Goal: Information Seeking & Learning: Learn about a topic

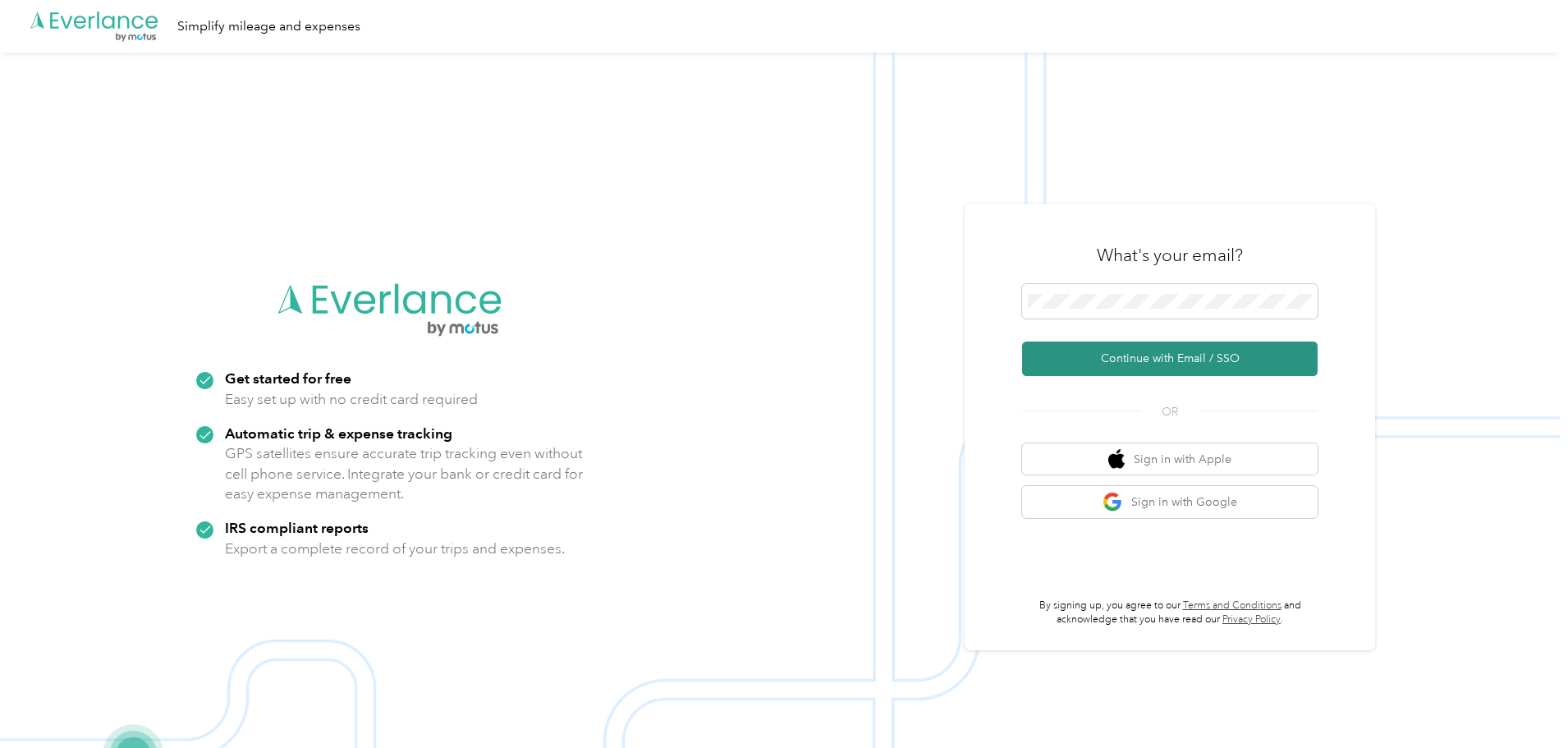
click at [1097, 362] on button "Continue with Email / SSO" at bounding box center [1169, 359] width 295 height 35
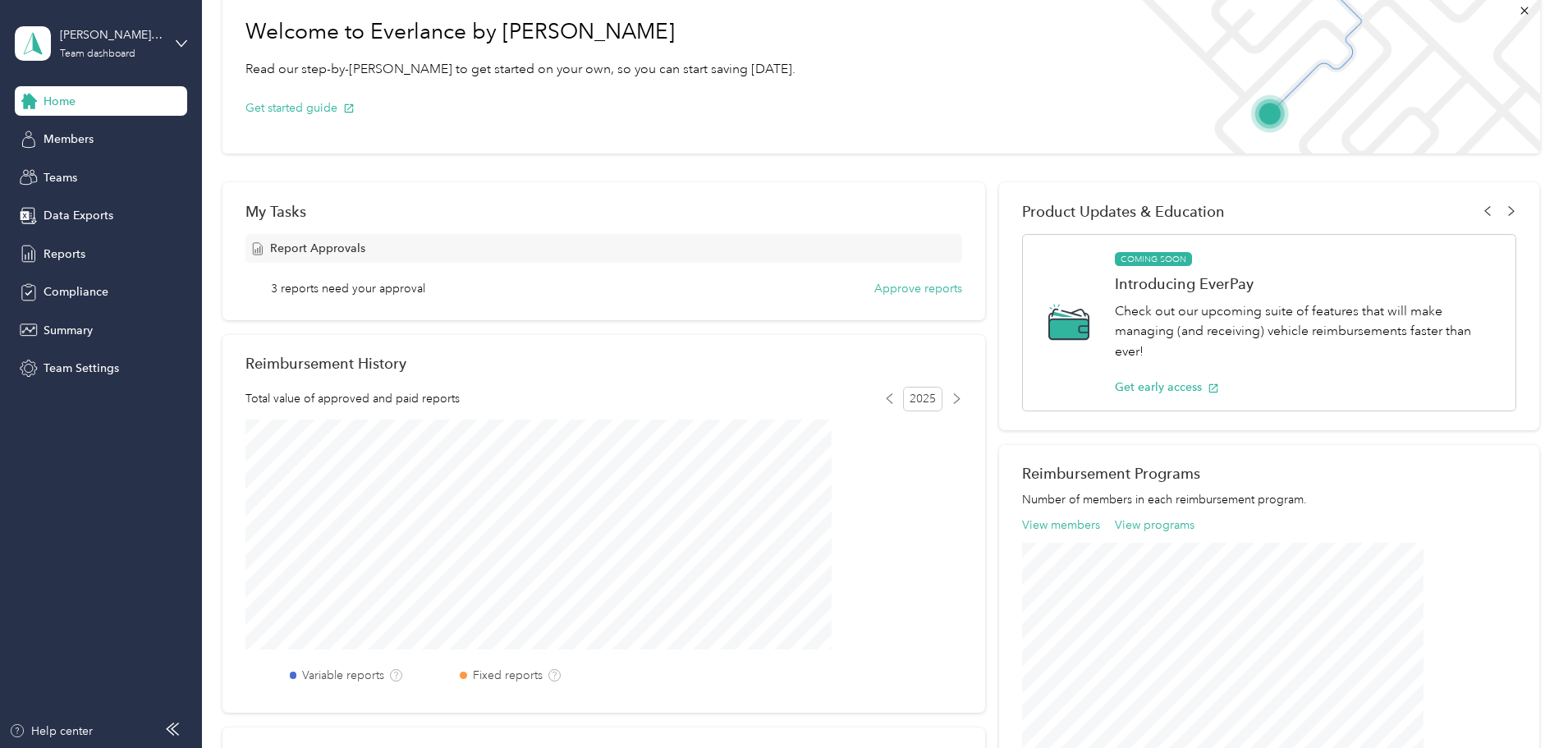
scroll to position [82, 0]
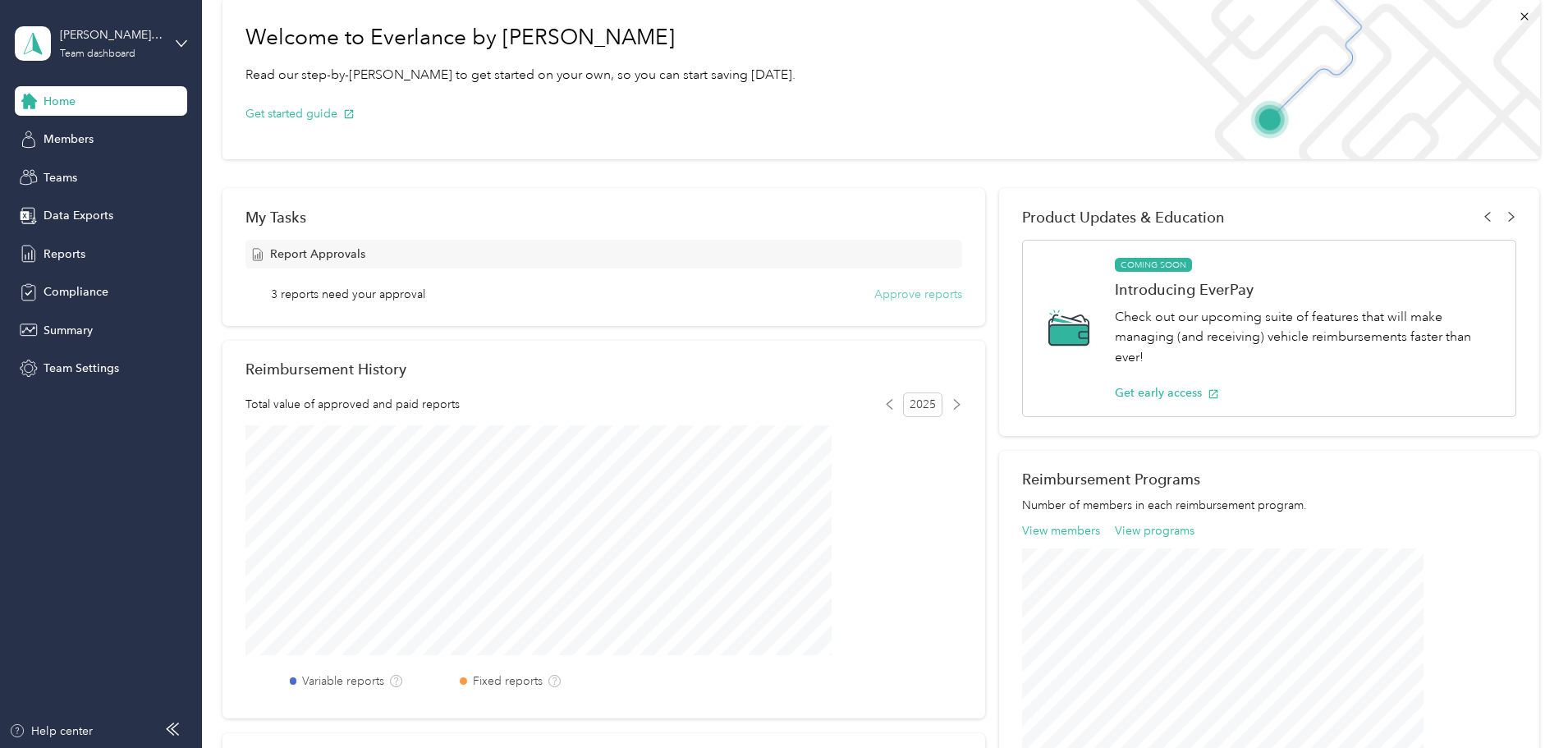
click at [874, 291] on button "Approve reports" at bounding box center [918, 294] width 88 height 17
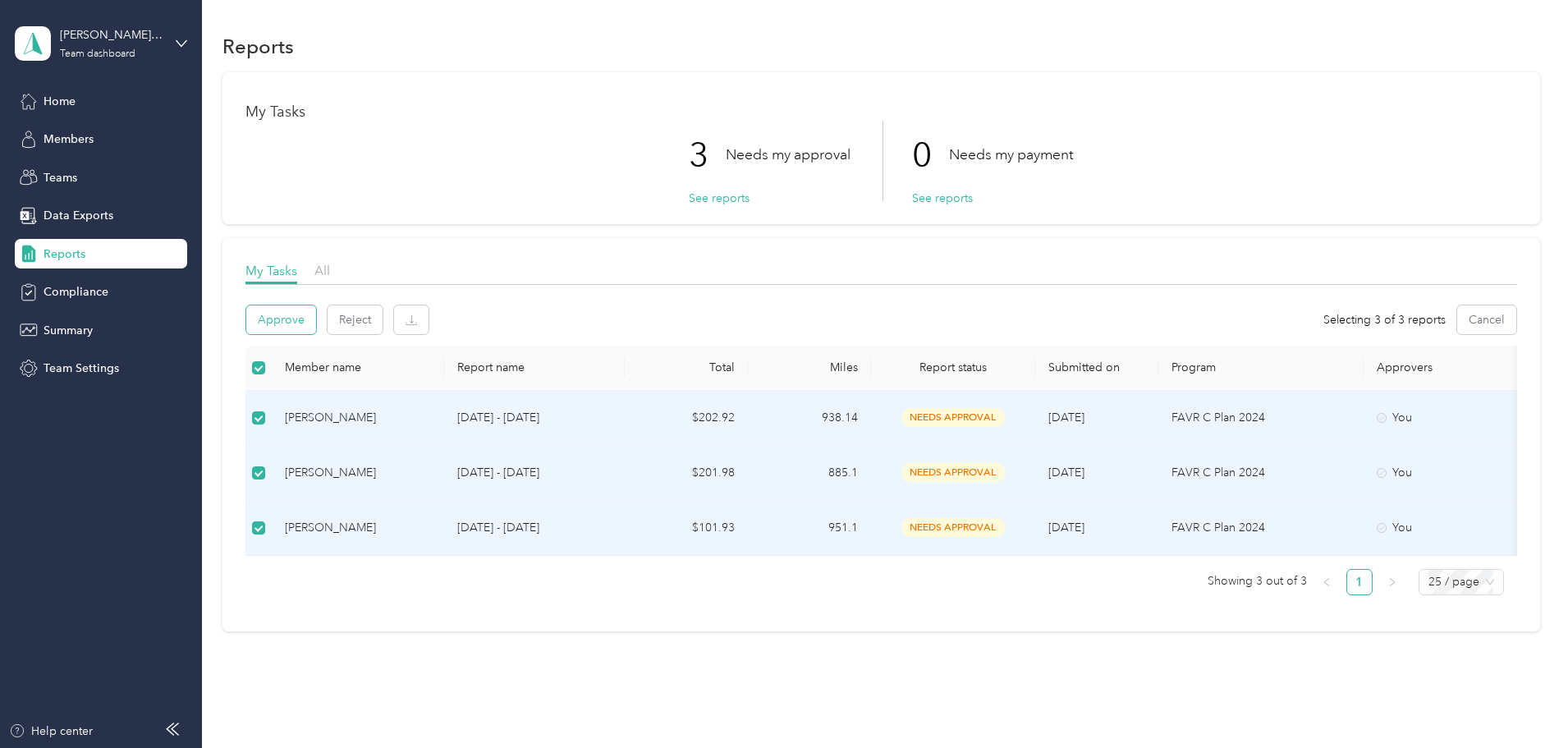
click at [316, 319] on button "Approve" at bounding box center [281, 320] width 69 height 29
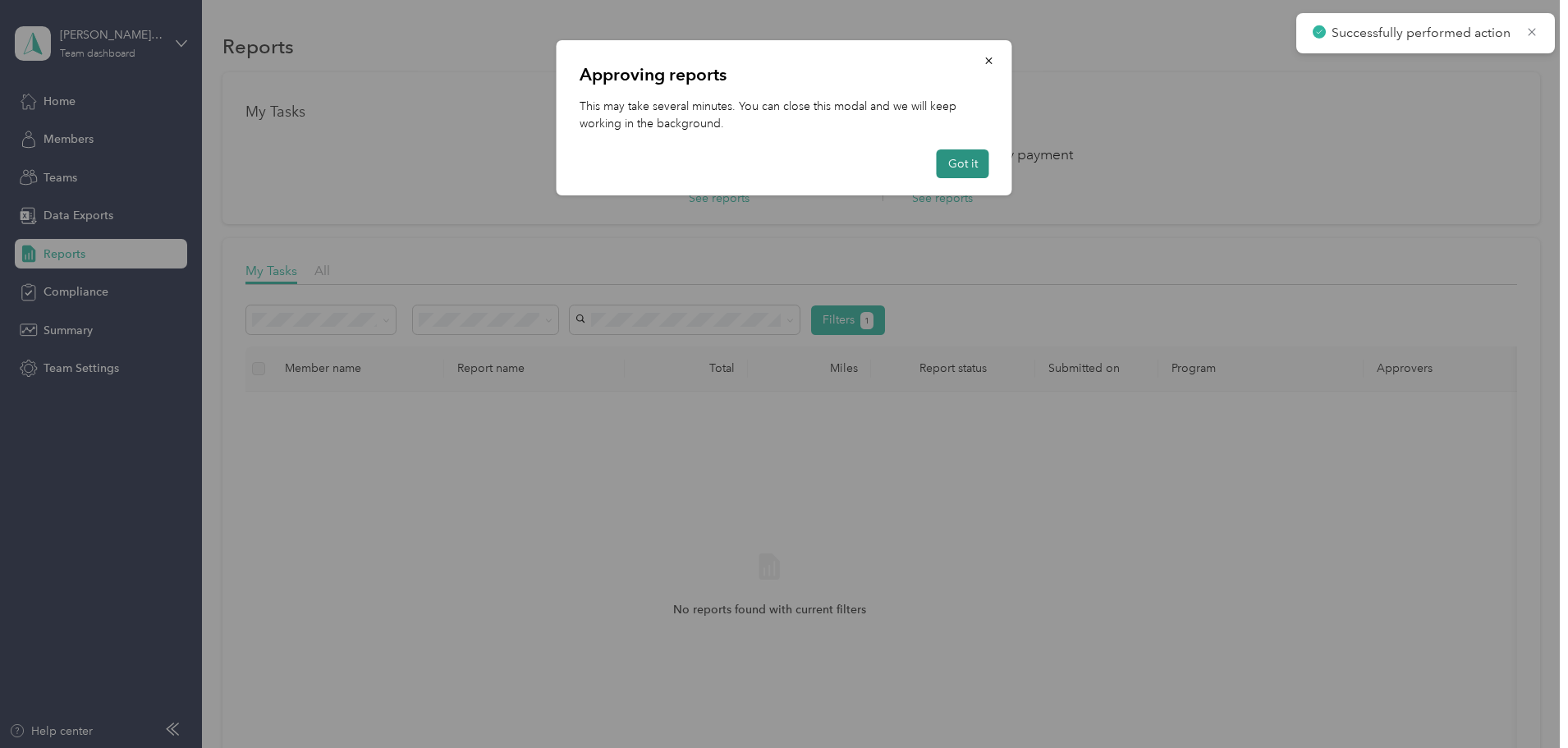
click at [953, 163] on button "Got it" at bounding box center [963, 164] width 52 height 29
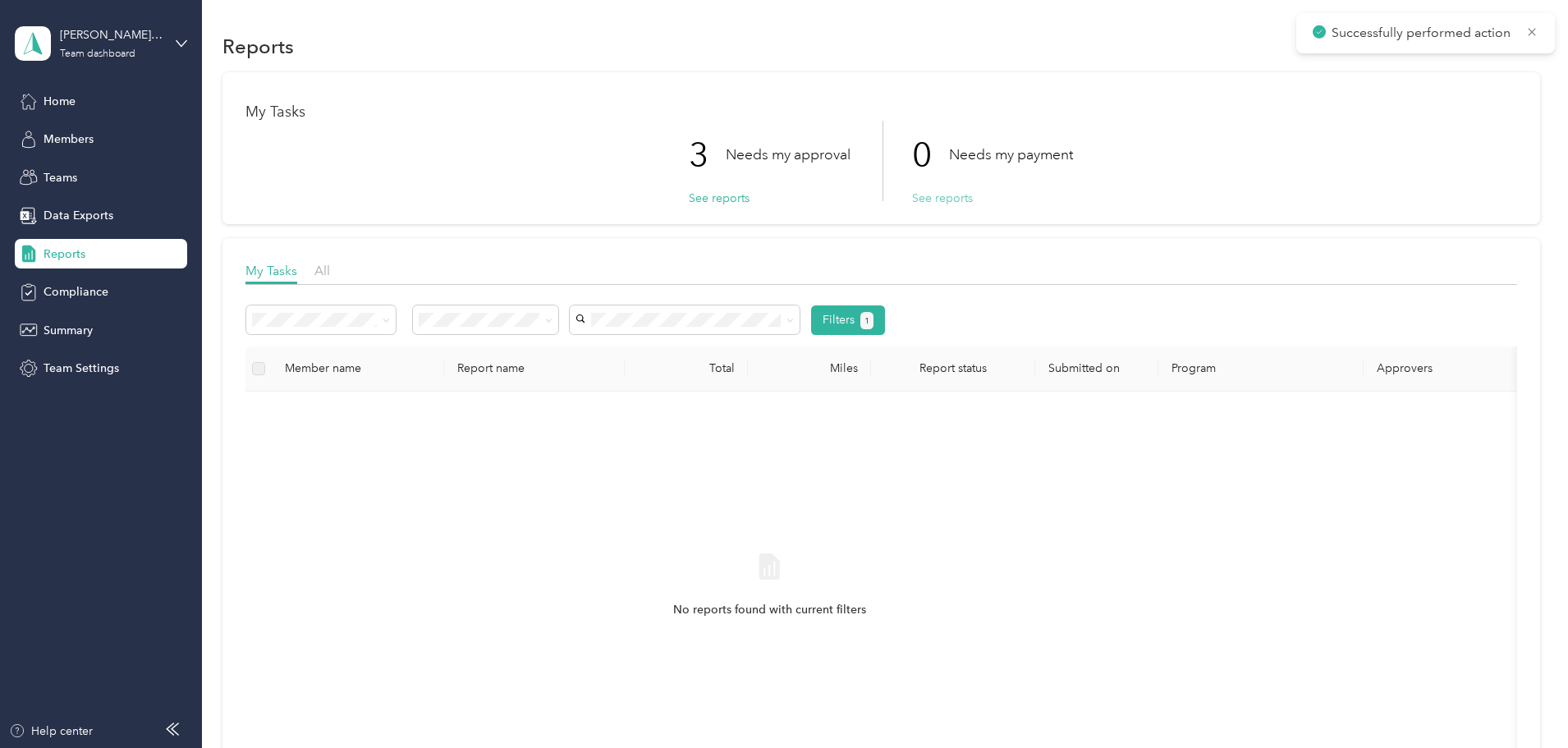
click at [944, 199] on button "See reports" at bounding box center [943, 198] width 61 height 17
click at [958, 196] on button "See reports" at bounding box center [943, 198] width 61 height 17
click at [60, 141] on span "Members" at bounding box center [68, 139] width 50 height 17
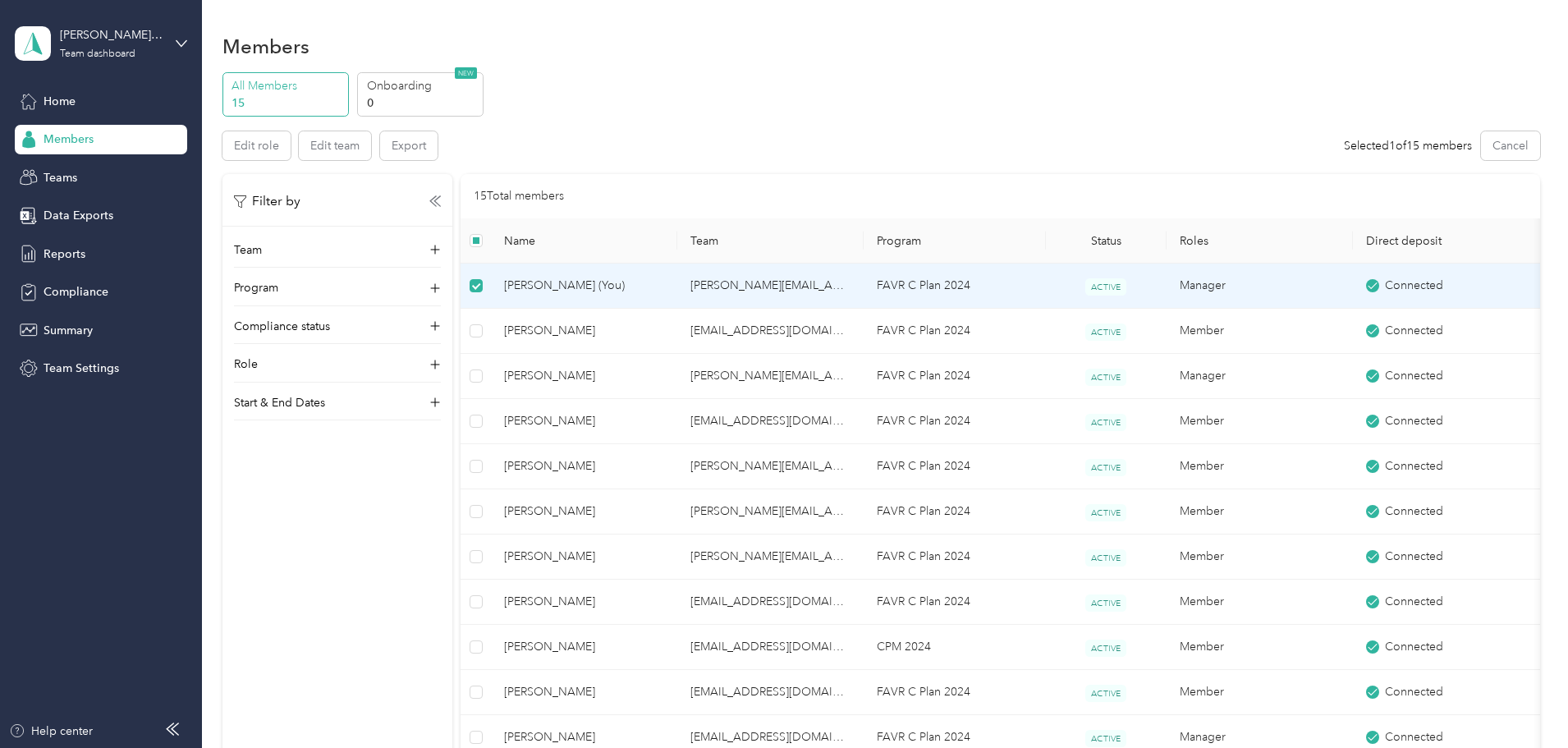
click at [658, 285] on span "[PERSON_NAME] (You)" at bounding box center [584, 285] width 160 height 18
click at [440, 286] on icon at bounding box center [435, 289] width 10 height 10
click at [443, 351] on icon at bounding box center [435, 354] width 16 height 16
click at [59, 174] on span "Teams" at bounding box center [60, 178] width 34 height 17
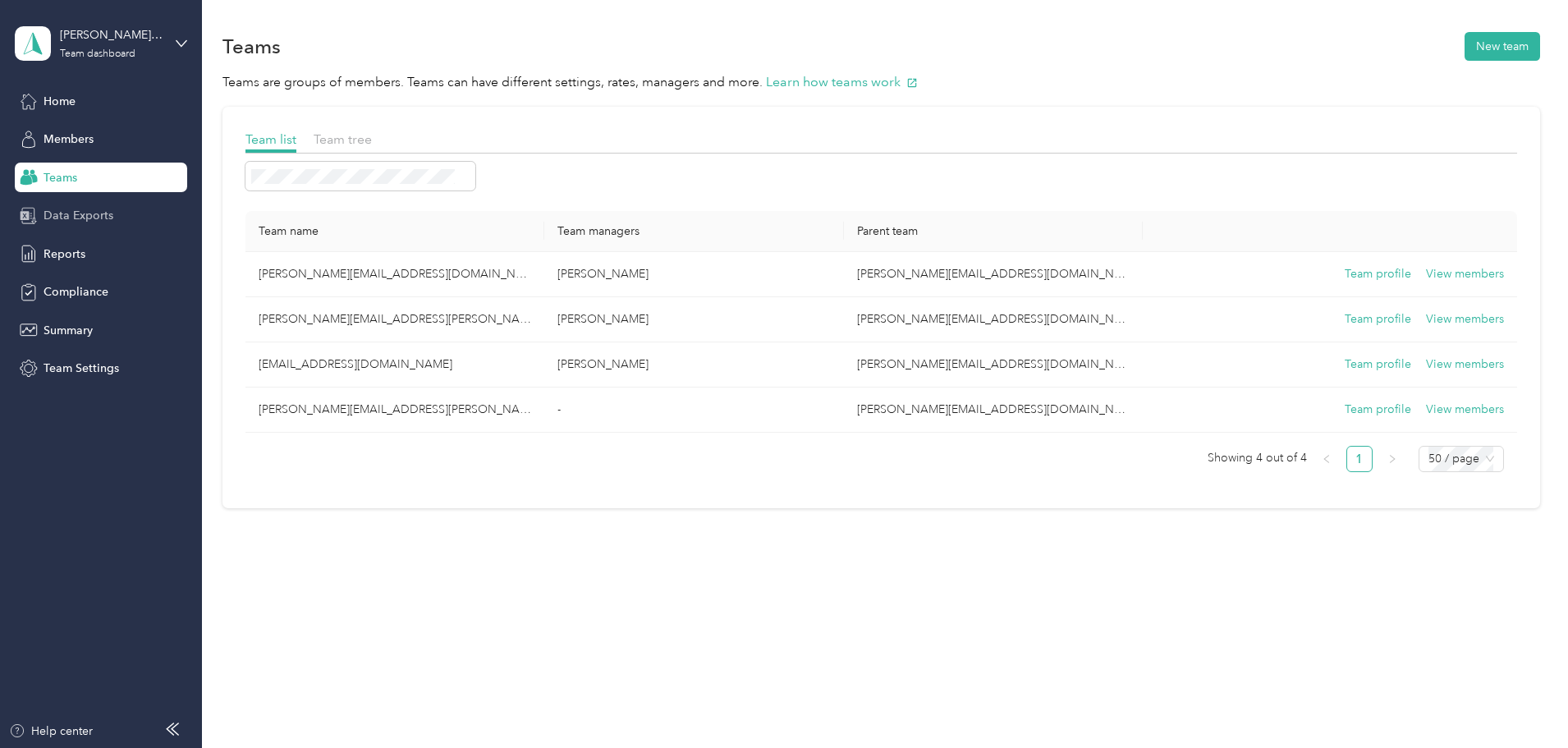
click at [68, 226] on div "Data Exports" at bounding box center [101, 216] width 173 height 30
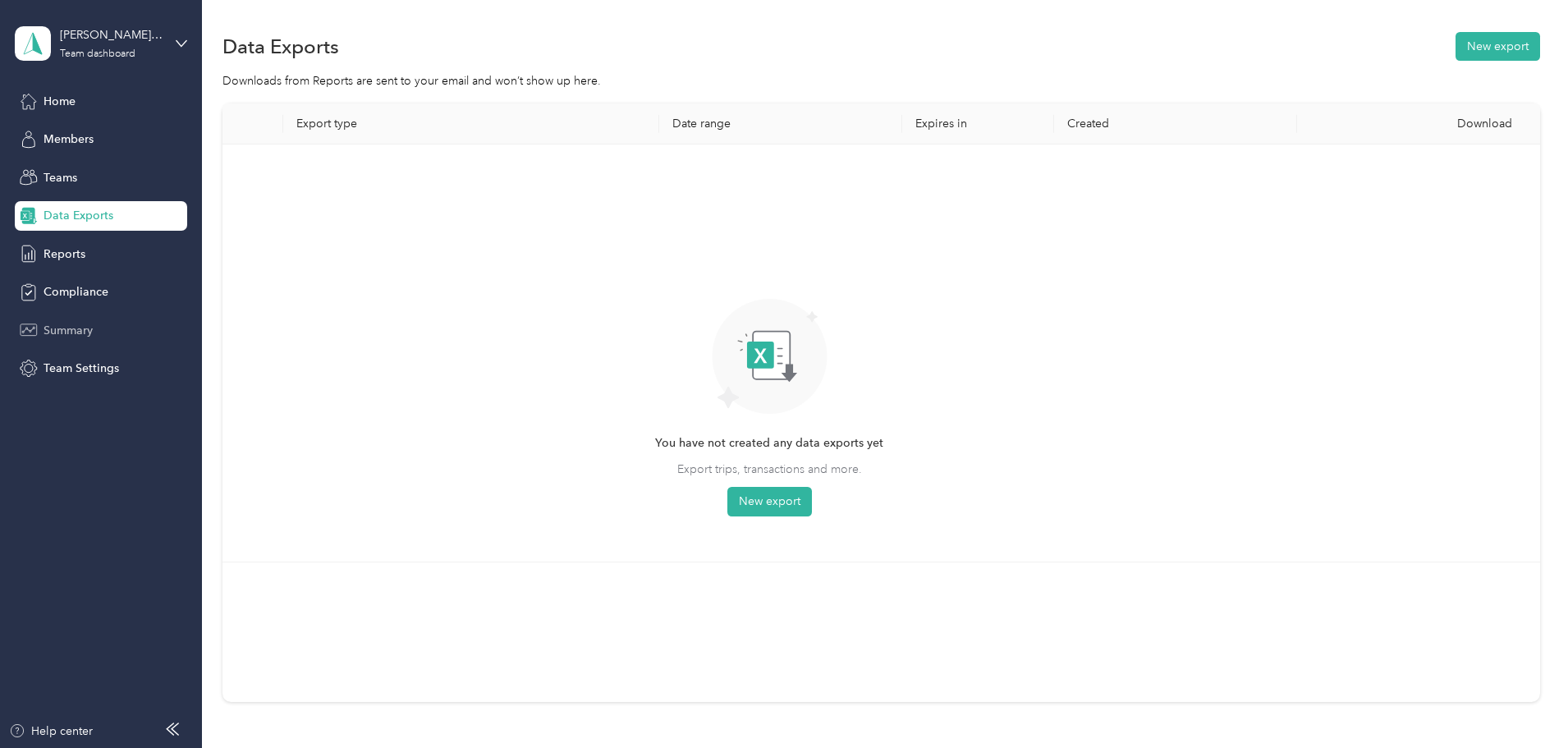
click at [61, 327] on span "Summary" at bounding box center [68, 330] width 49 height 17
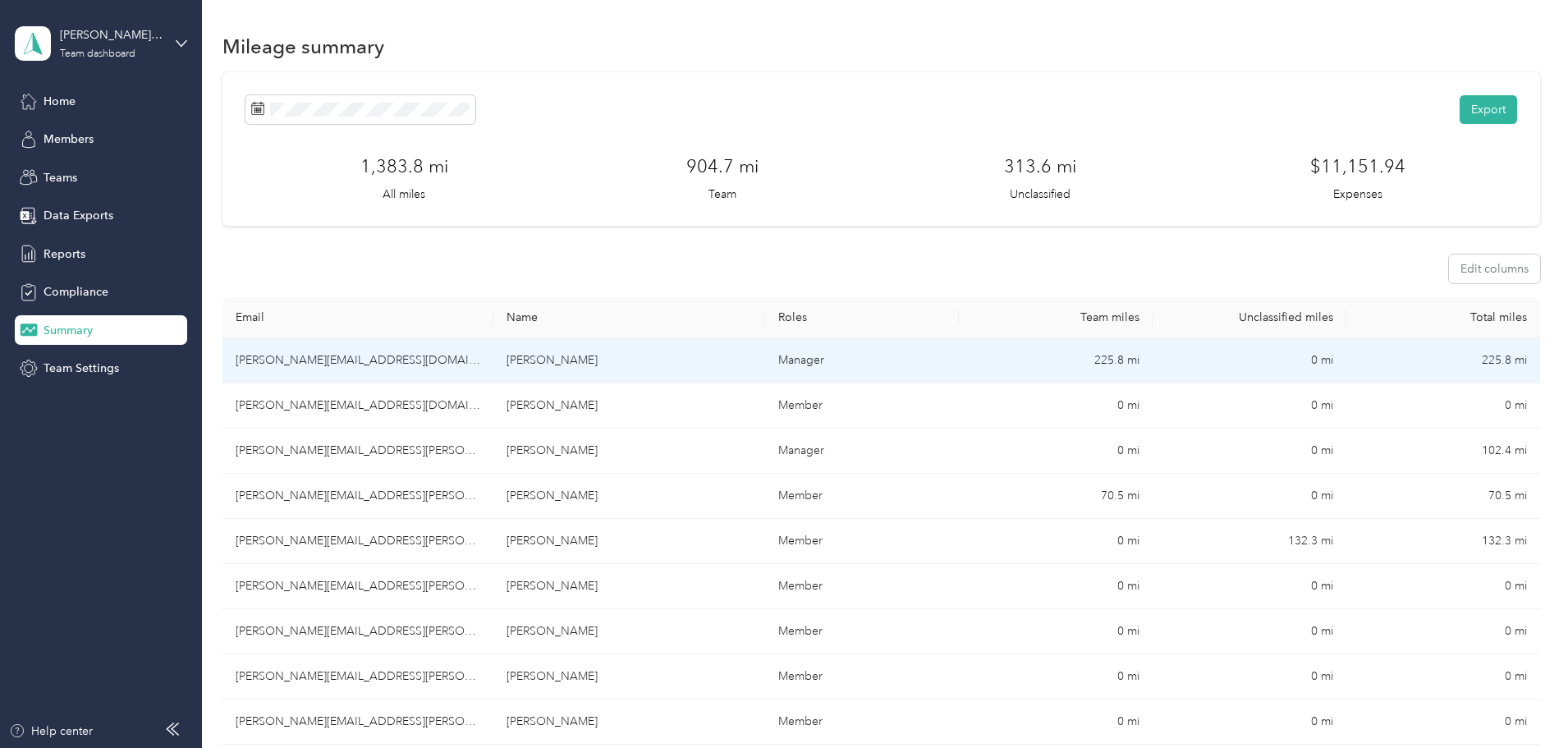
click at [382, 357] on td "[PERSON_NAME][EMAIL_ADDRESS][DOMAIN_NAME]" at bounding box center [358, 360] width 271 height 45
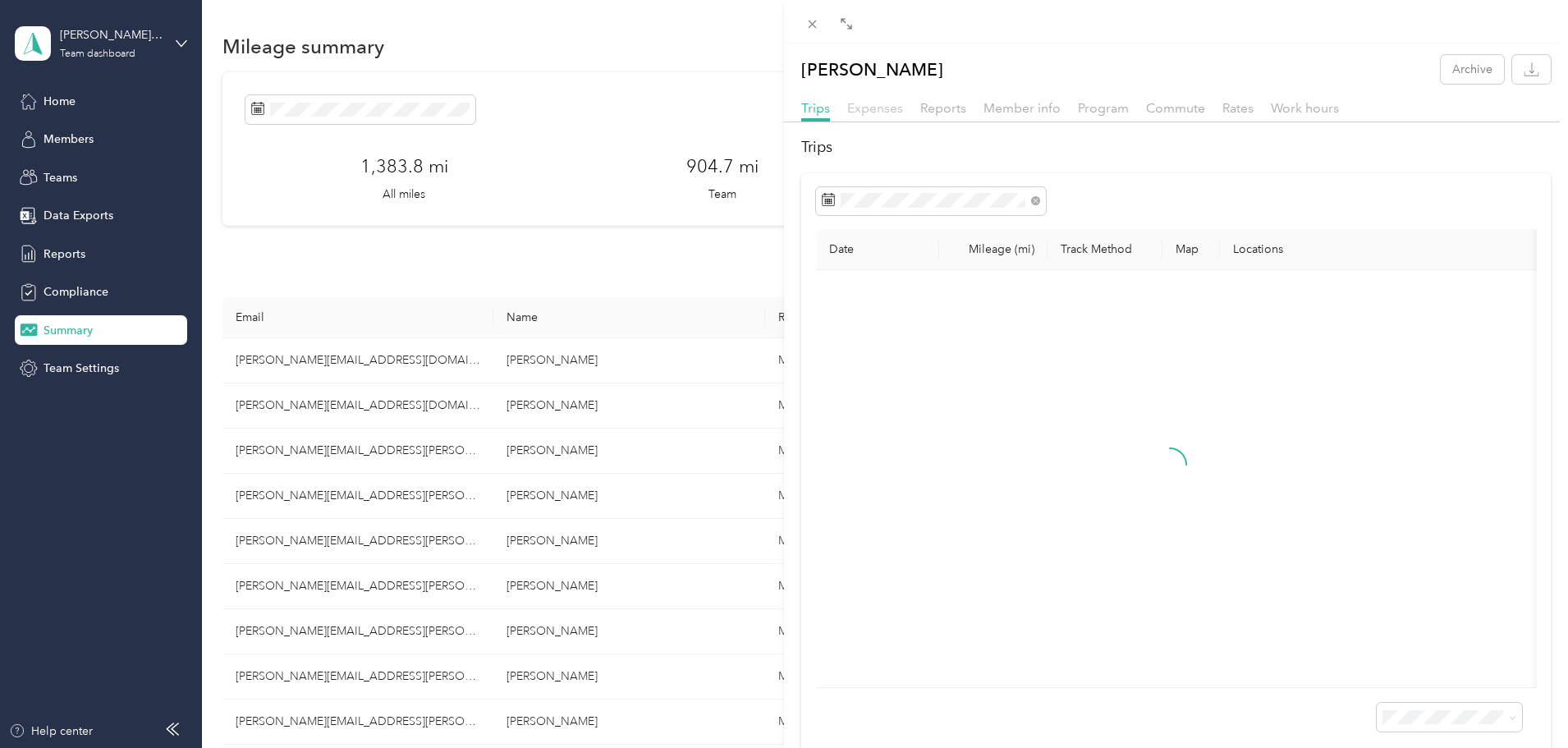
click at [872, 112] on span "Expenses" at bounding box center [875, 107] width 56 height 15
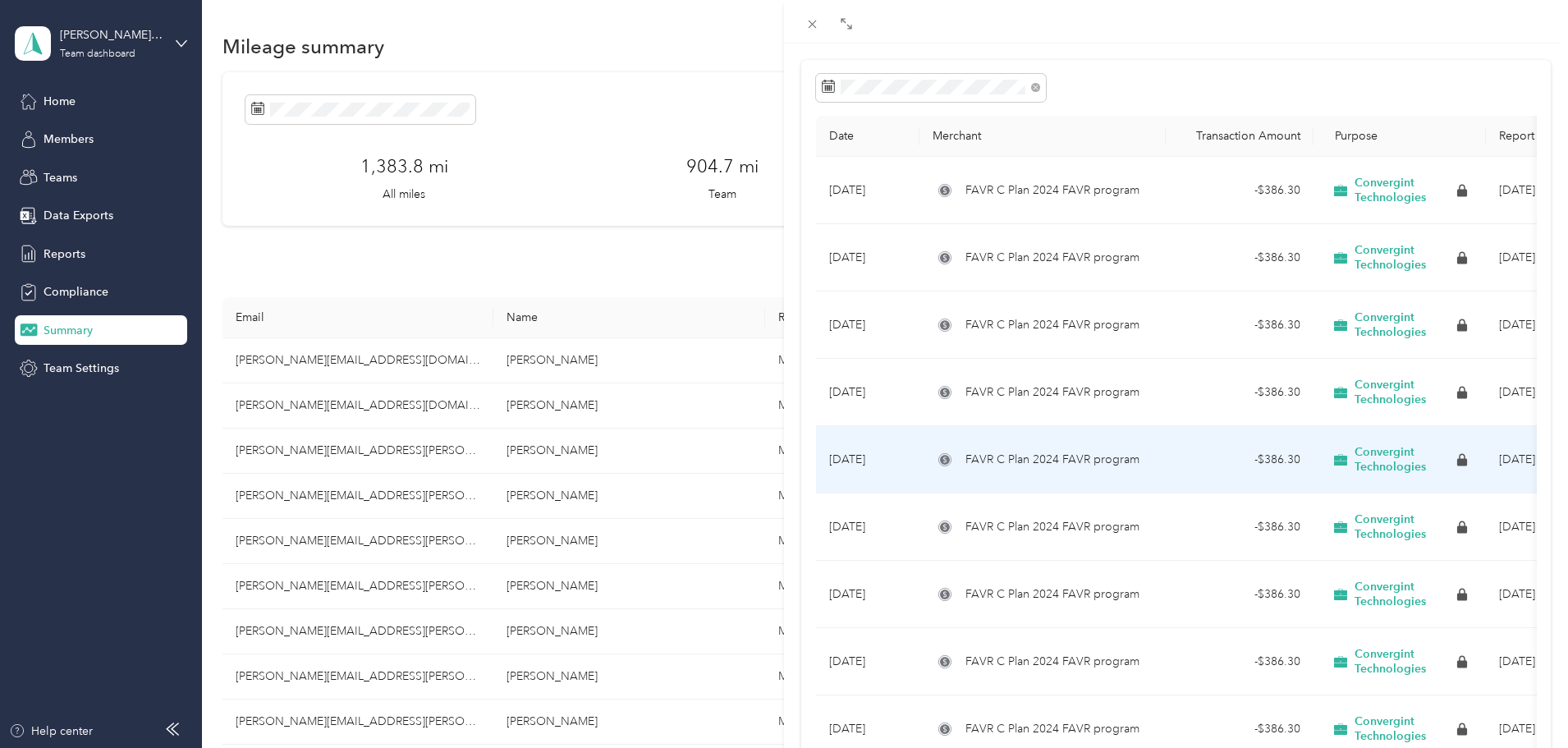
scroll to position [328, 0]
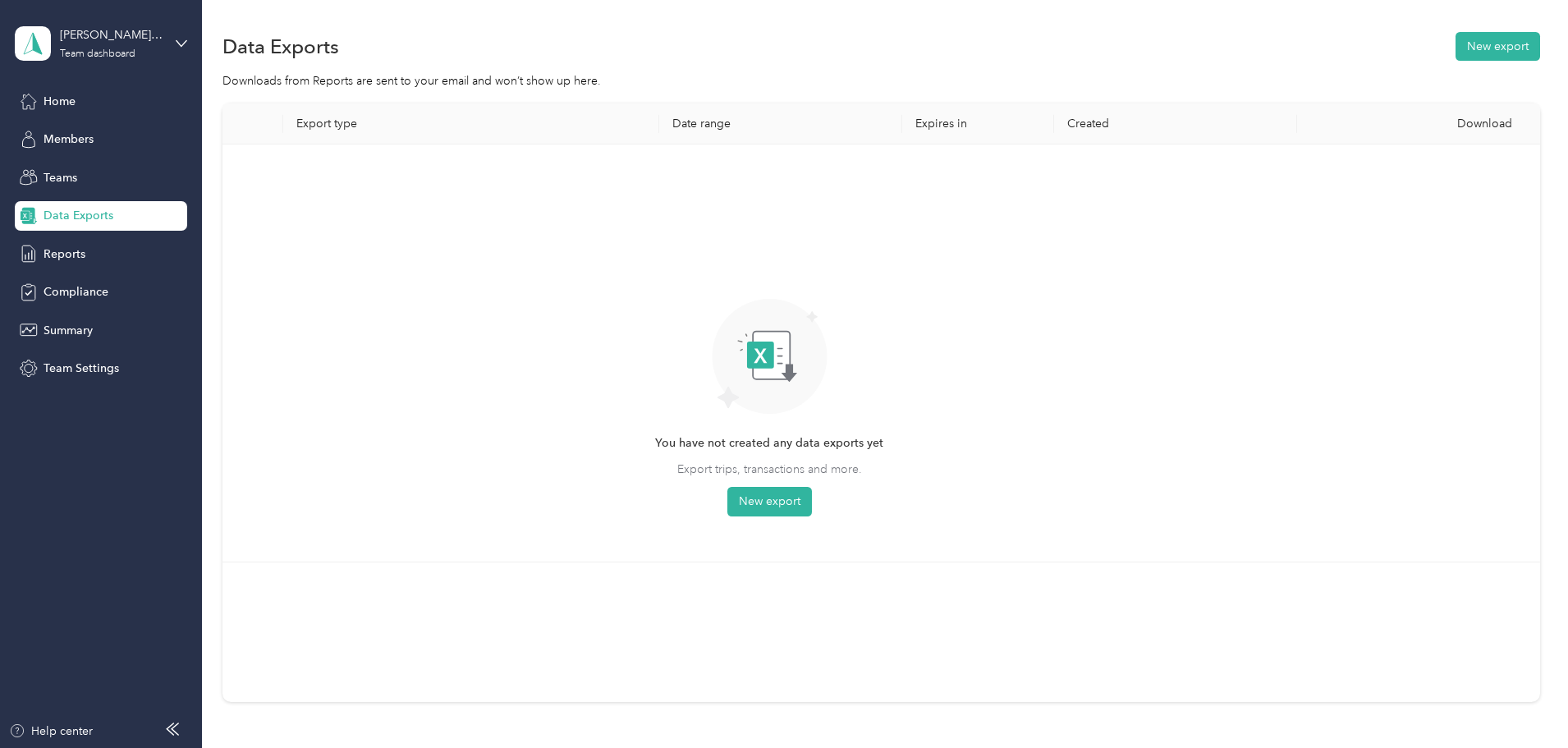
click at [69, 211] on span "Data Exports" at bounding box center [78, 216] width 69 height 17
click at [63, 256] on span "Reports" at bounding box center [63, 254] width 41 height 17
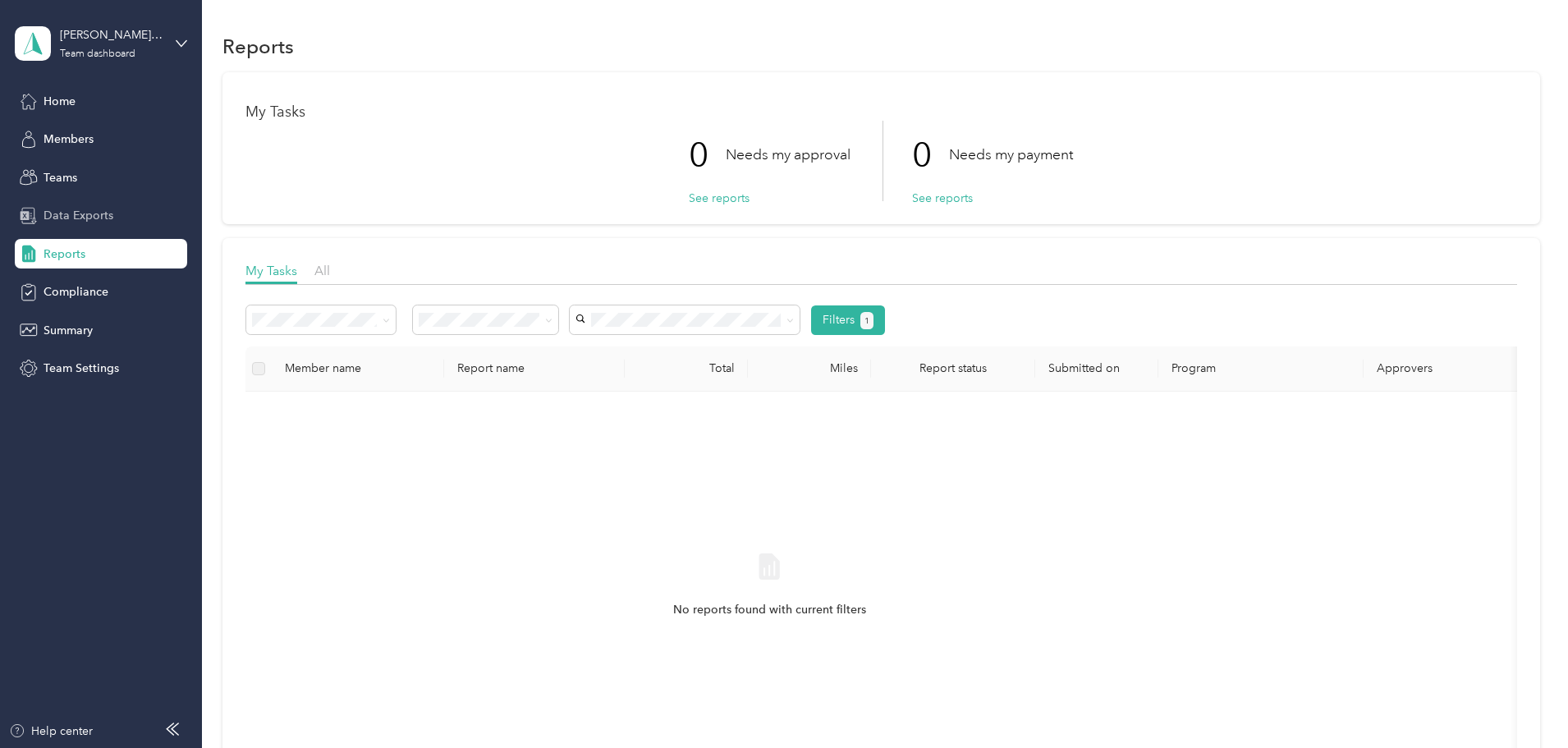
click at [58, 212] on span "Data Exports" at bounding box center [78, 216] width 69 height 17
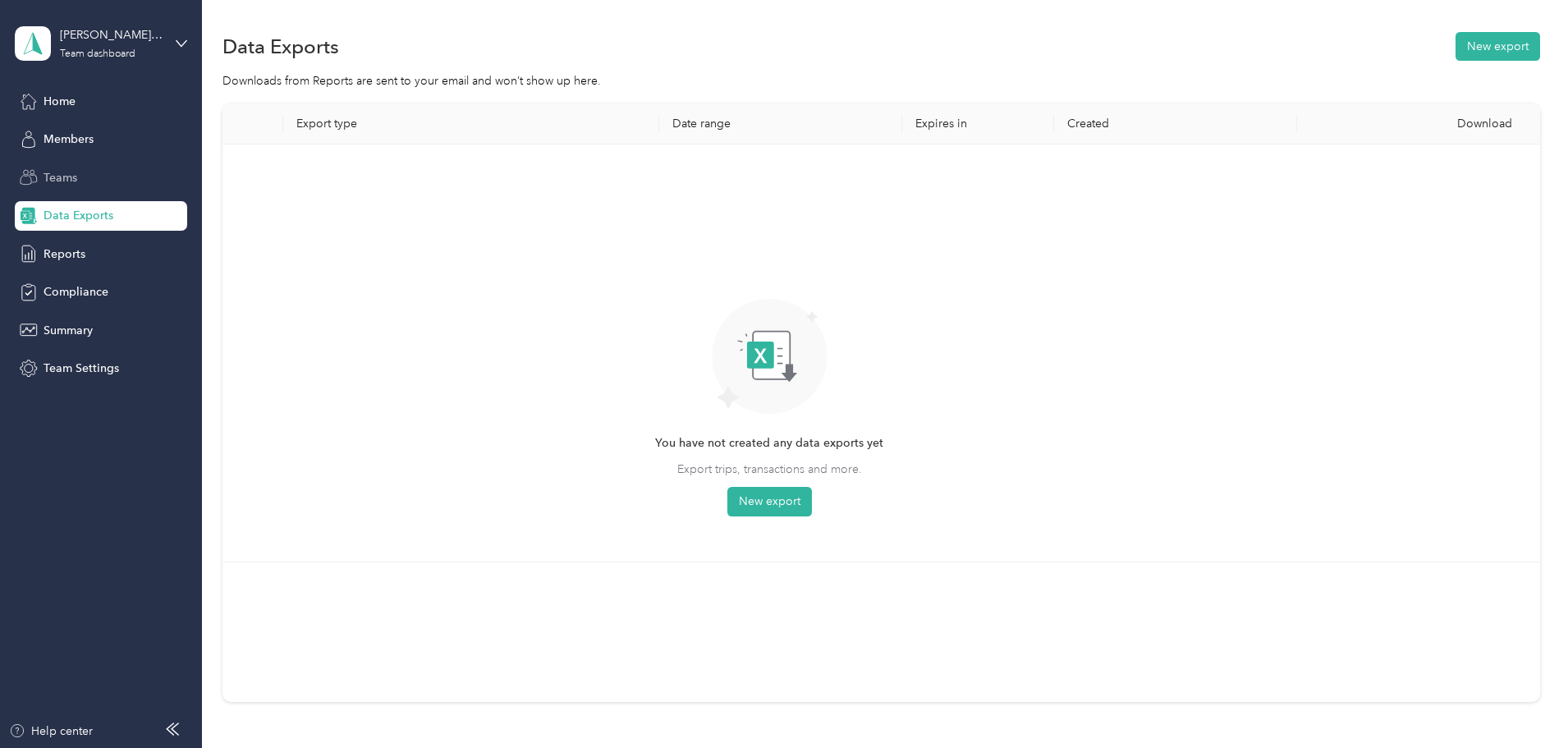
click at [56, 170] on span "Teams" at bounding box center [60, 178] width 34 height 17
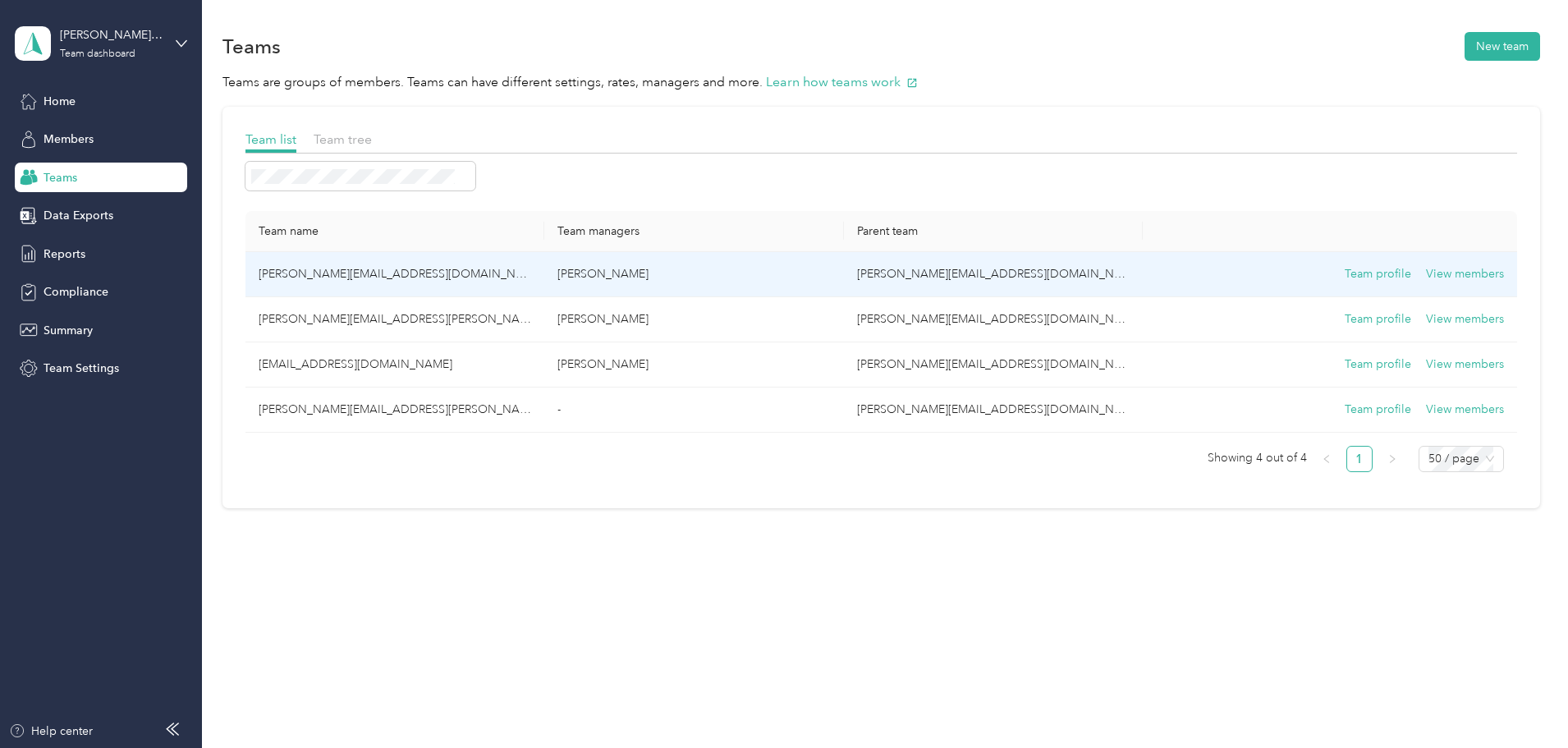
click at [466, 263] on td "[PERSON_NAME][EMAIL_ADDRESS][DOMAIN_NAME]" at bounding box center [394, 274] width 299 height 45
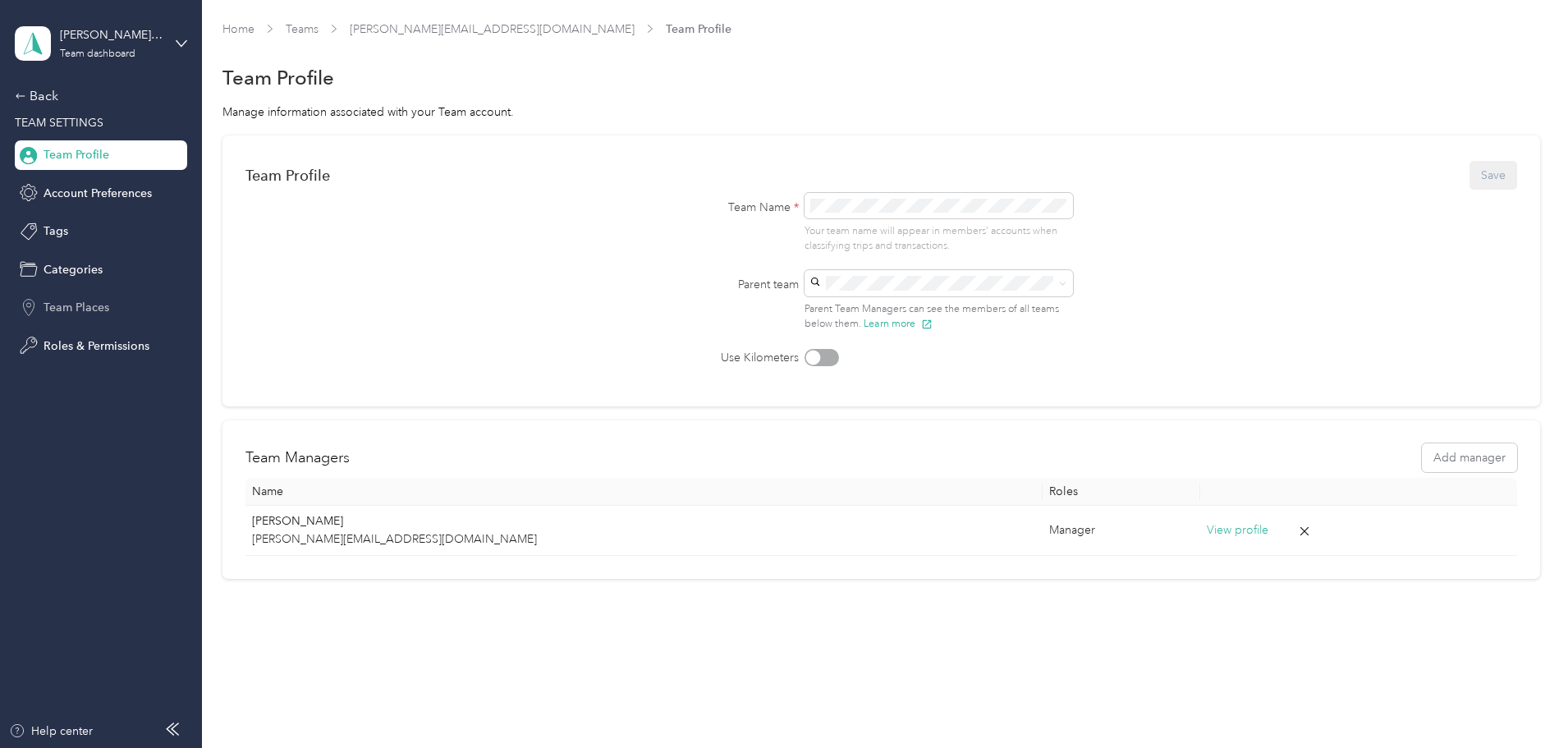
click at [67, 305] on span "Team Places" at bounding box center [76, 307] width 66 height 17
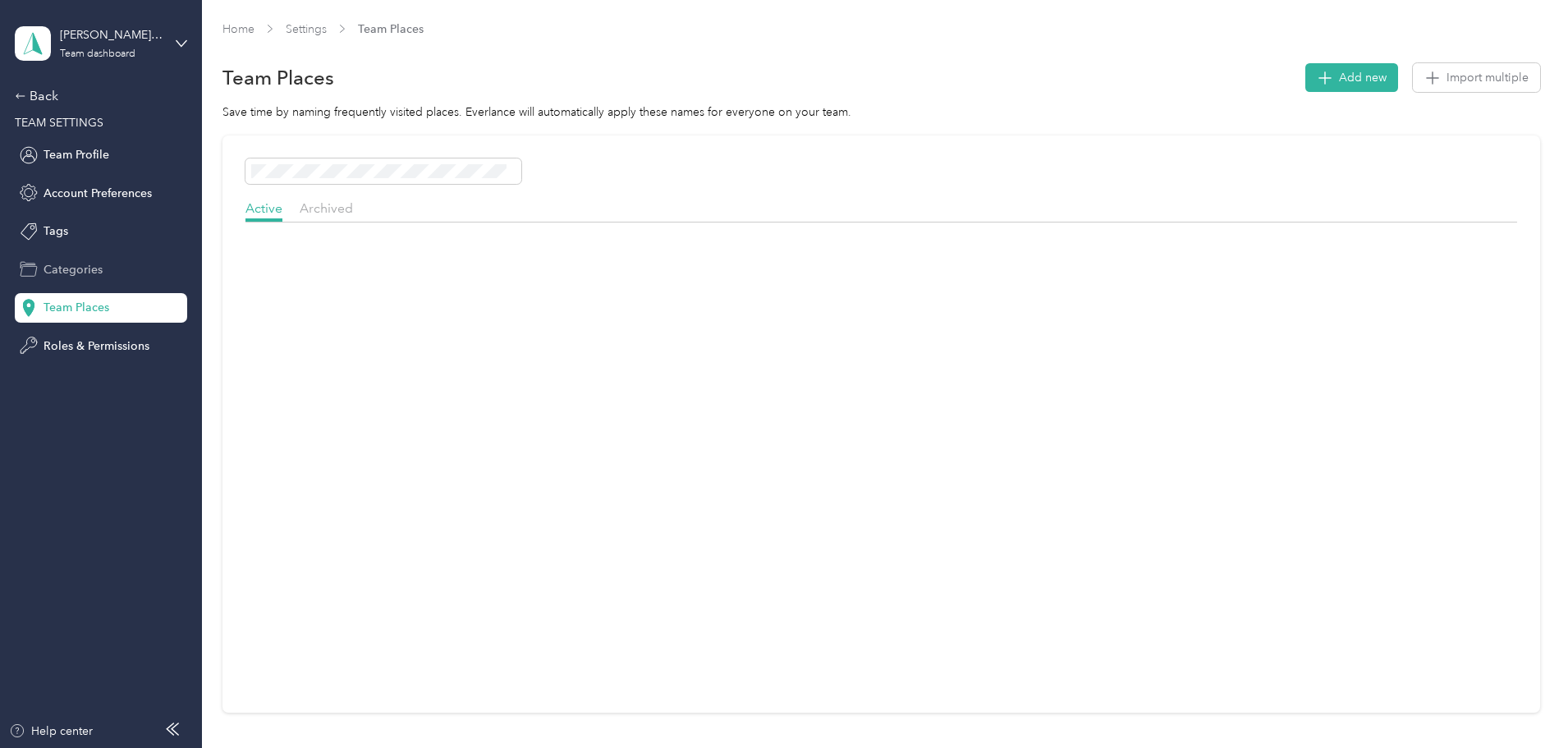
click at [69, 265] on span "Categories" at bounding box center [73, 270] width 59 height 17
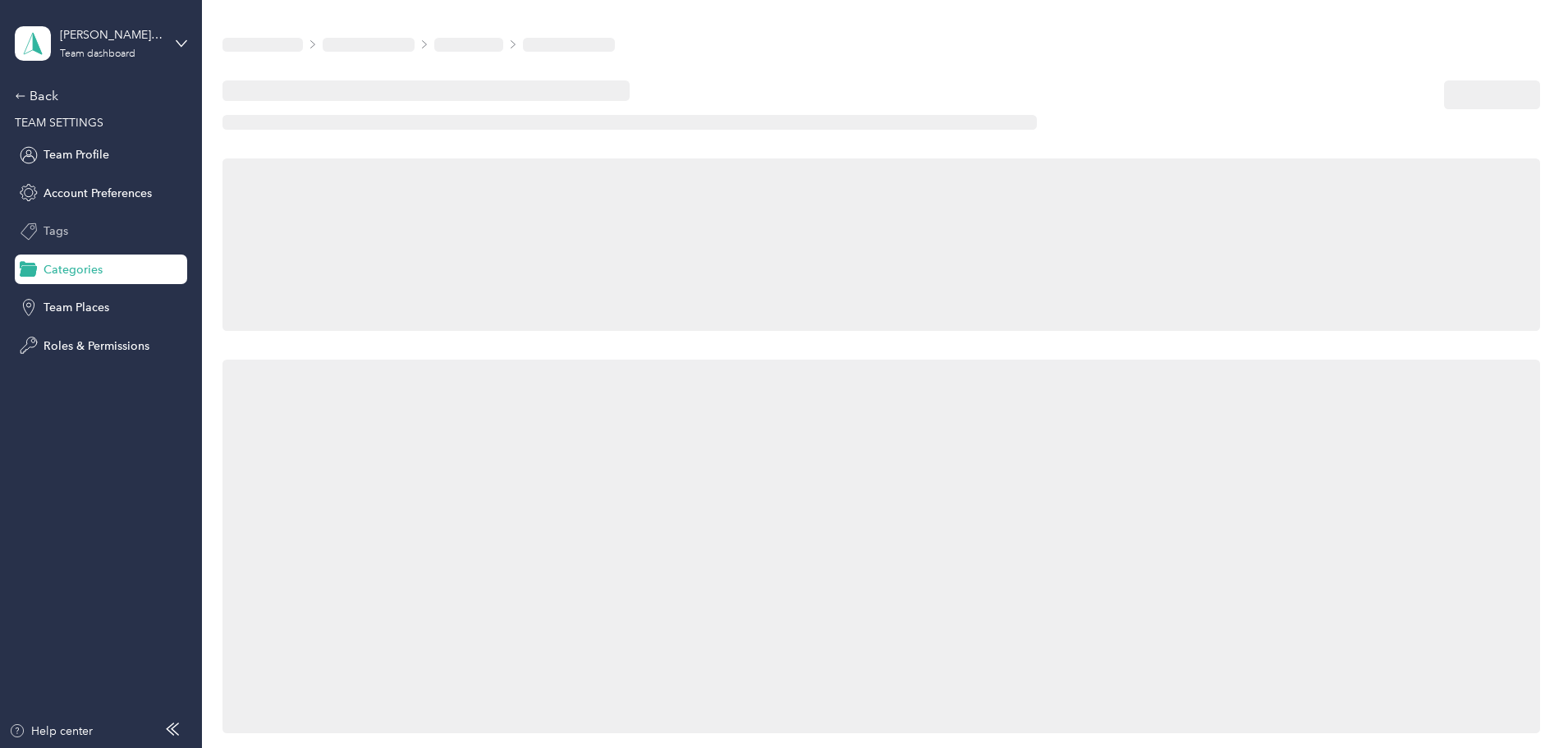
click at [49, 228] on span "Tags" at bounding box center [55, 231] width 25 height 17
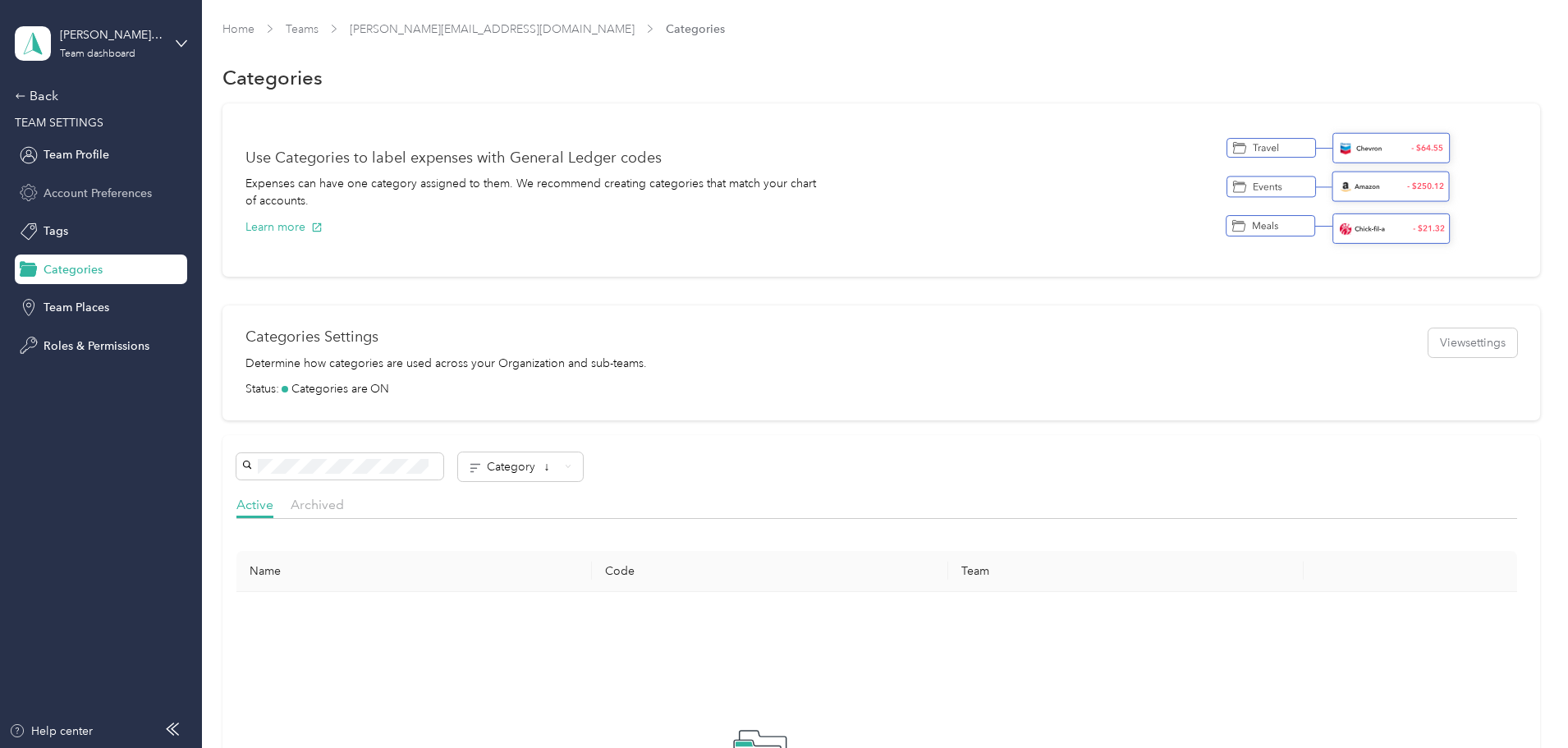
click at [60, 185] on span "Account Preferences" at bounding box center [97, 193] width 108 height 17
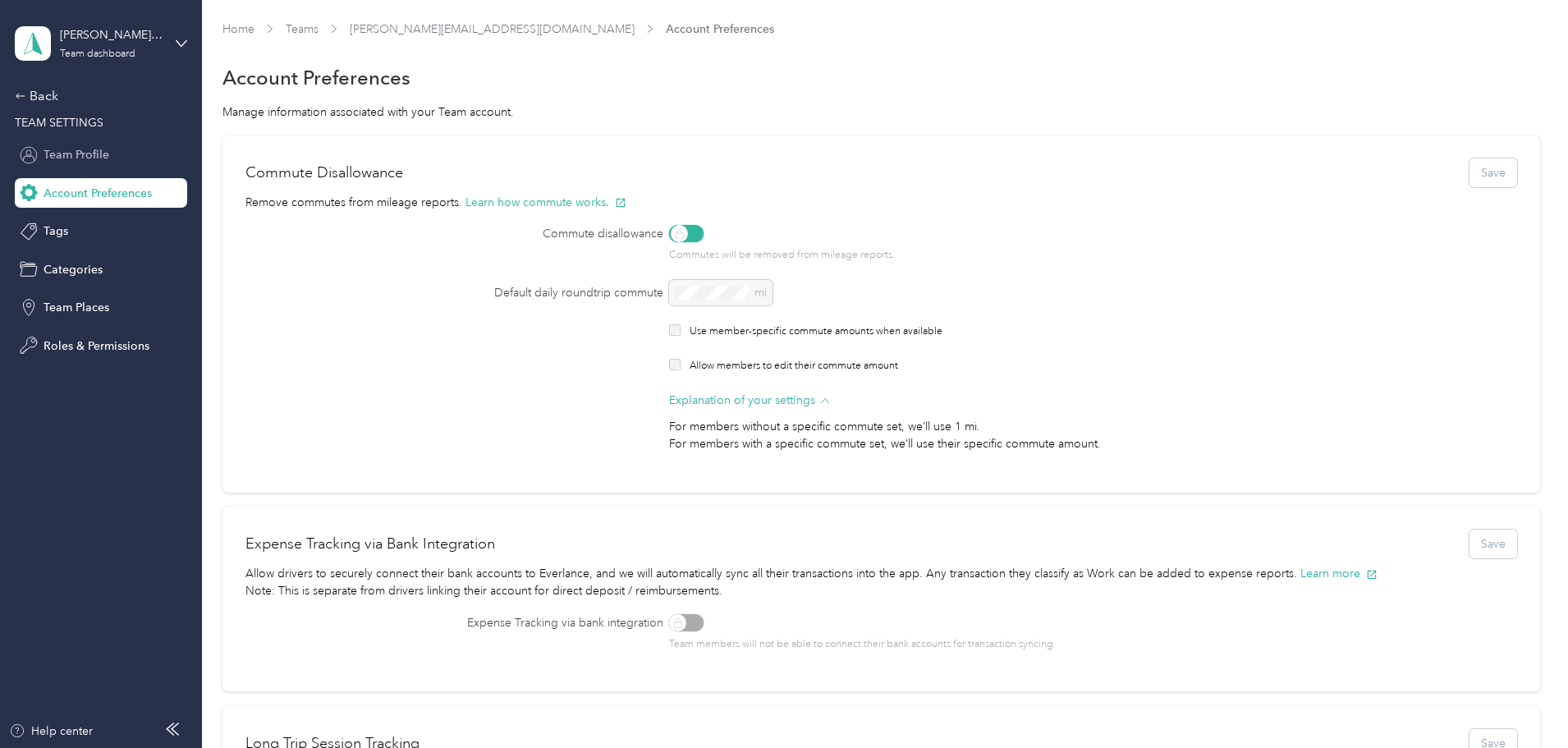
click at [59, 152] on span "Team Profile" at bounding box center [76, 155] width 66 height 17
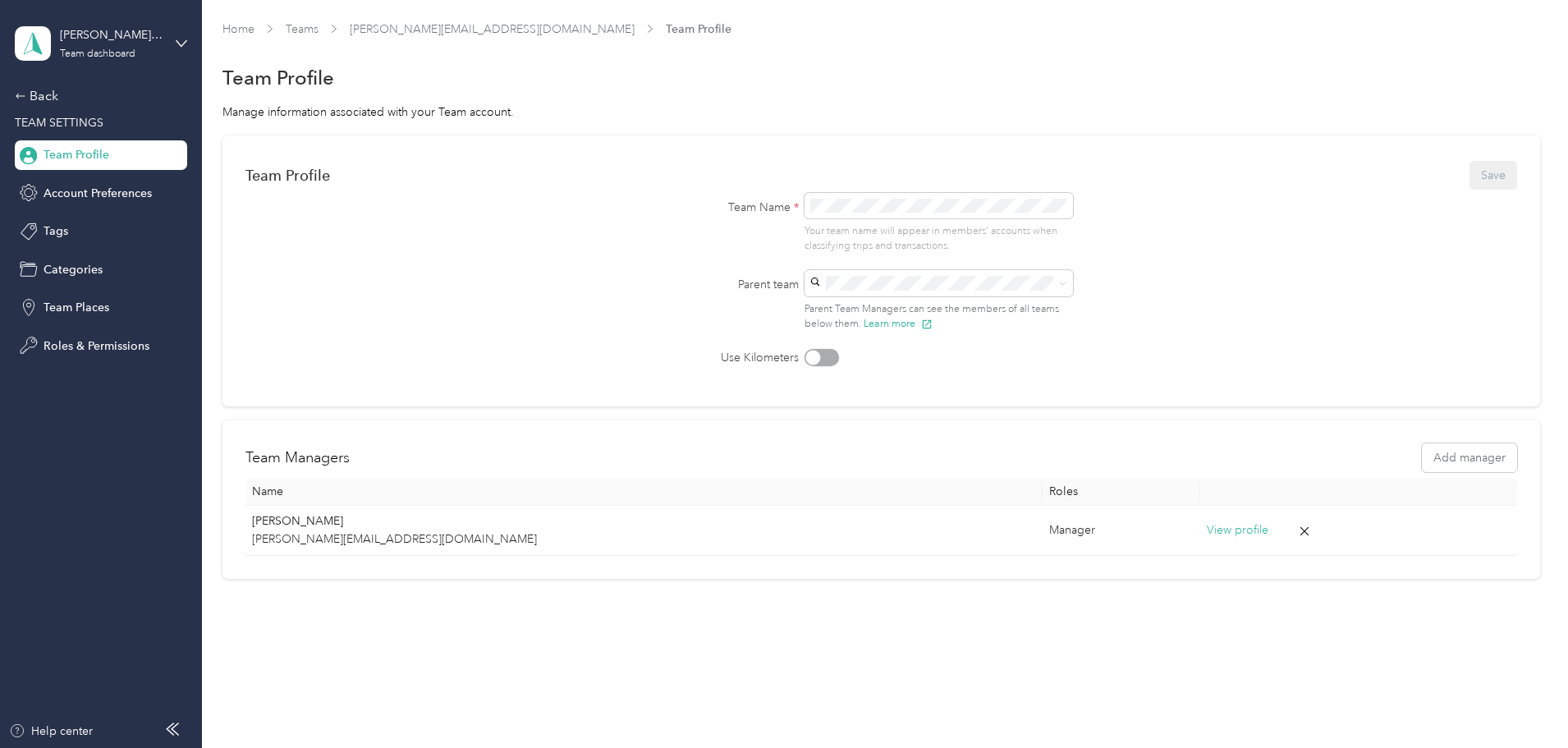
click at [49, 118] on span "TEAM SETTINGS" at bounding box center [58, 123] width 89 height 14
click at [40, 96] on div "Back" at bounding box center [96, 96] width 164 height 19
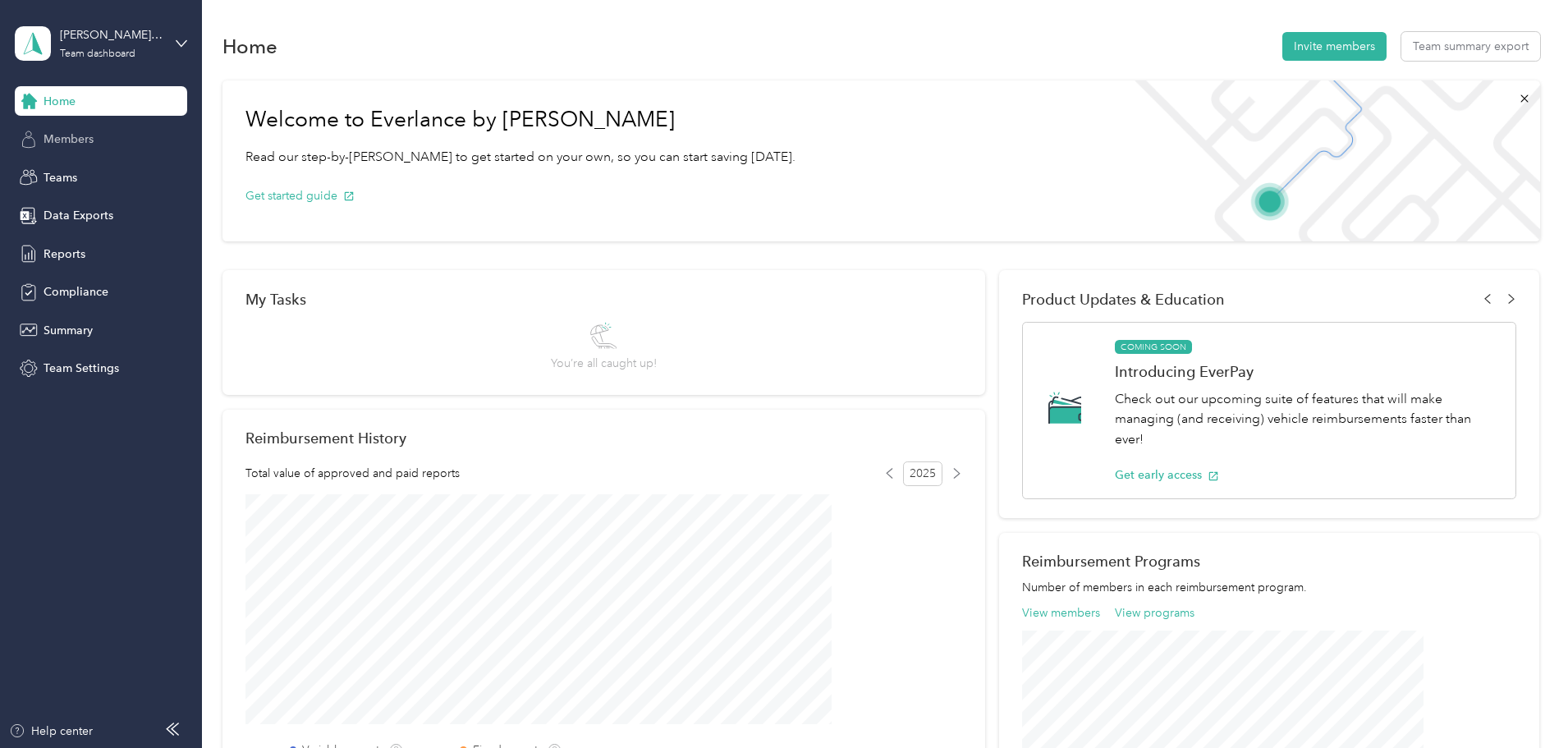
click at [61, 143] on span "Members" at bounding box center [68, 139] width 50 height 17
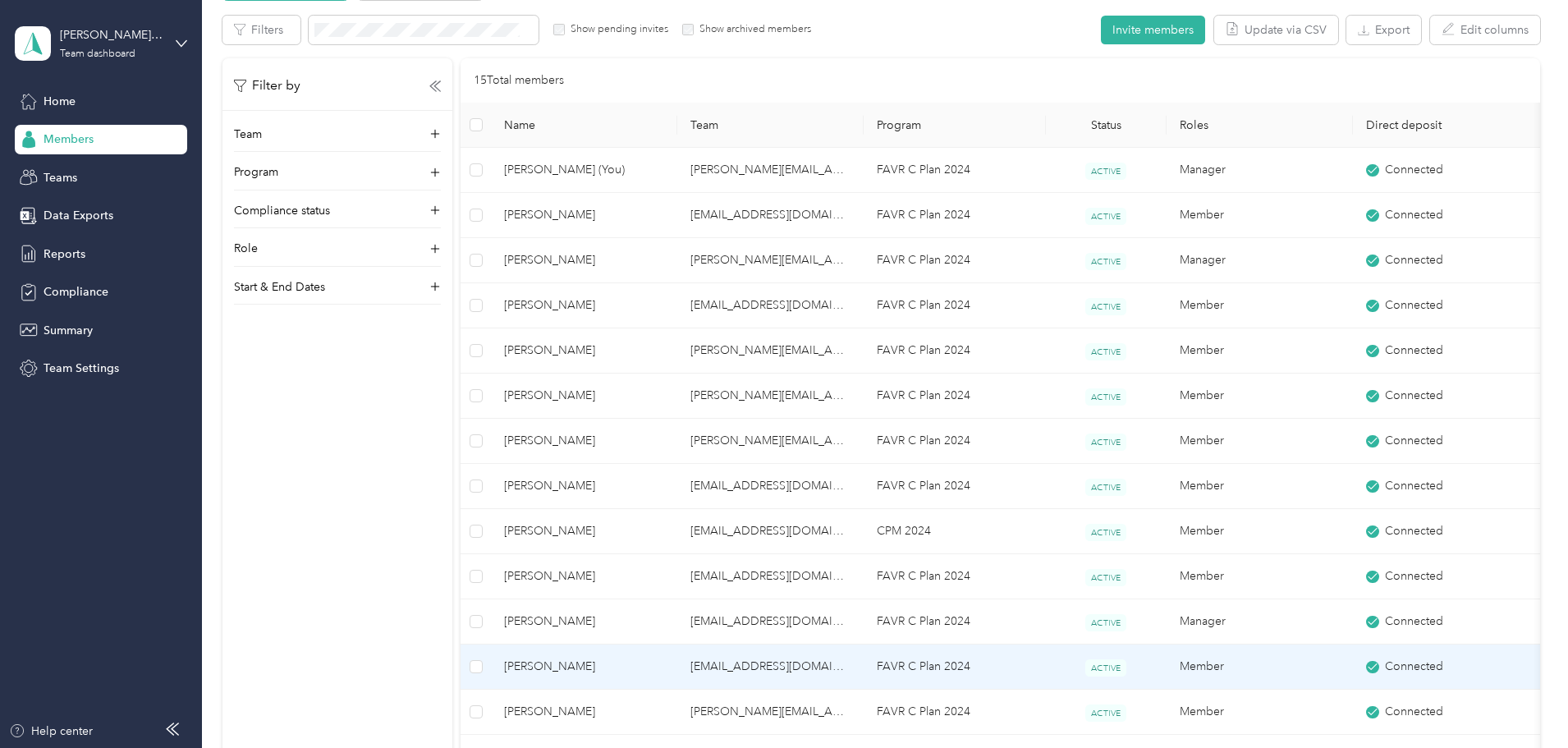
scroll to position [328, 0]
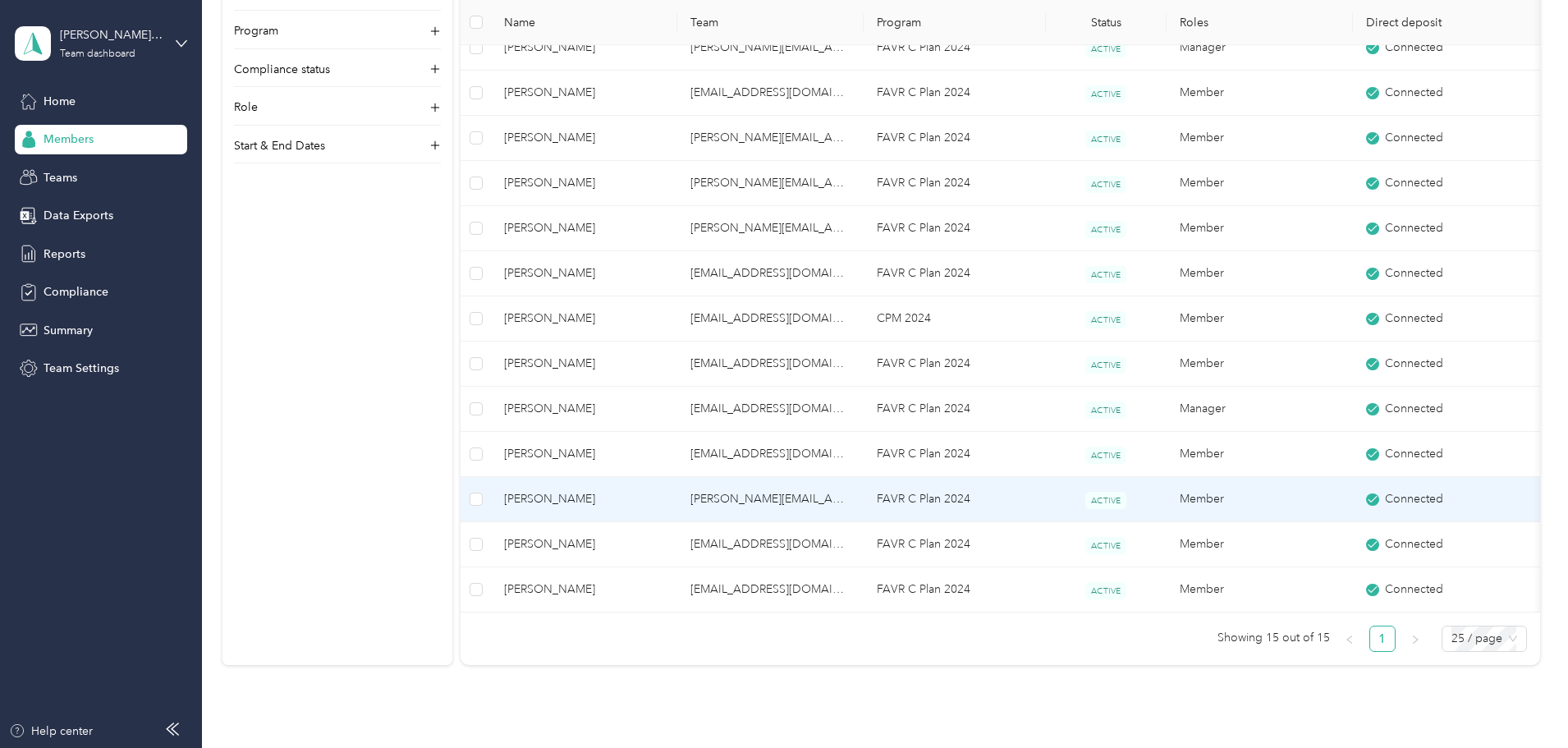
click at [656, 495] on span "[PERSON_NAME]" at bounding box center [584, 498] width 160 height 18
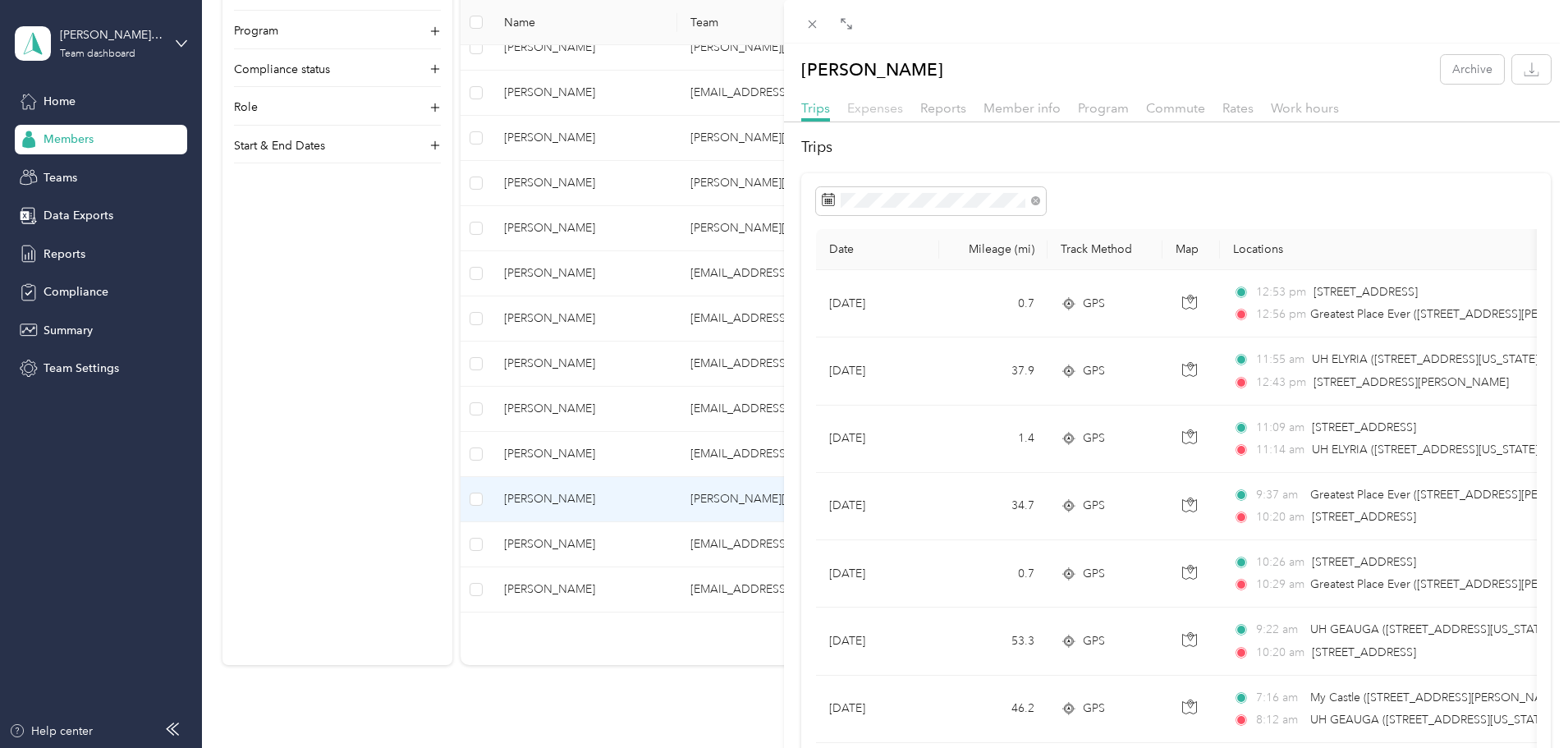
click at [876, 108] on span "Expenses" at bounding box center [875, 107] width 56 height 15
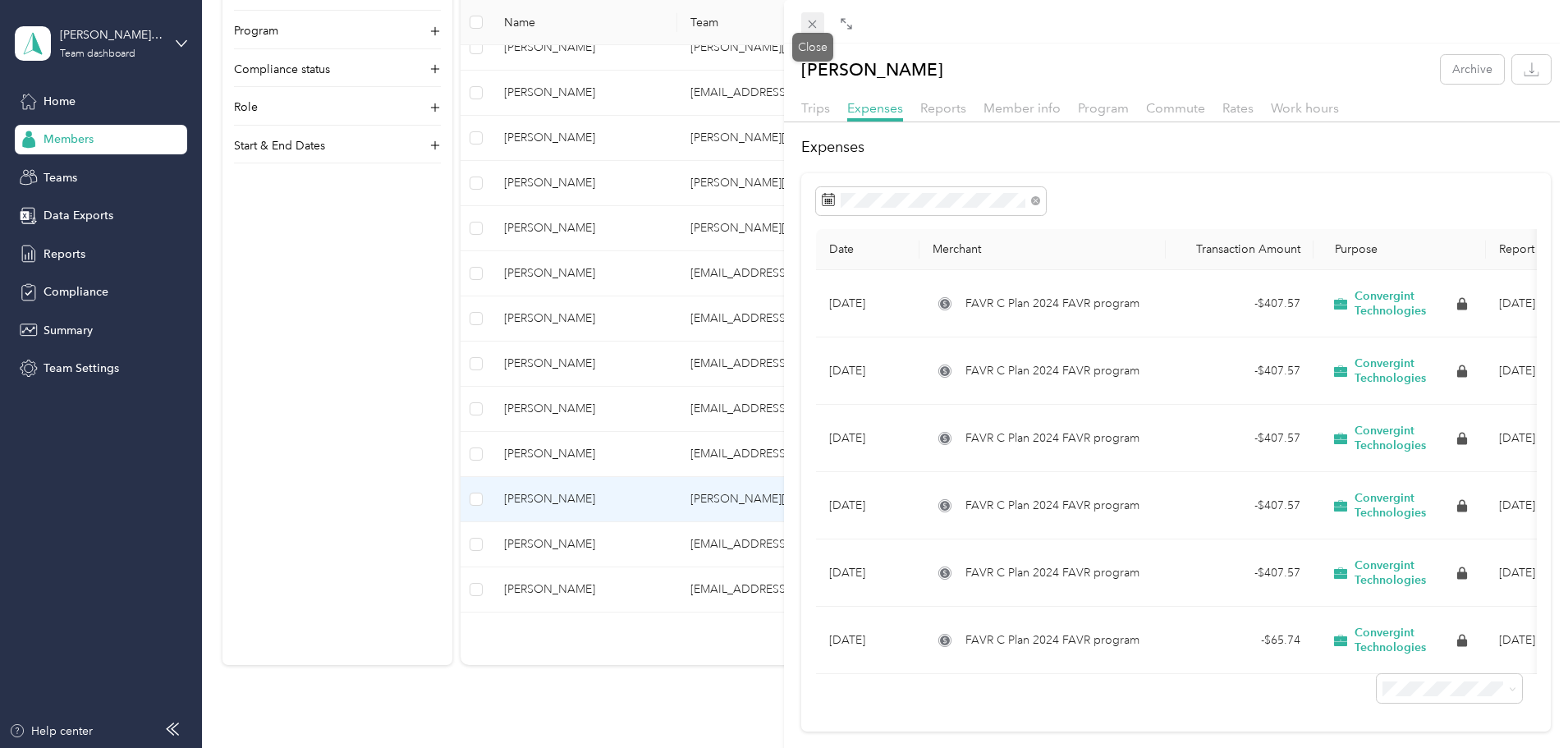
click at [810, 23] on icon at bounding box center [812, 24] width 14 height 14
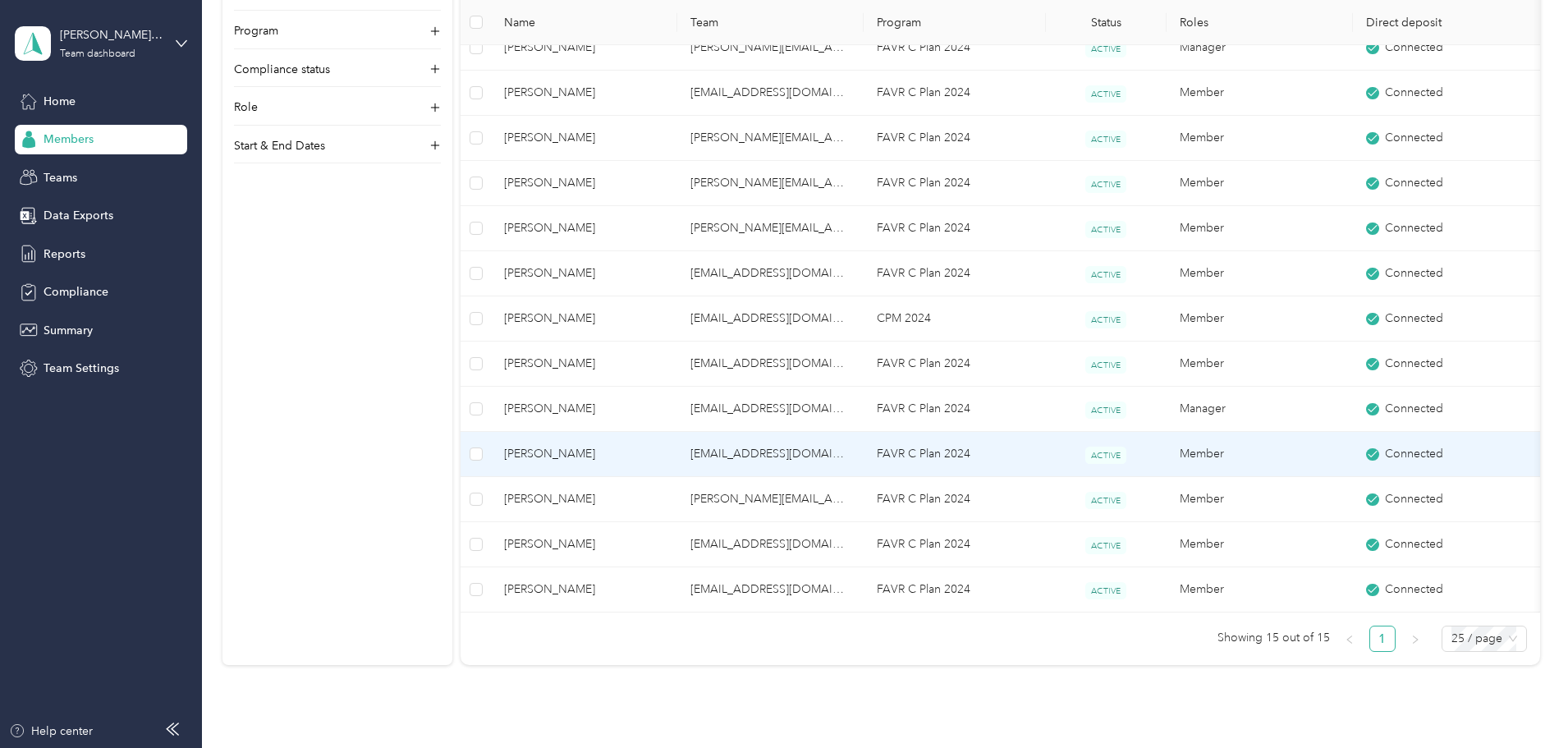
click at [656, 453] on span "[PERSON_NAME]" at bounding box center [584, 454] width 160 height 18
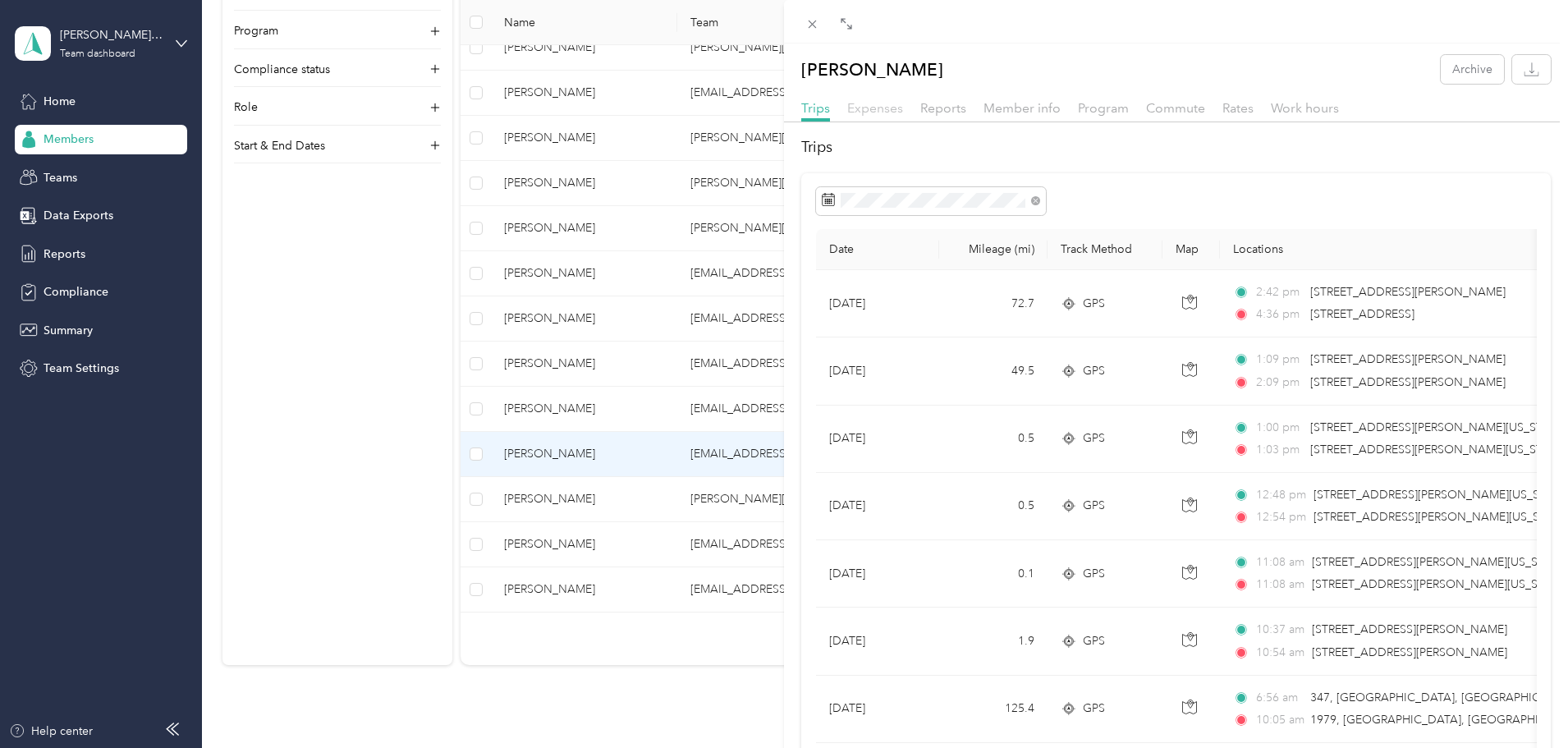
click at [871, 104] on span "Expenses" at bounding box center [875, 107] width 56 height 15
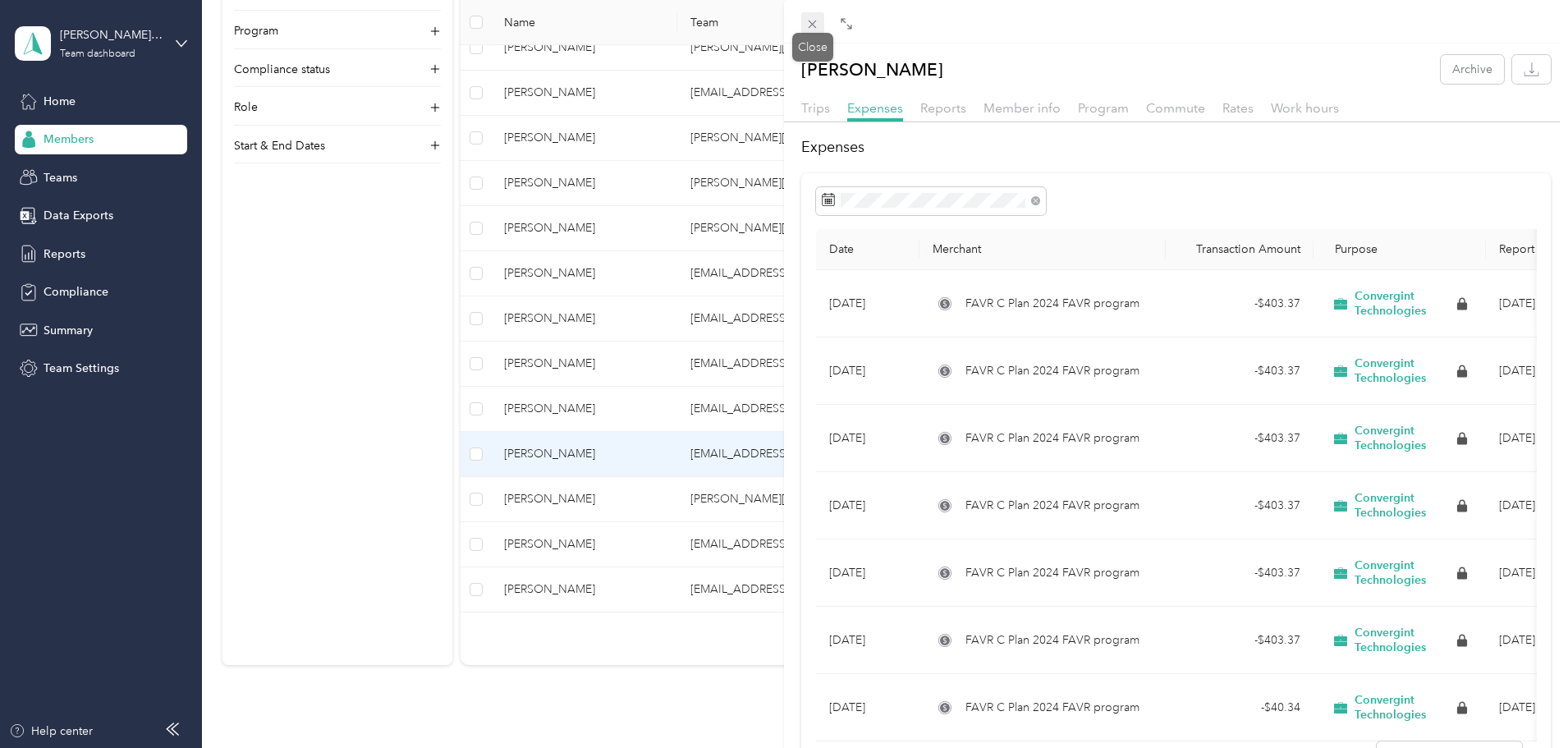
click at [819, 23] on icon at bounding box center [812, 24] width 14 height 14
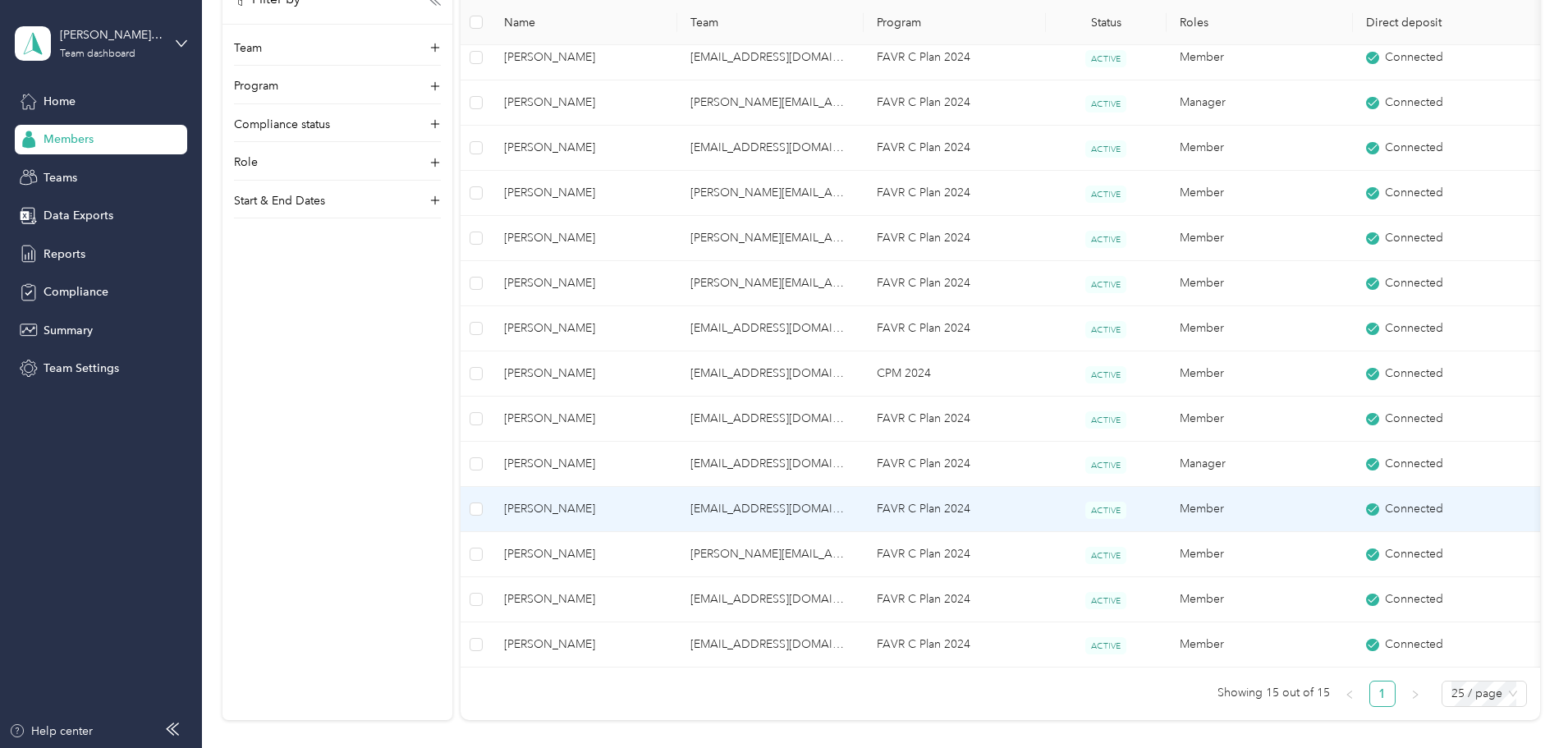
scroll to position [164, 0]
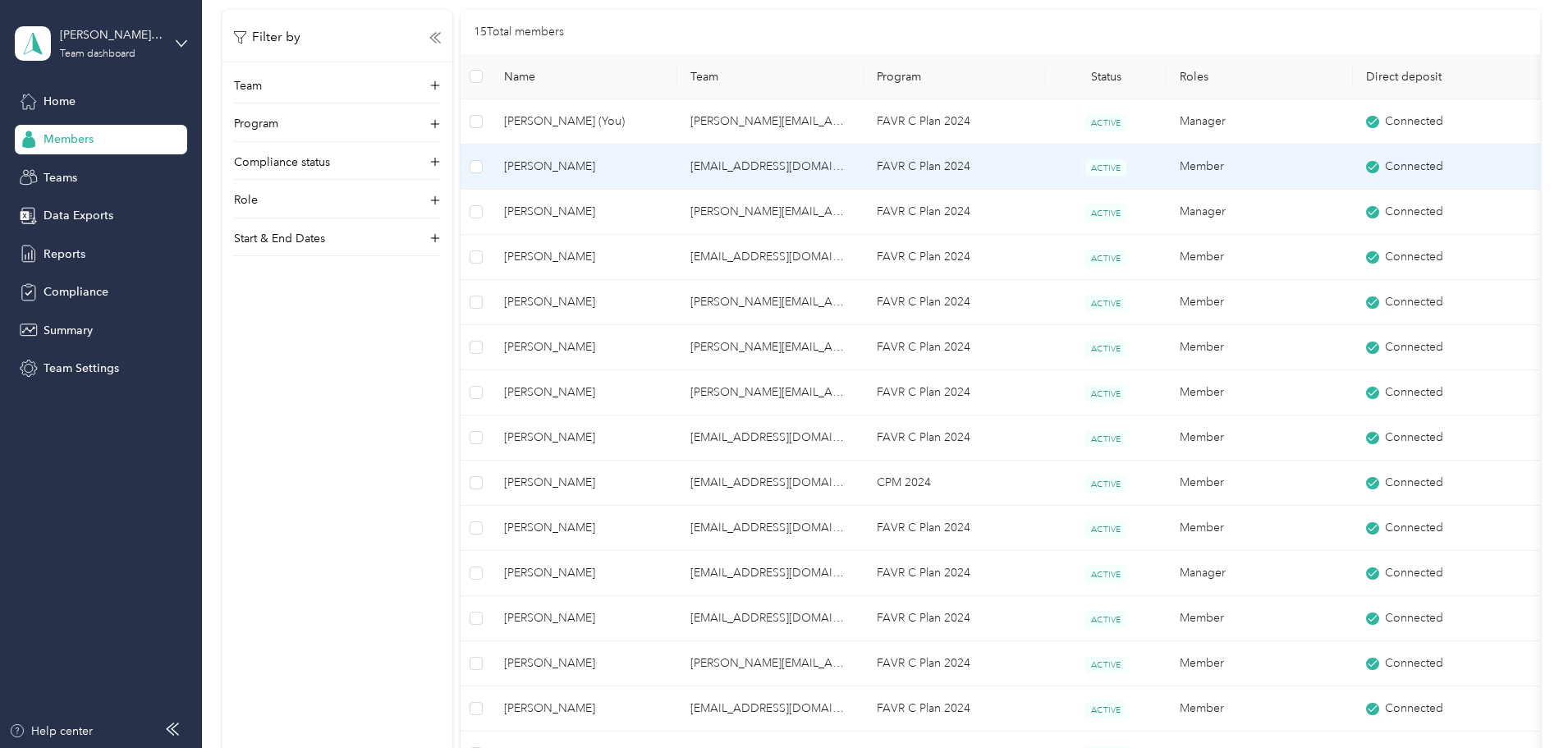
click at [623, 164] on span "[PERSON_NAME]" at bounding box center [584, 166] width 160 height 18
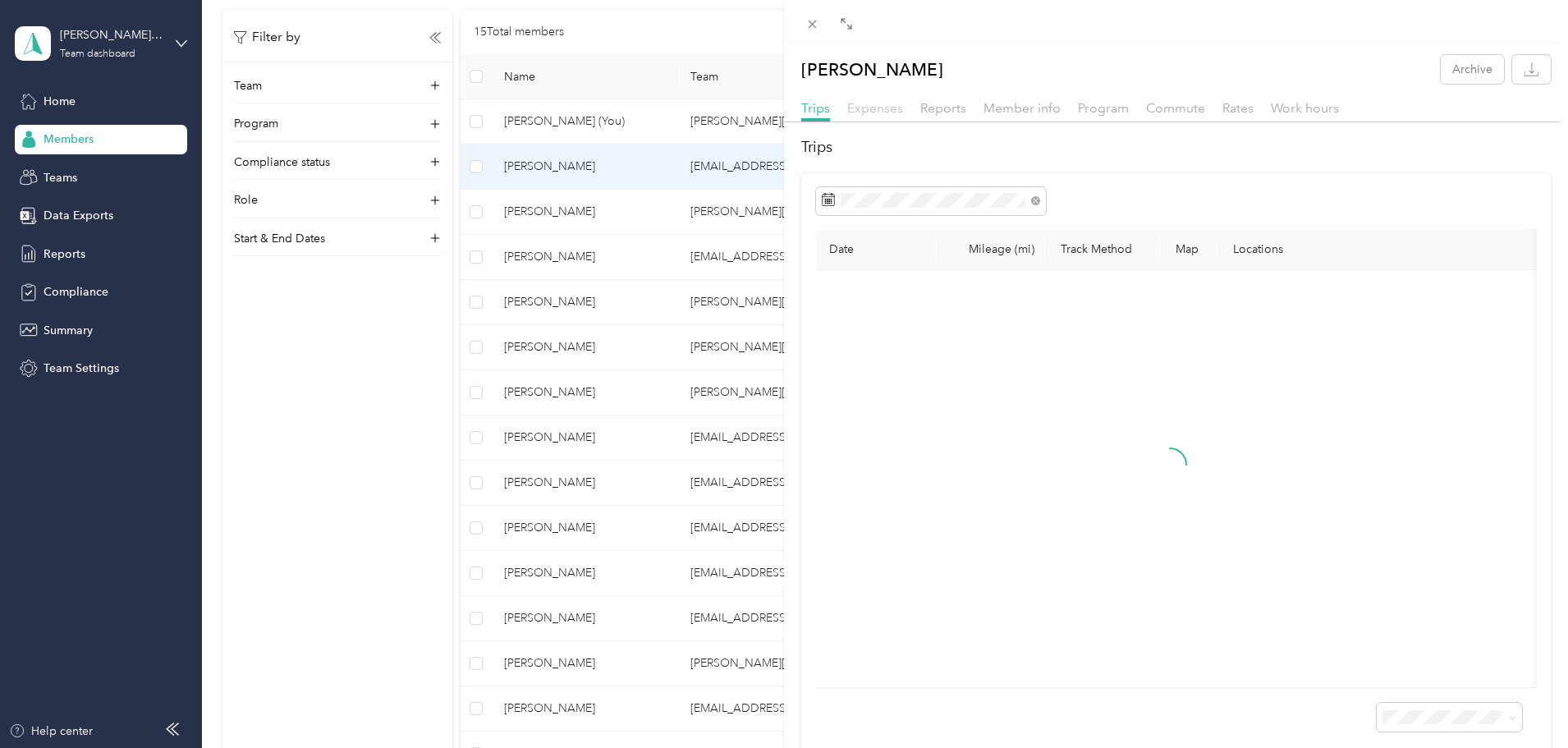
click at [875, 108] on span "Expenses" at bounding box center [875, 107] width 56 height 15
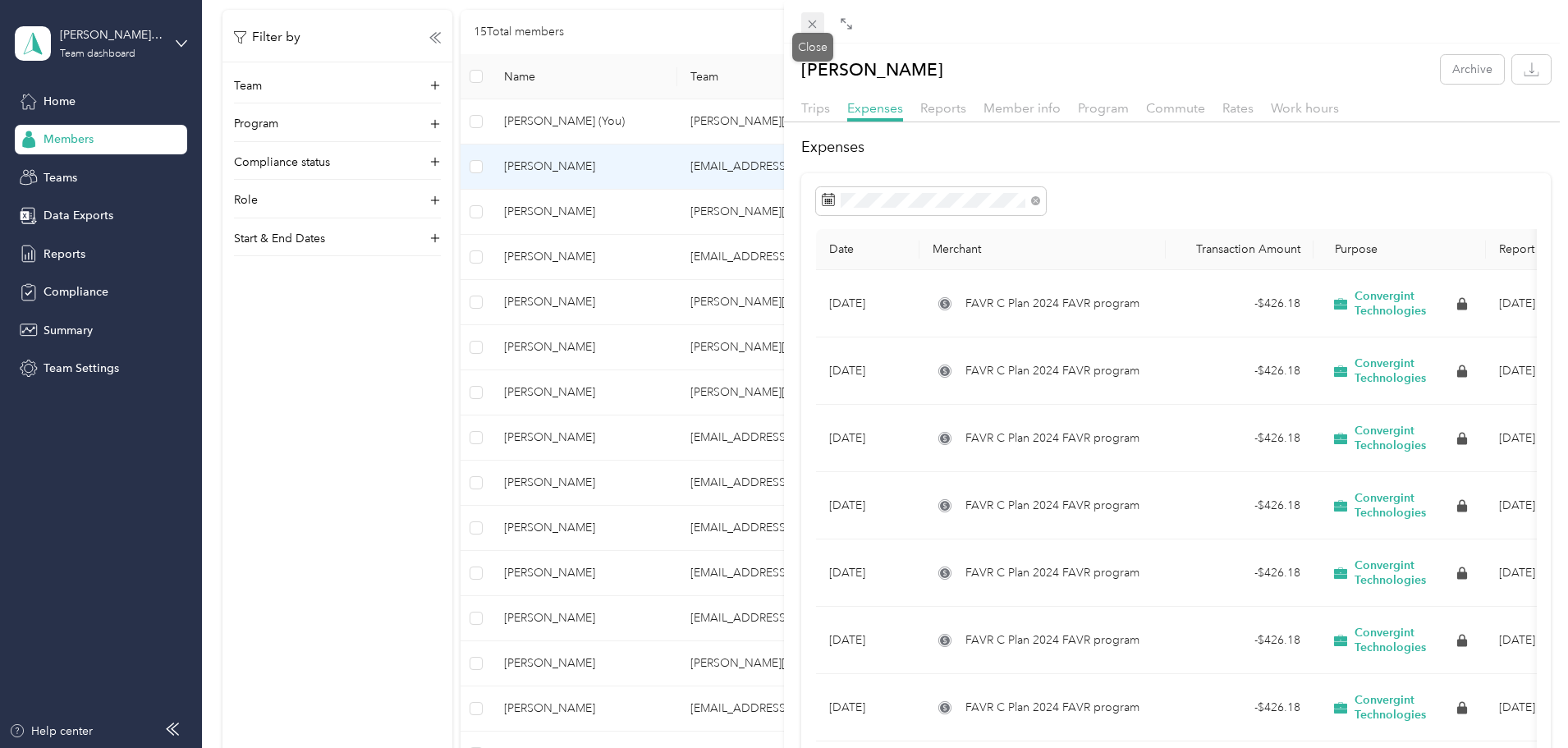
click at [809, 19] on icon at bounding box center [812, 24] width 14 height 14
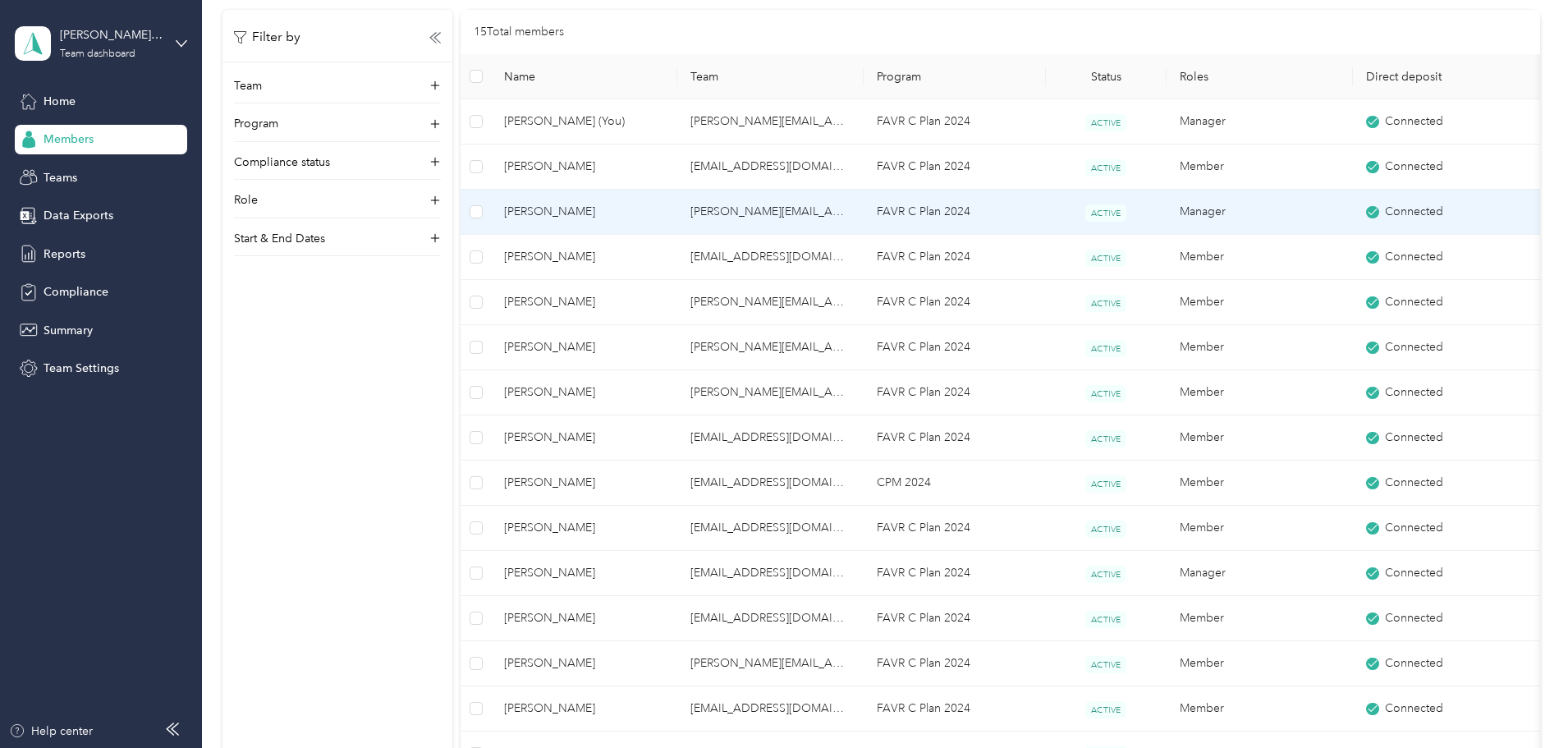
click at [632, 209] on span "[PERSON_NAME]" at bounding box center [584, 212] width 160 height 18
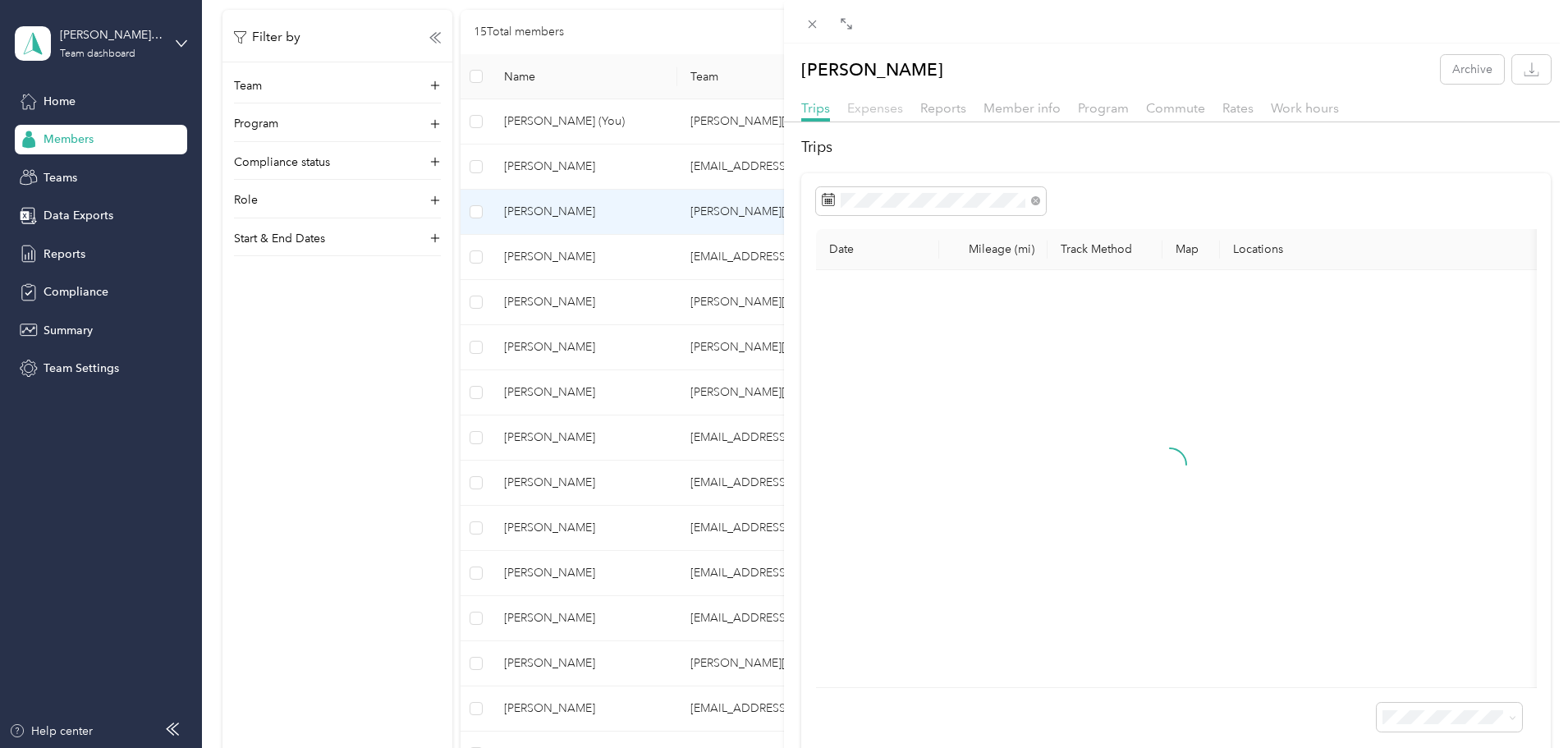
click at [864, 105] on span "Expenses" at bounding box center [875, 107] width 56 height 15
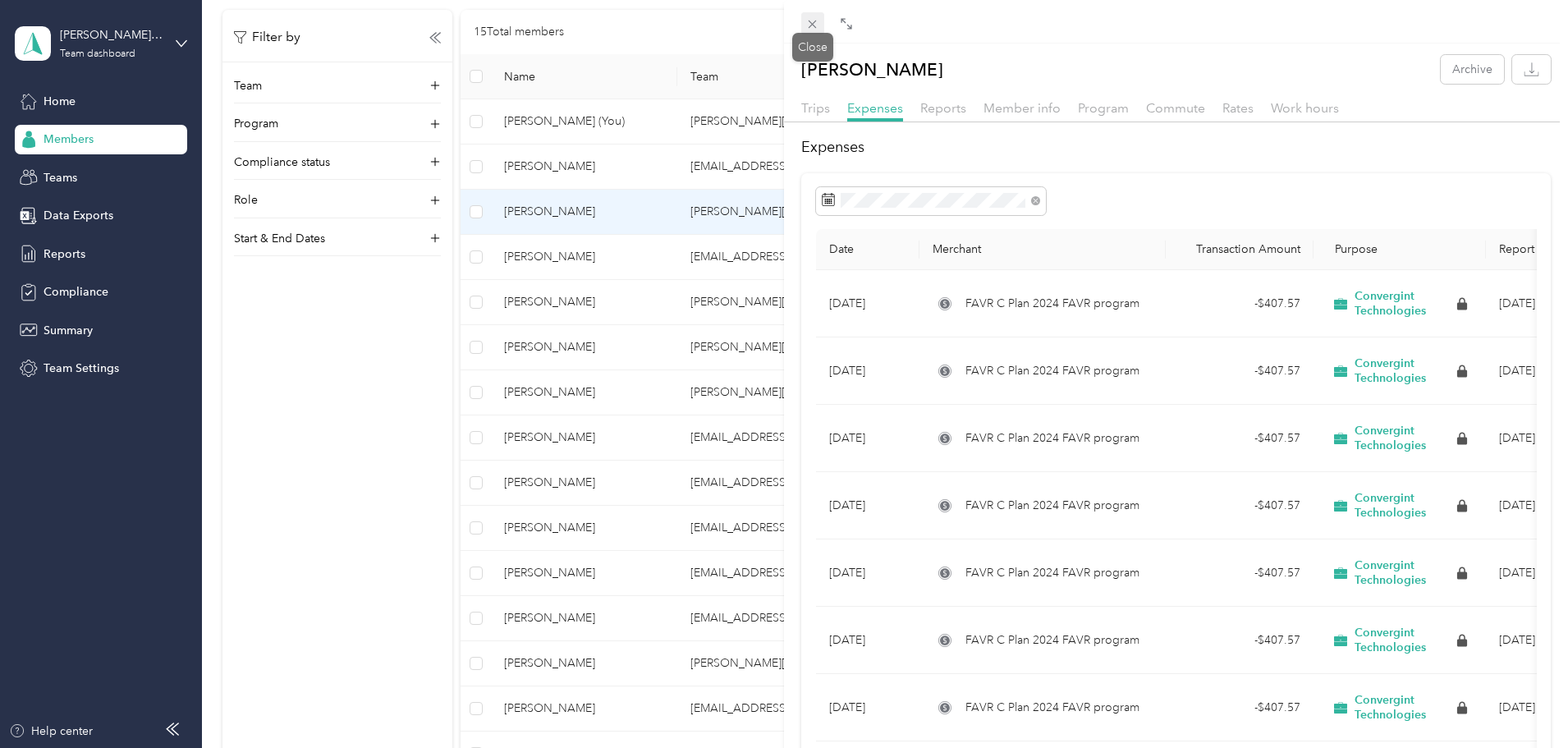
click at [815, 26] on icon at bounding box center [813, 25] width 8 height 8
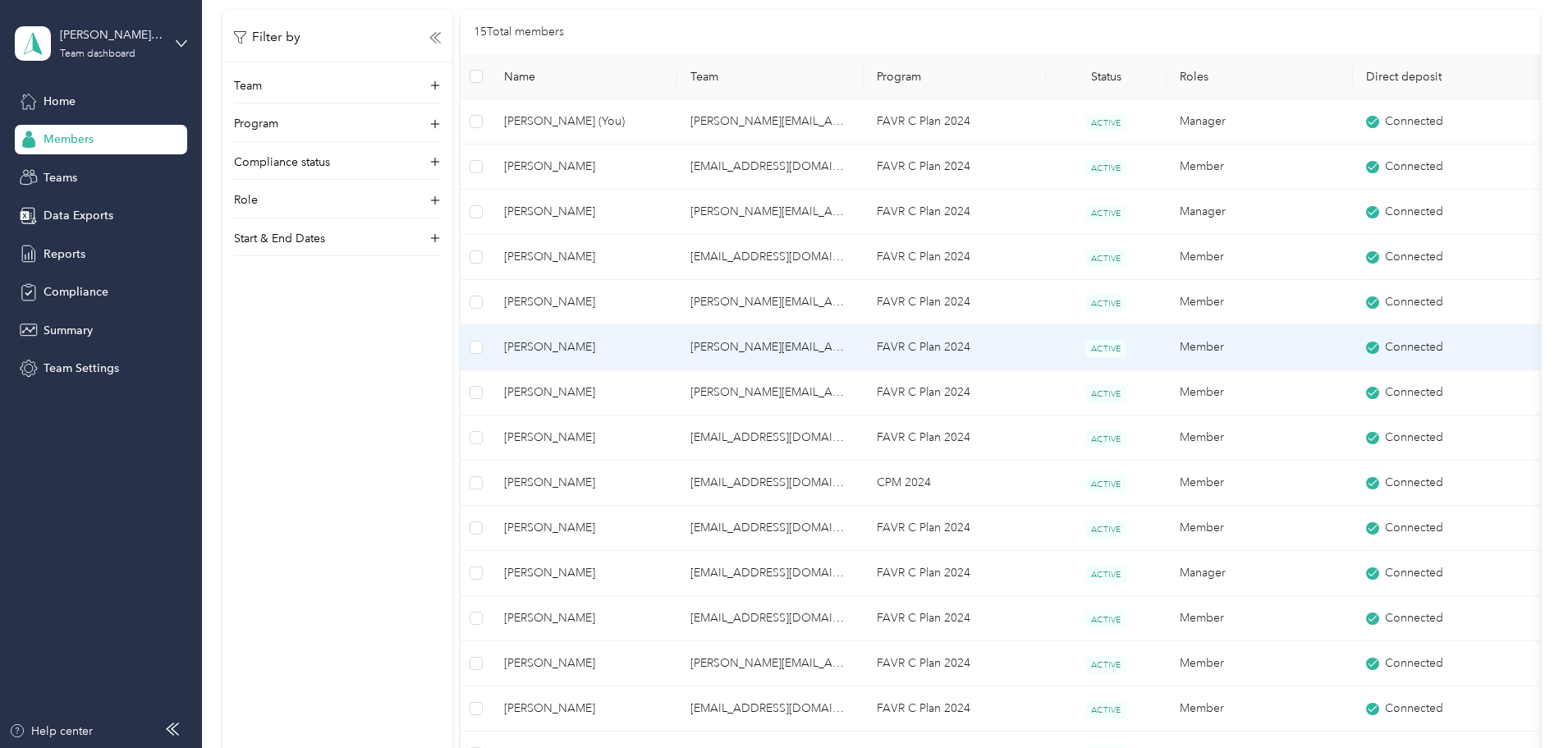
click at [651, 344] on span "[PERSON_NAME]" at bounding box center [584, 347] width 160 height 18
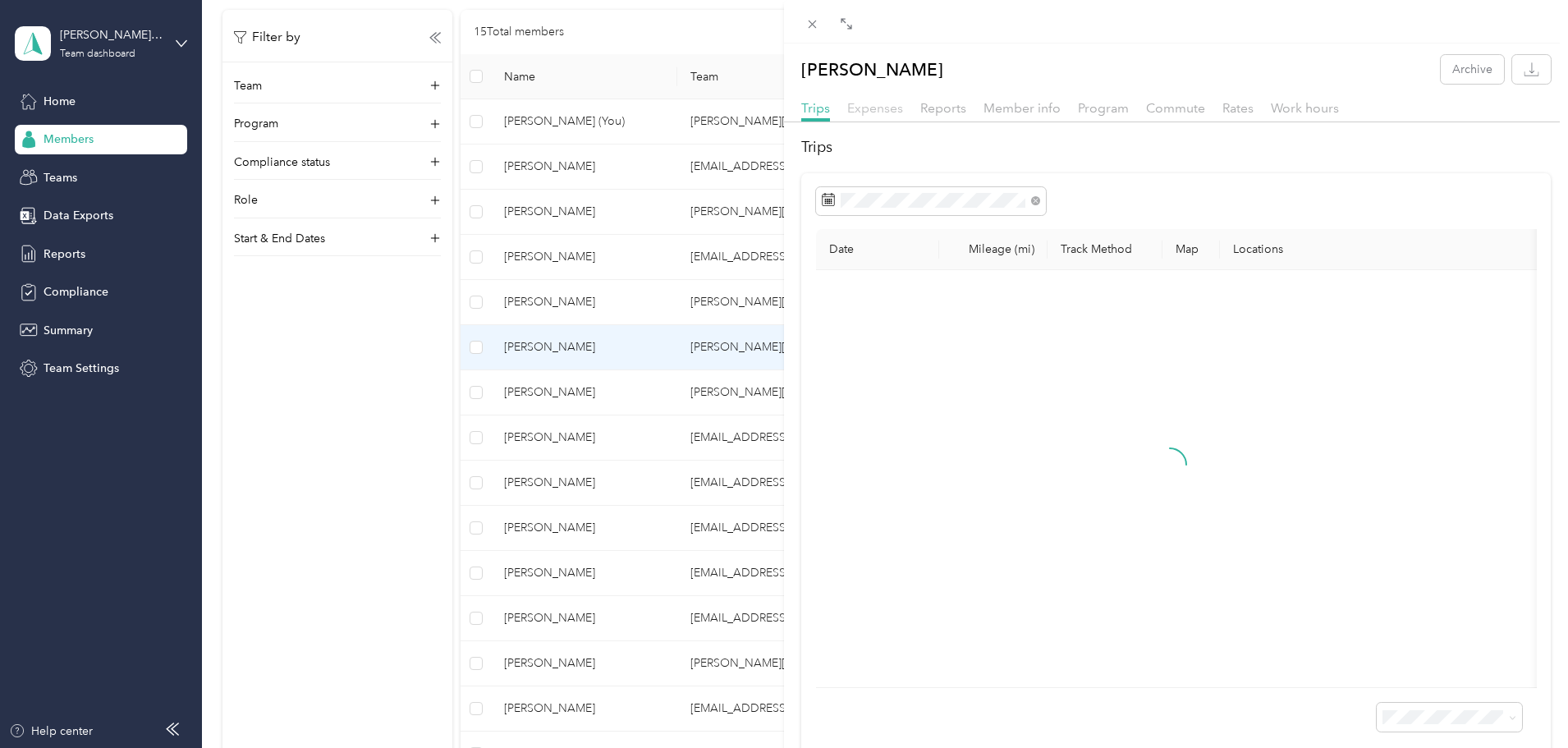
click at [859, 107] on span "Expenses" at bounding box center [875, 107] width 56 height 15
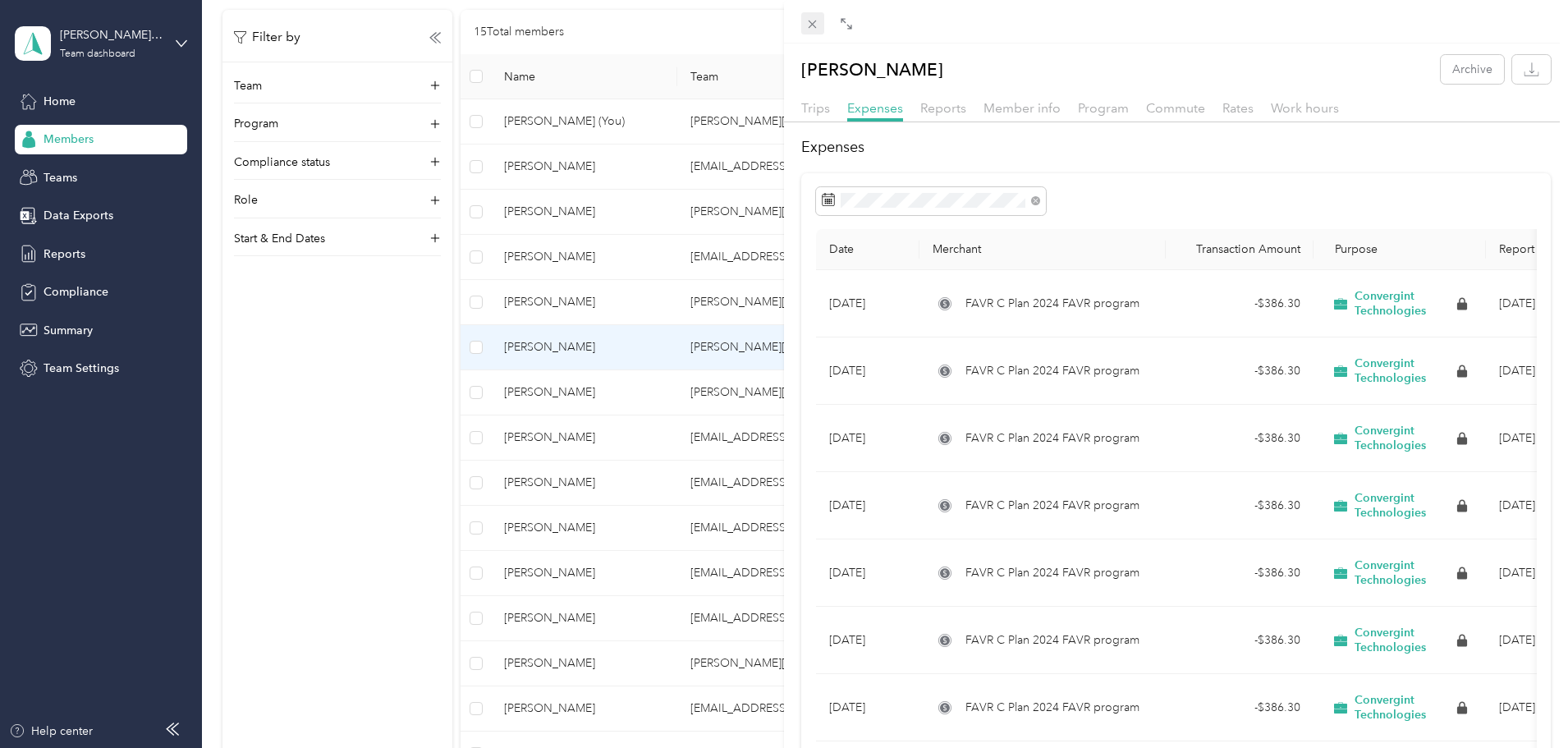
click at [806, 19] on icon at bounding box center [812, 24] width 14 height 14
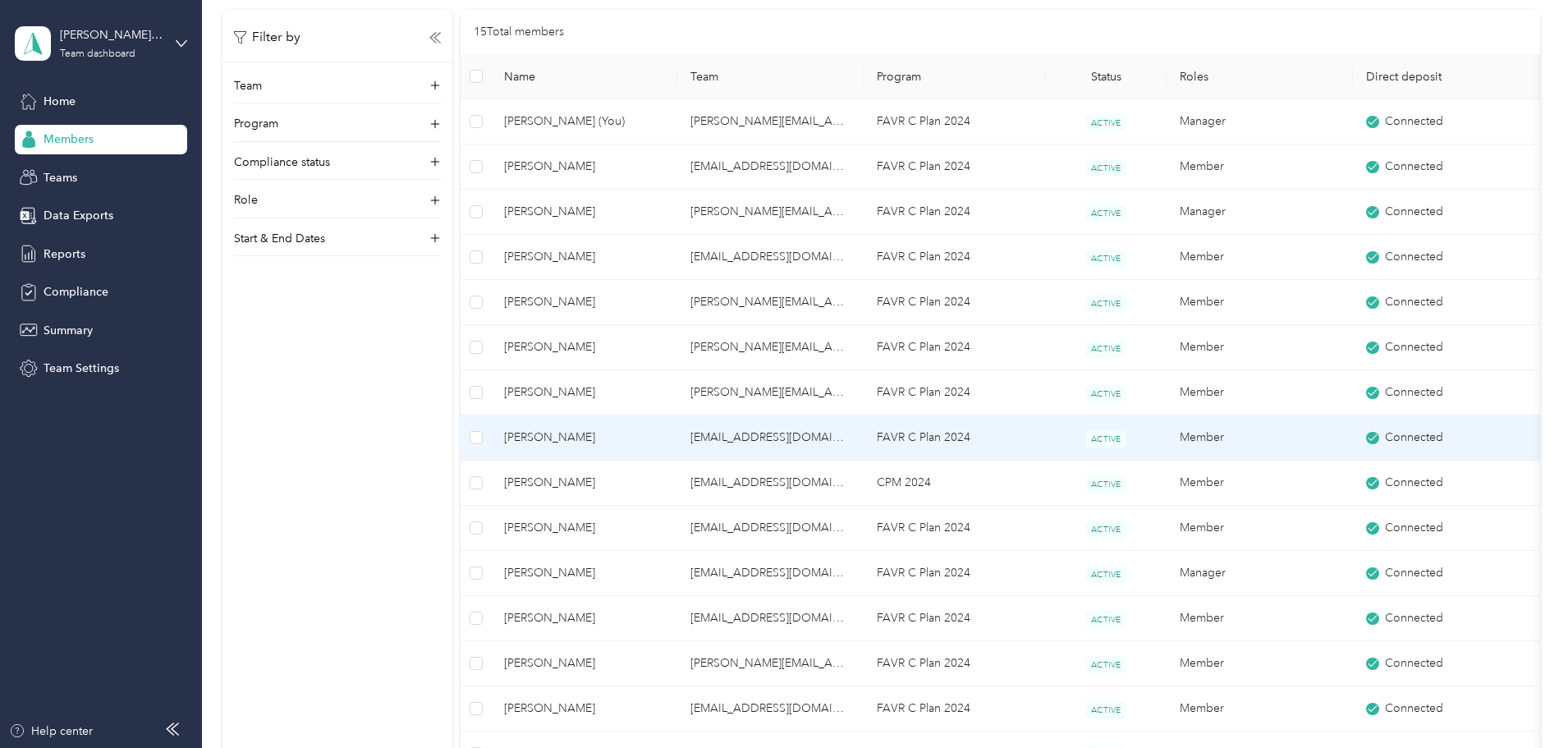
click at [653, 434] on span "[PERSON_NAME]" at bounding box center [584, 437] width 160 height 18
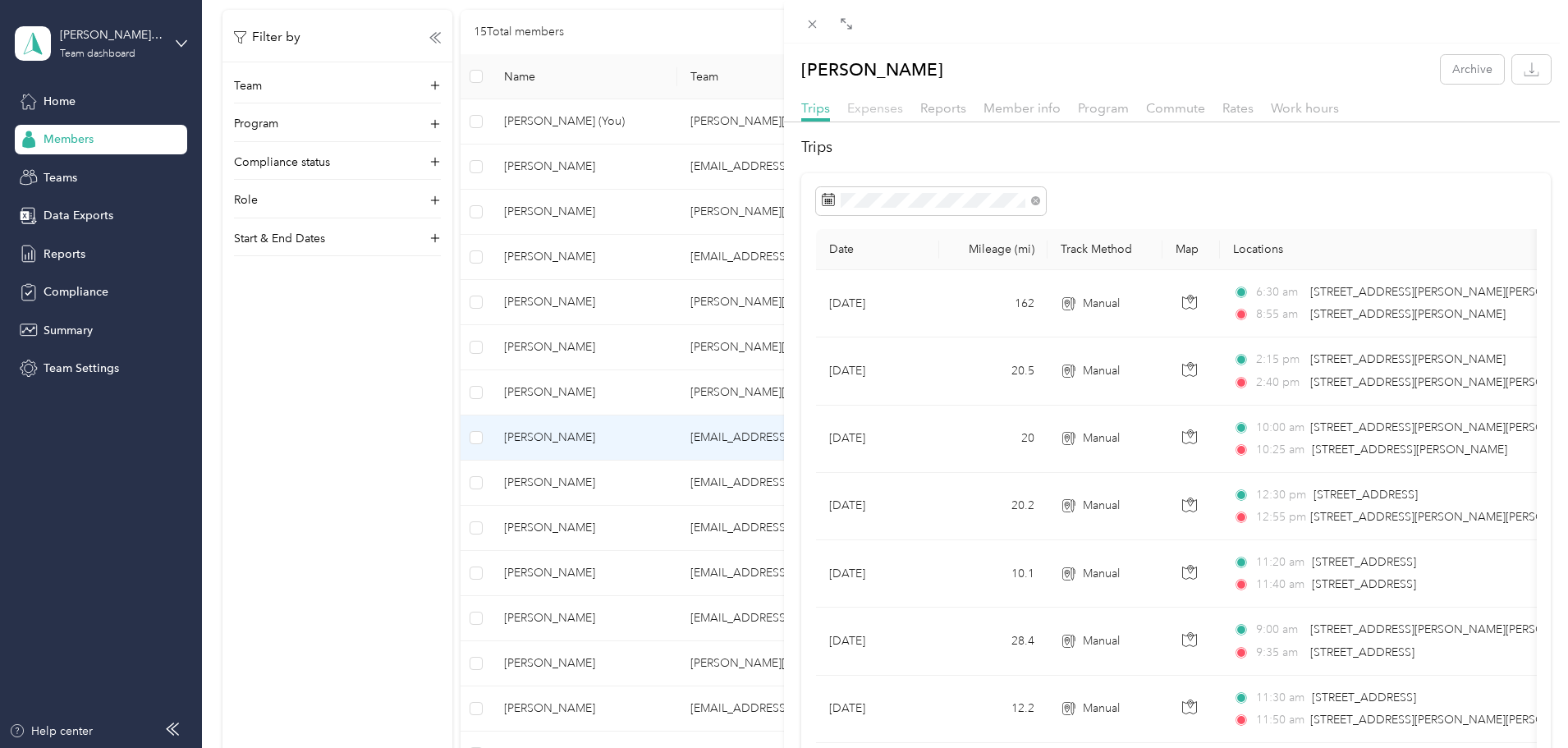
click at [873, 108] on span "Expenses" at bounding box center [875, 107] width 56 height 15
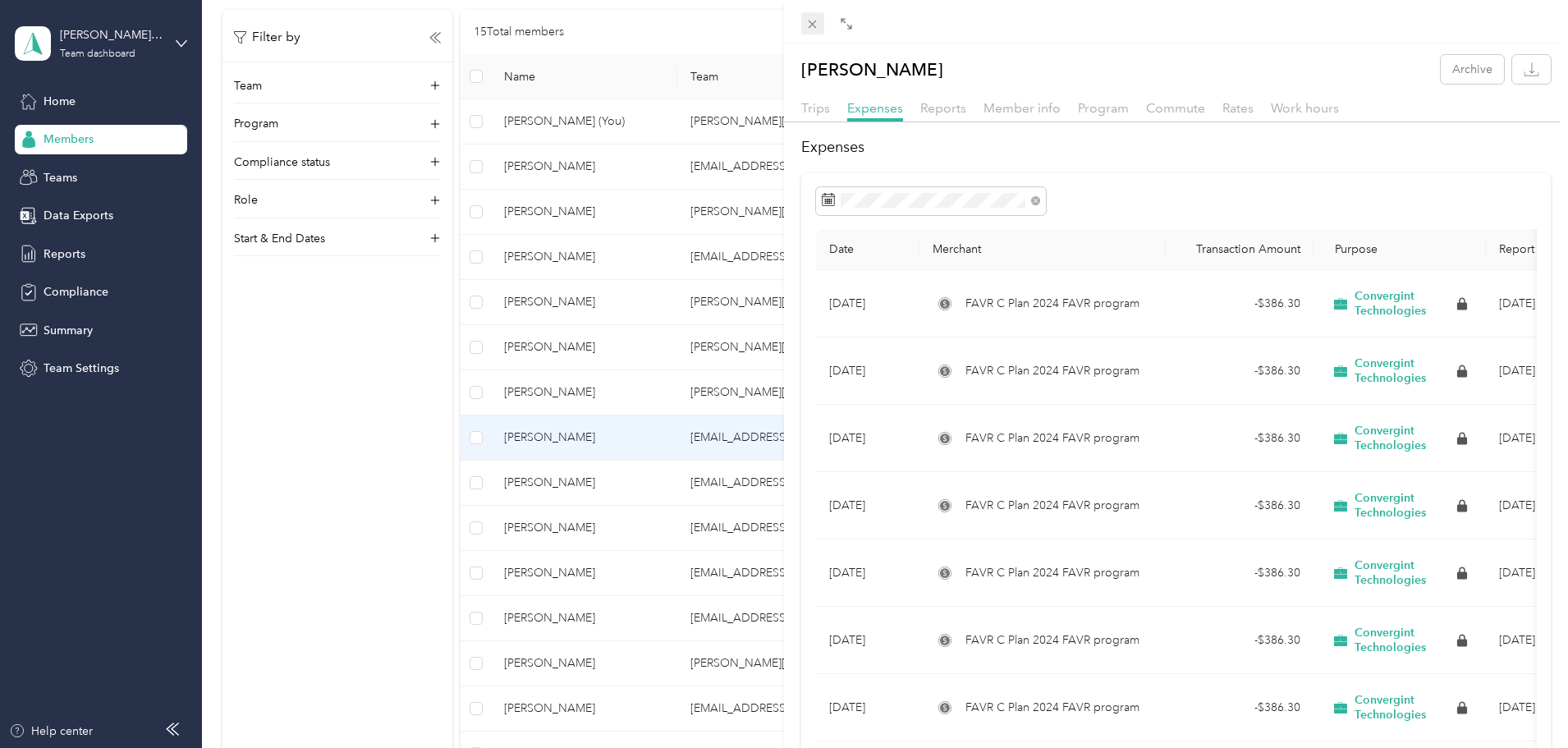
click at [807, 20] on icon at bounding box center [812, 24] width 14 height 14
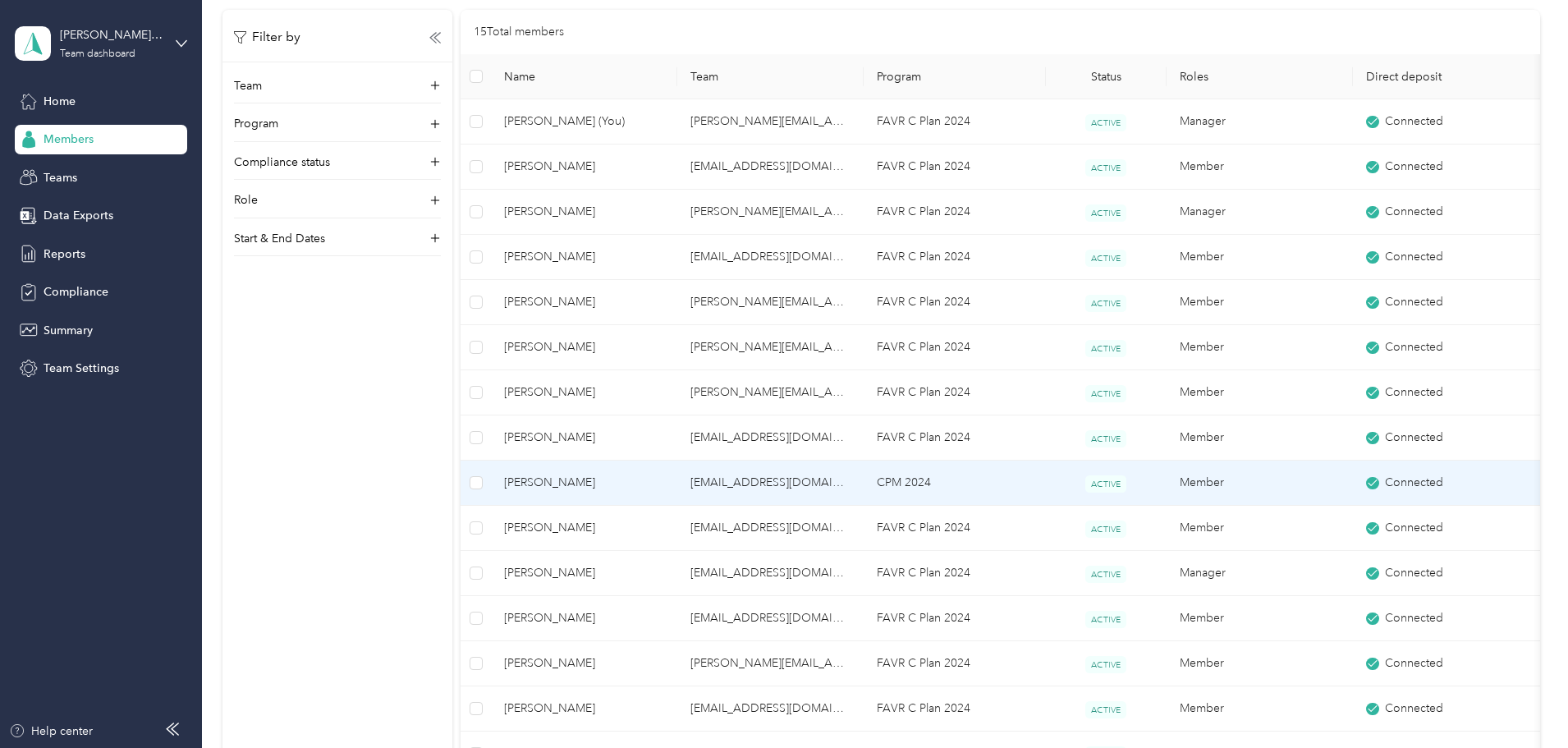
click at [651, 484] on span "[PERSON_NAME]" at bounding box center [584, 482] width 160 height 18
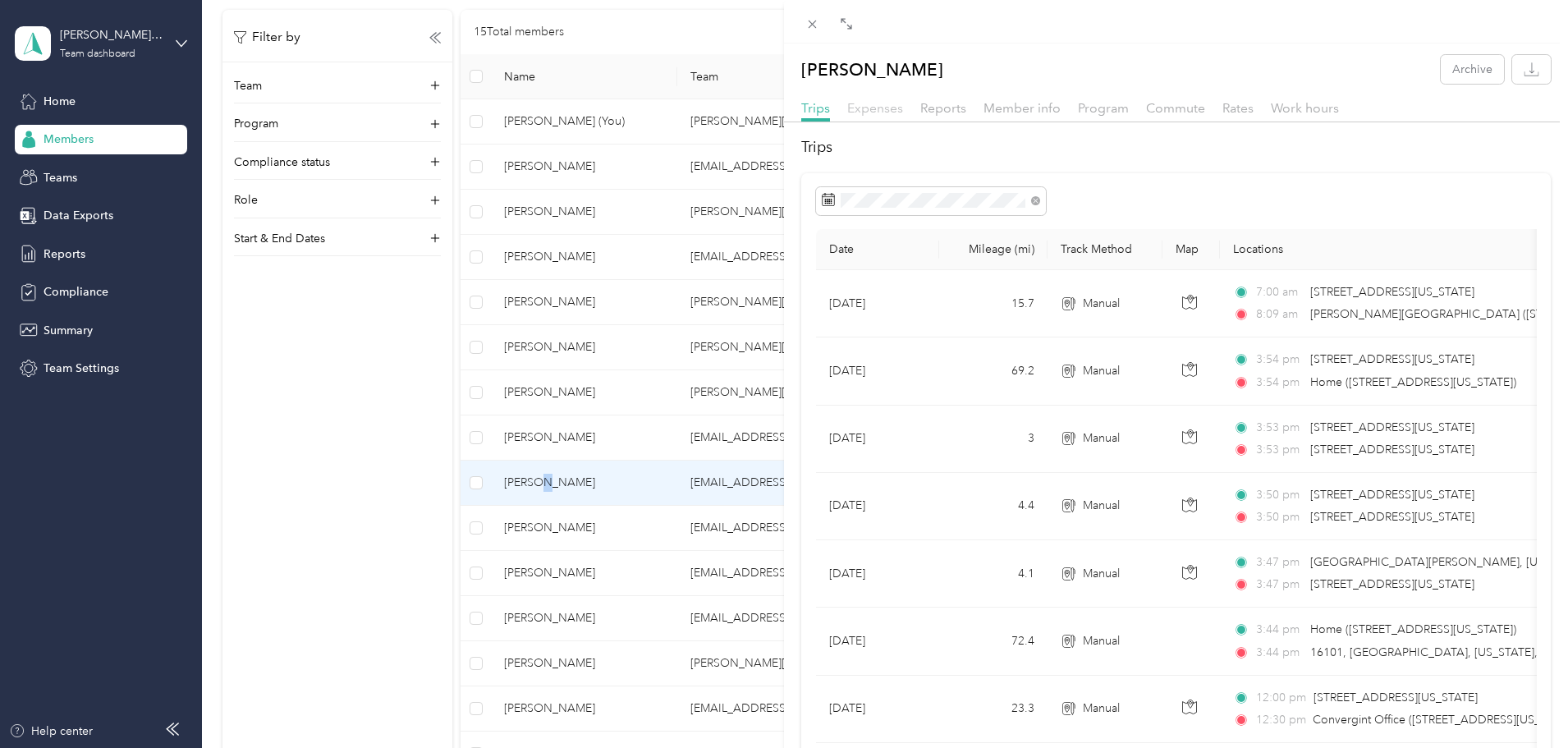
click at [881, 106] on span "Expenses" at bounding box center [875, 107] width 56 height 15
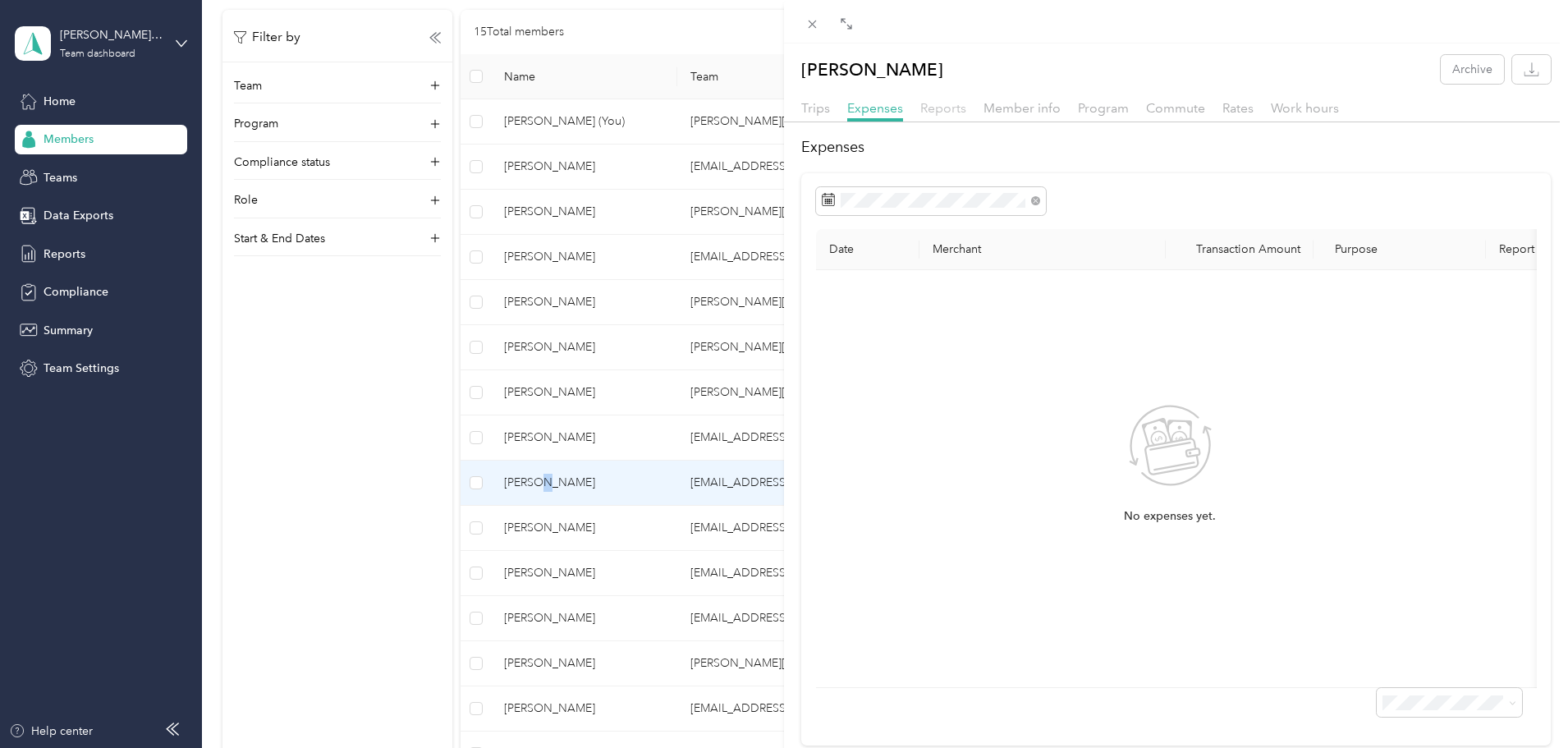
click at [941, 107] on span "Reports" at bounding box center [944, 107] width 46 height 15
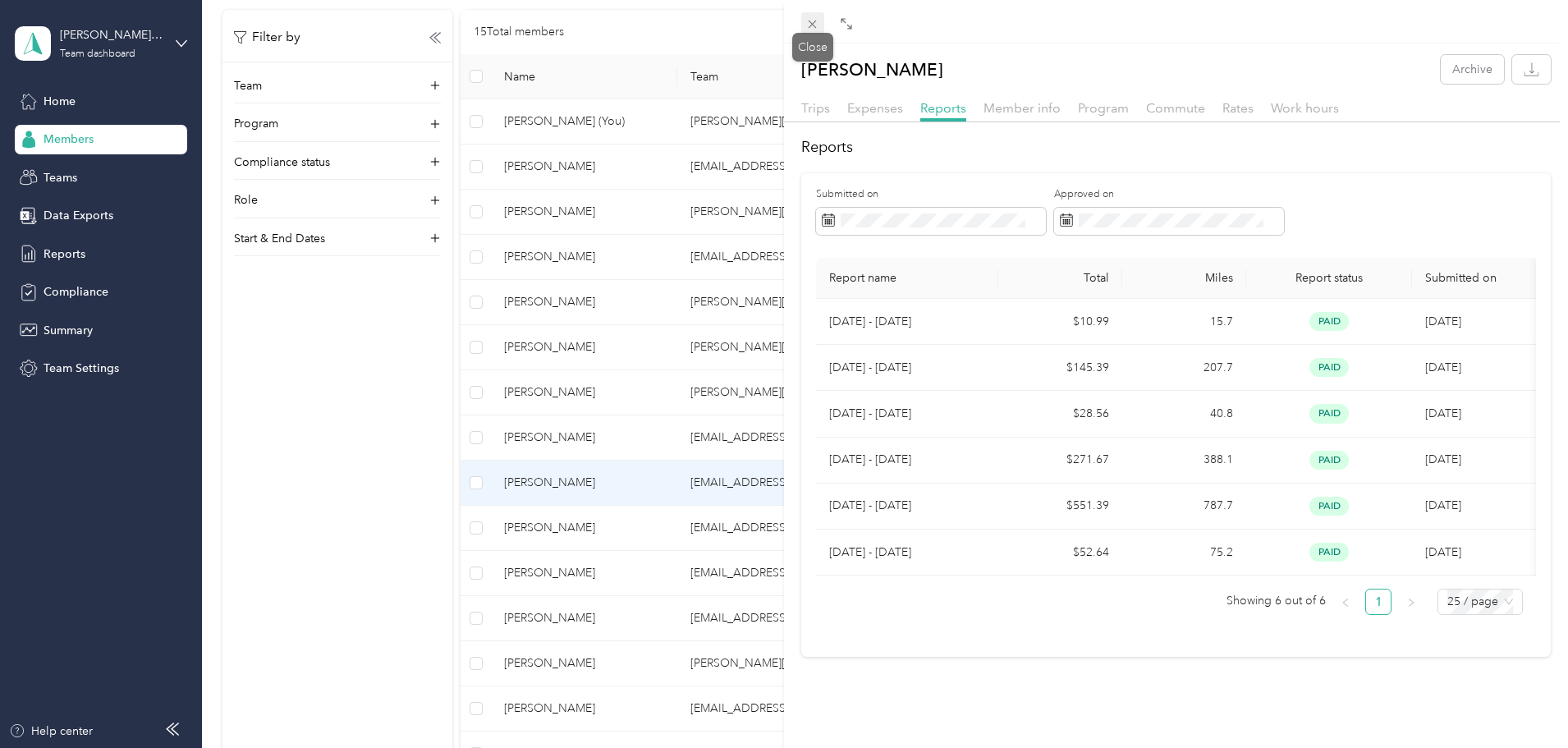
click at [810, 23] on icon at bounding box center [812, 24] width 14 height 14
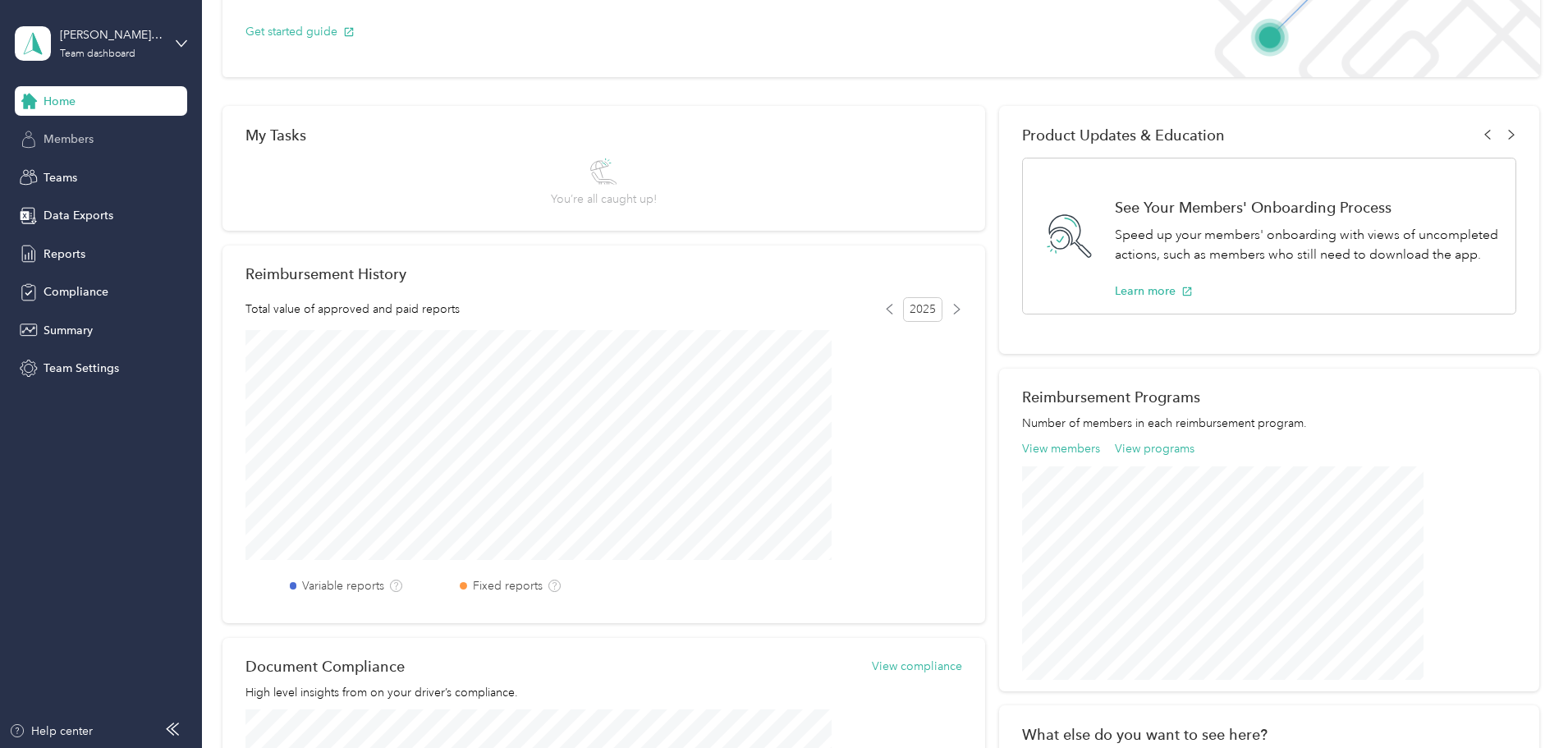
click at [57, 131] on span "Members" at bounding box center [68, 139] width 50 height 17
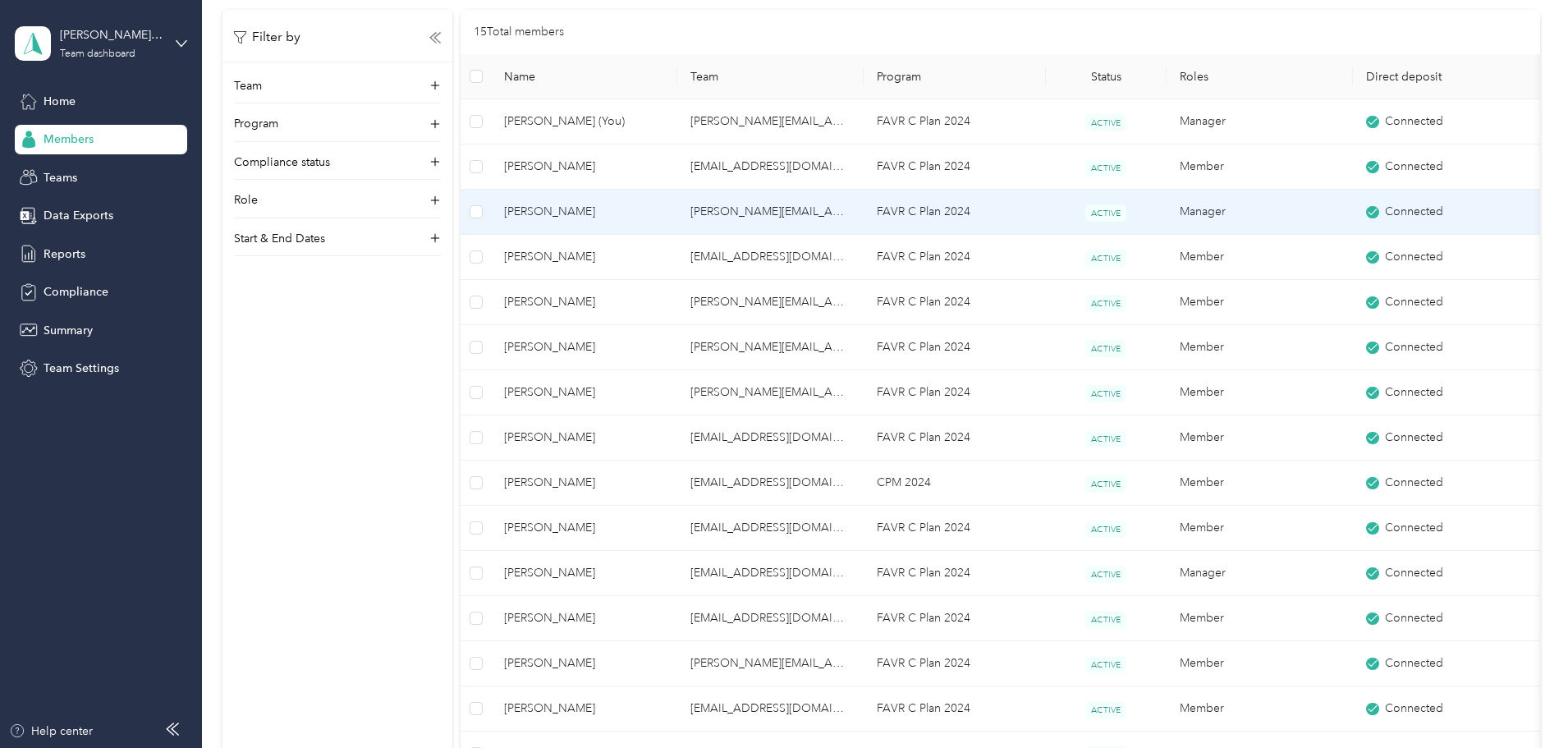
click at [645, 209] on span "[PERSON_NAME]" at bounding box center [584, 212] width 160 height 18
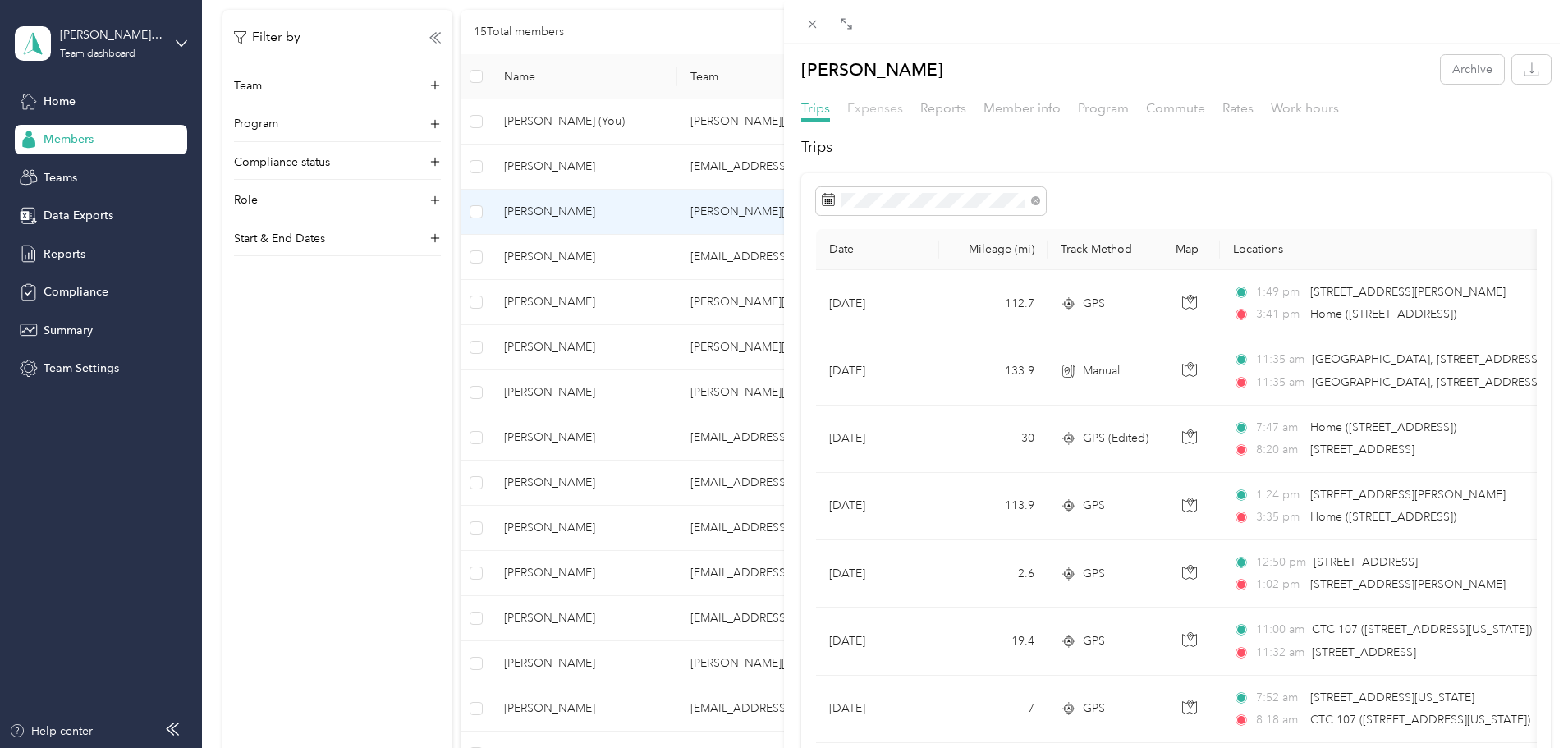
click at [878, 112] on span "Expenses" at bounding box center [875, 107] width 56 height 15
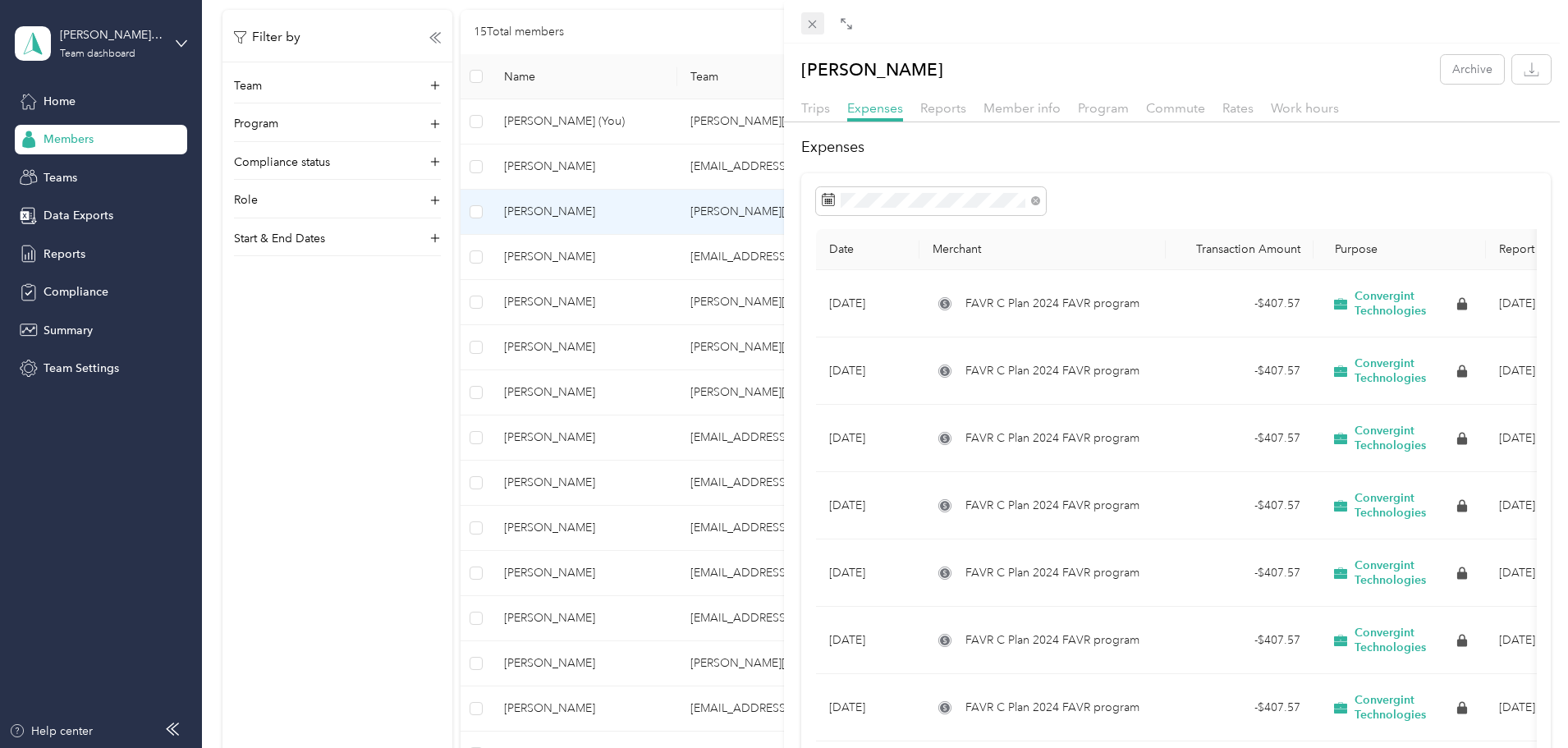
click at [813, 24] on icon at bounding box center [813, 25] width 8 height 8
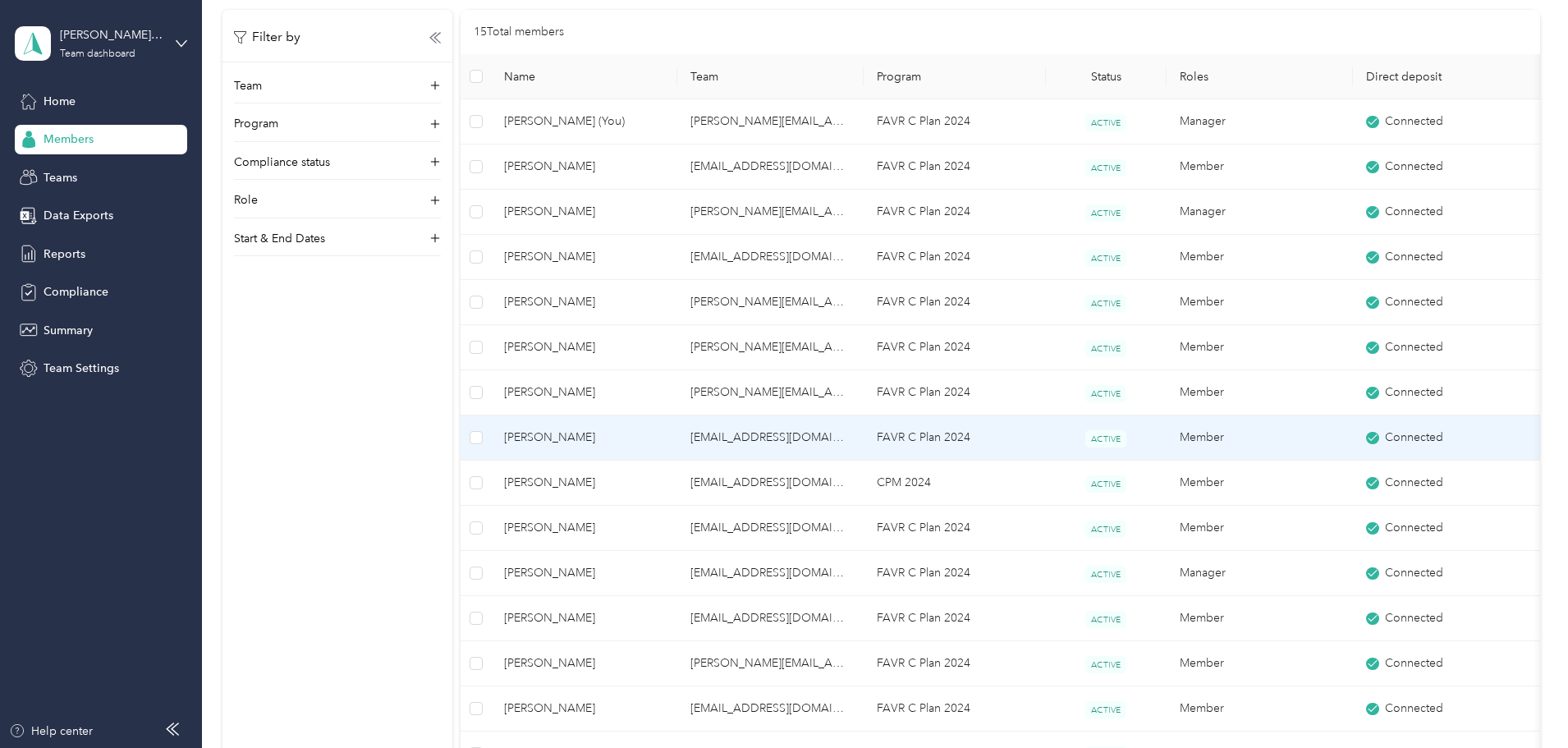
click at [646, 432] on span "[PERSON_NAME]" at bounding box center [584, 437] width 160 height 18
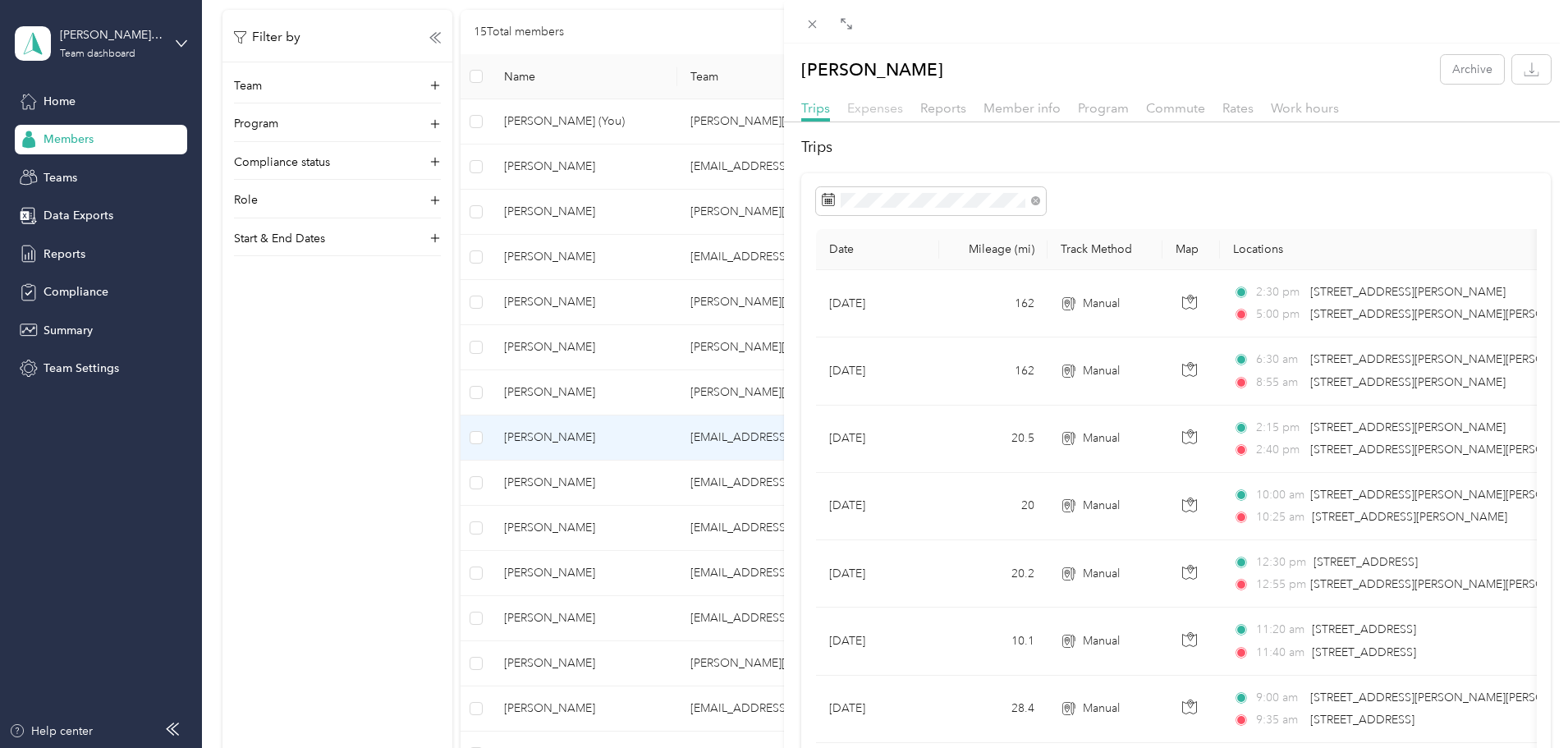
click at [882, 113] on span "Expenses" at bounding box center [875, 107] width 56 height 15
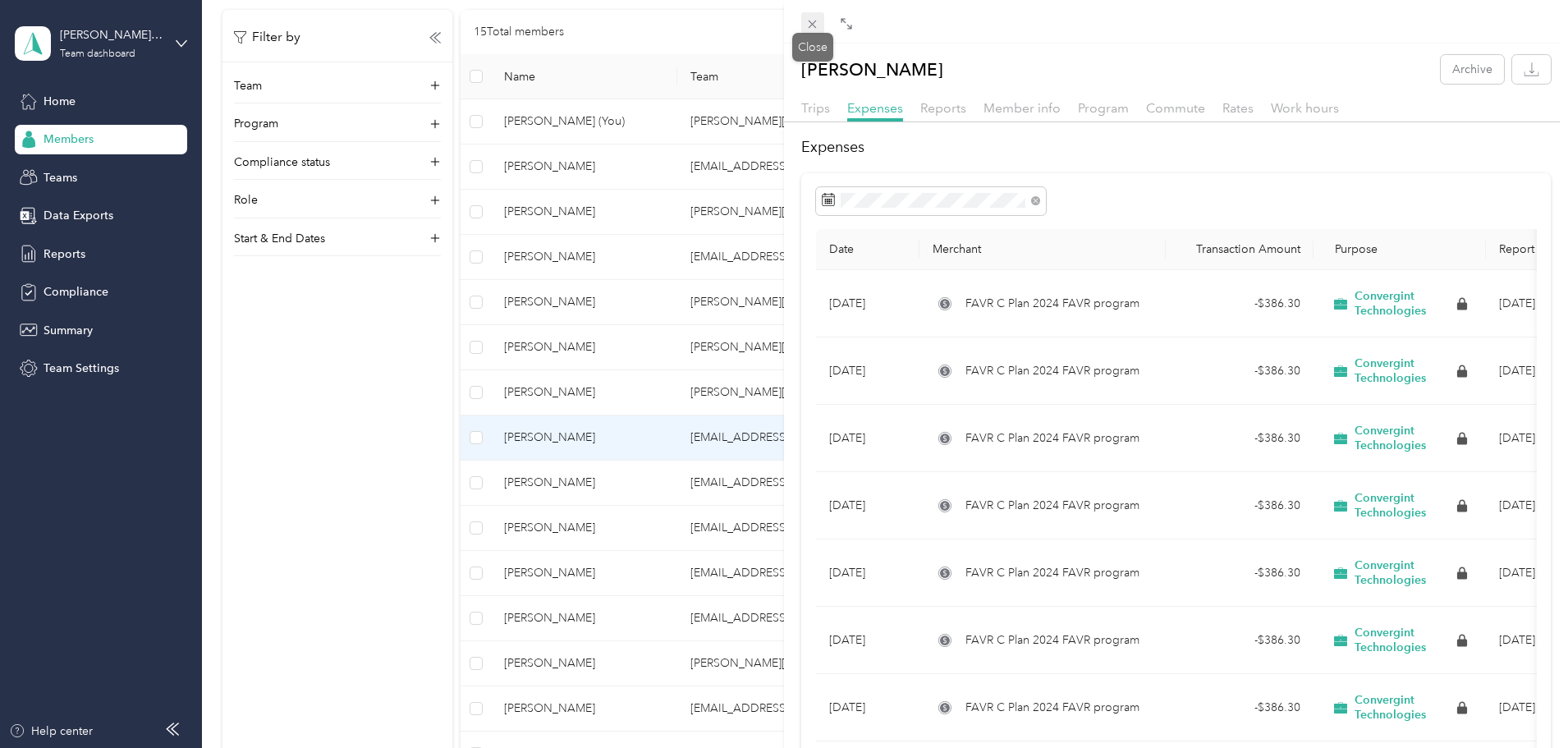
click at [816, 20] on icon at bounding box center [812, 24] width 14 height 14
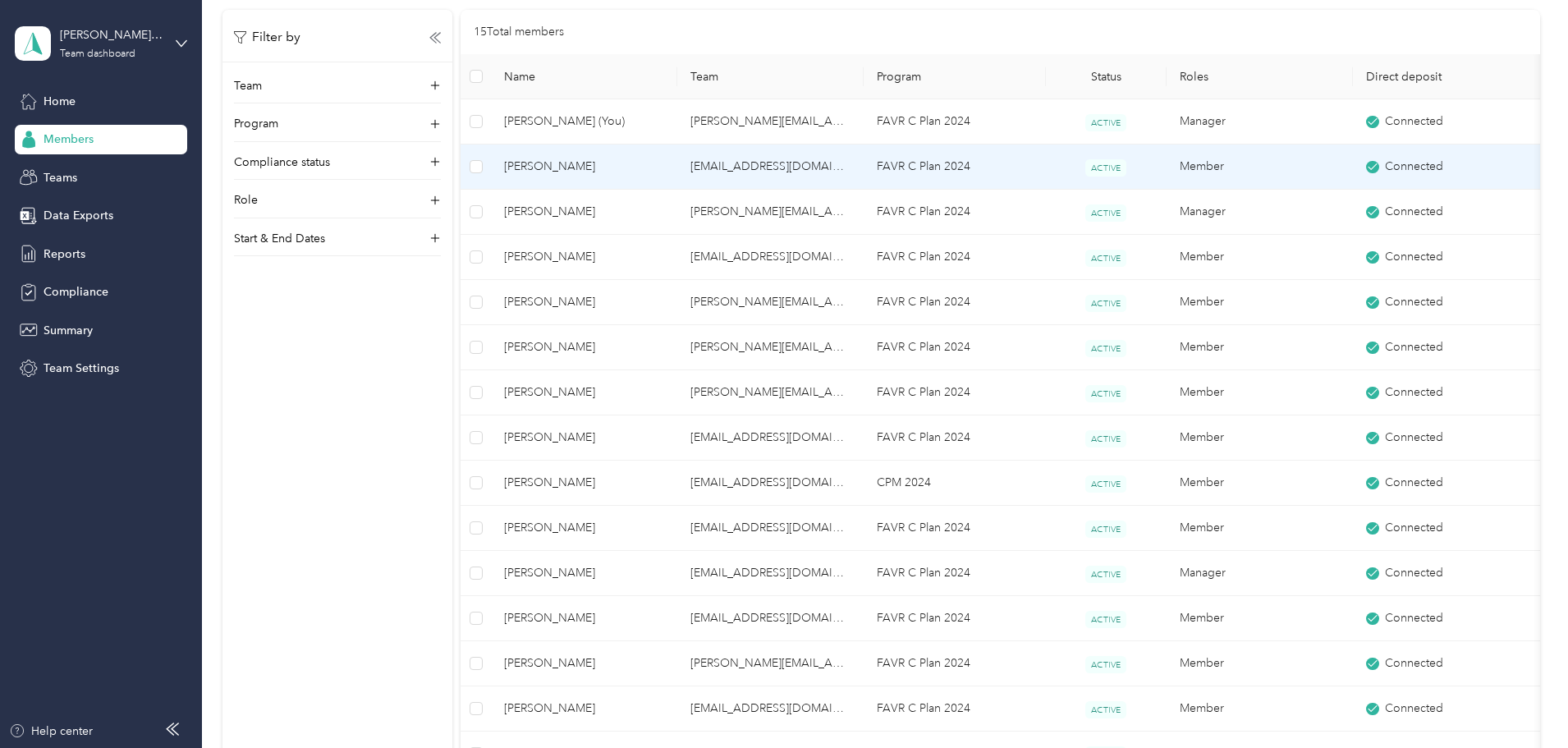
click at [640, 168] on span "[PERSON_NAME]" at bounding box center [584, 166] width 160 height 18
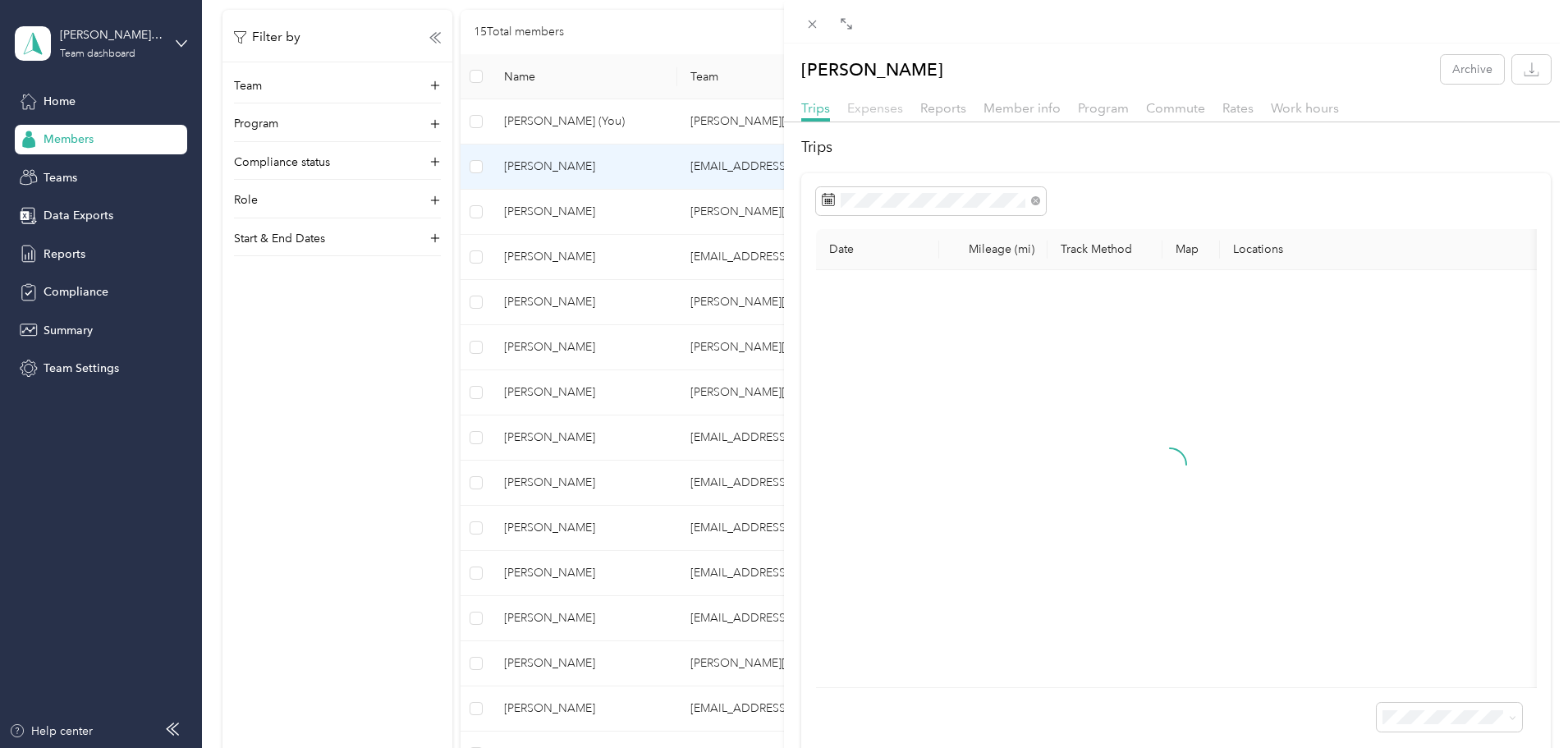
click at [893, 109] on span "Expenses" at bounding box center [875, 107] width 56 height 15
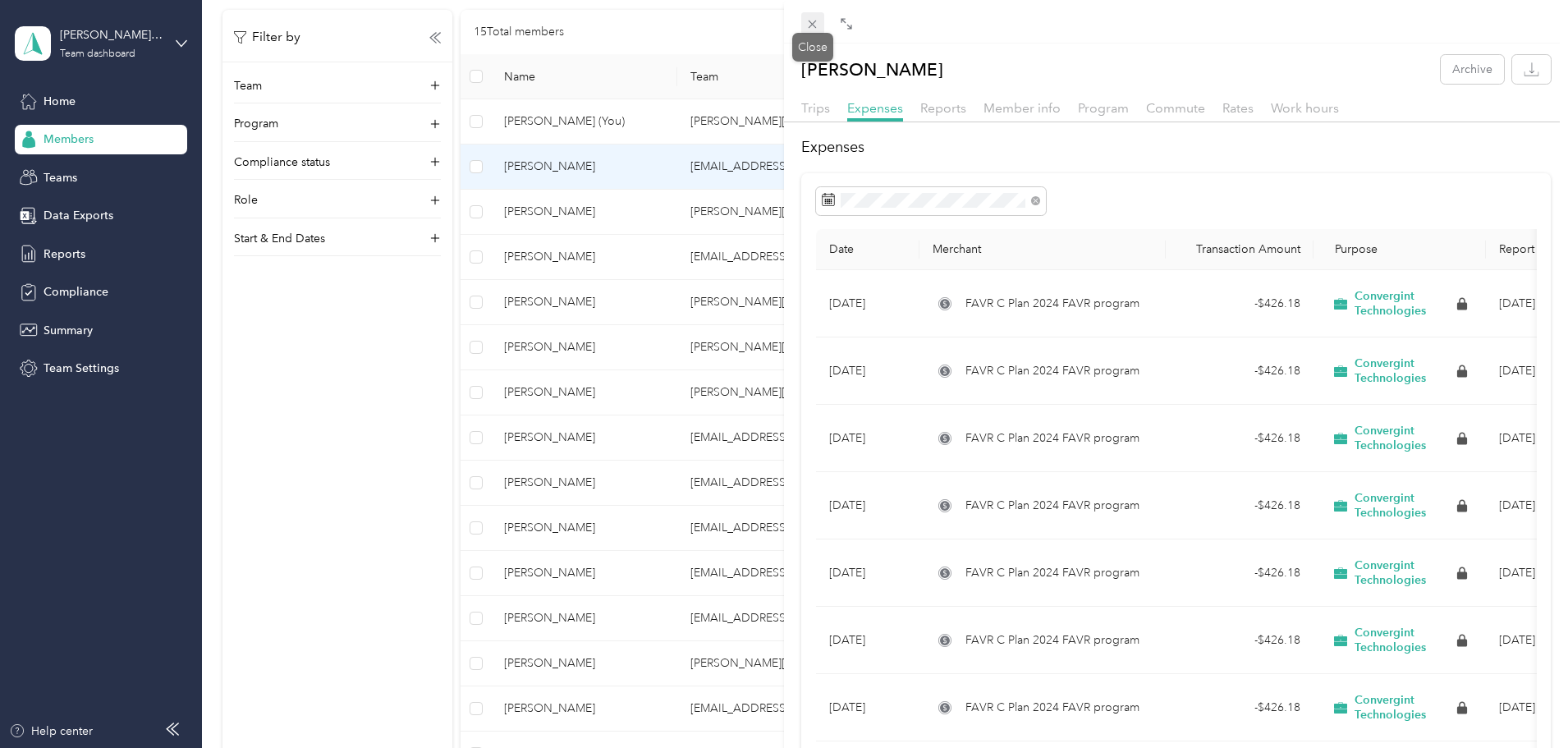
click at [813, 19] on icon at bounding box center [812, 24] width 14 height 14
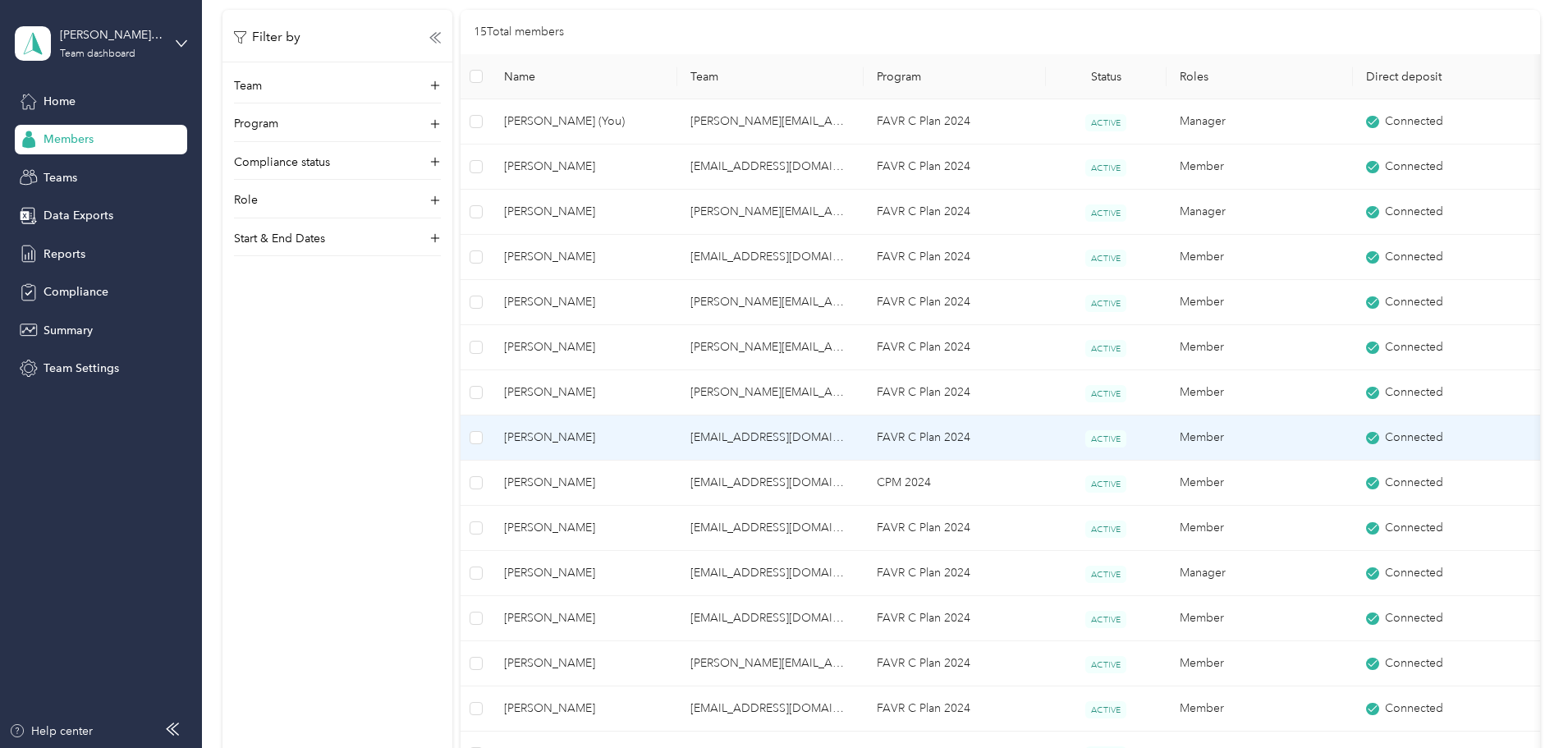
click at [664, 437] on span "[PERSON_NAME]" at bounding box center [584, 437] width 160 height 18
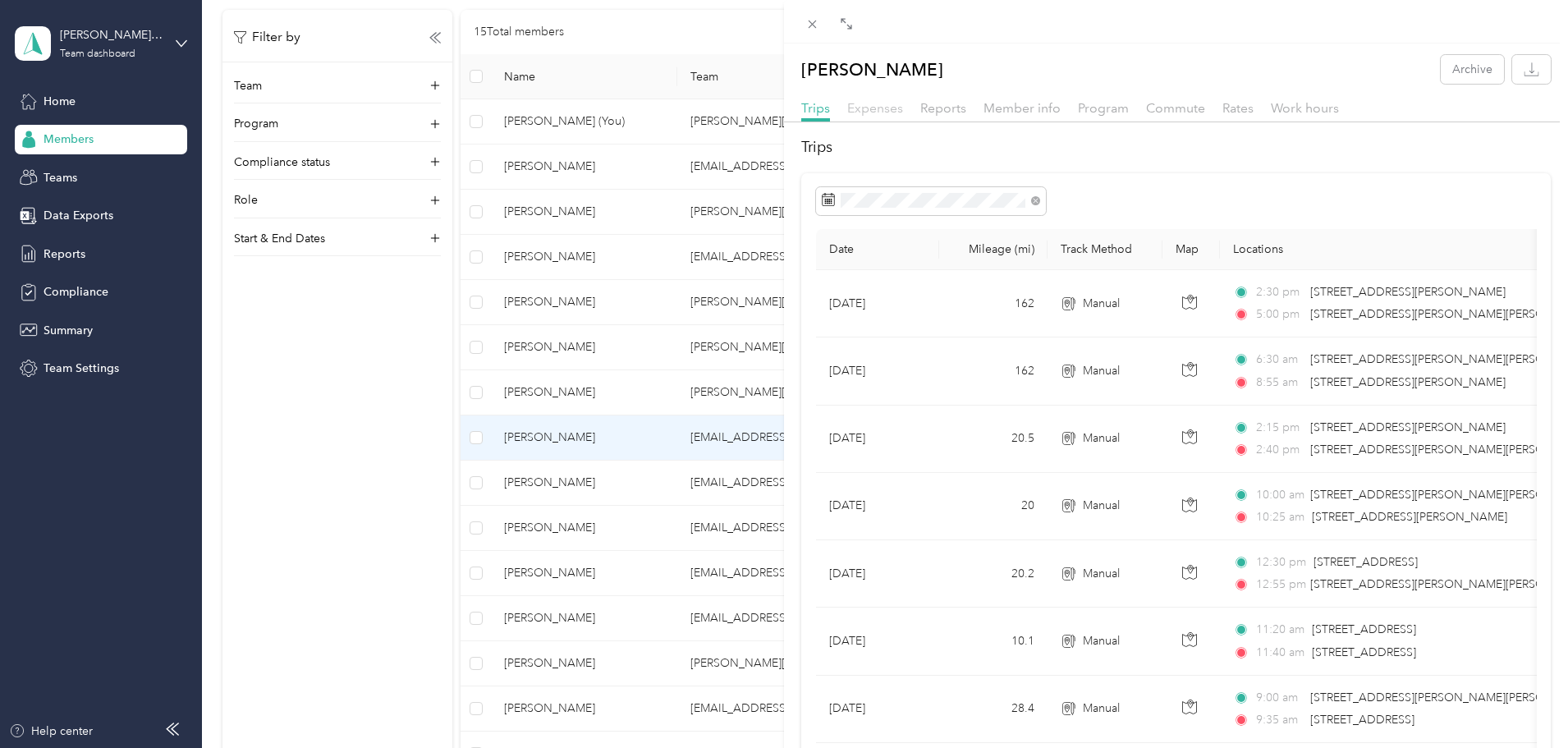
click at [865, 108] on span "Expenses" at bounding box center [875, 107] width 56 height 15
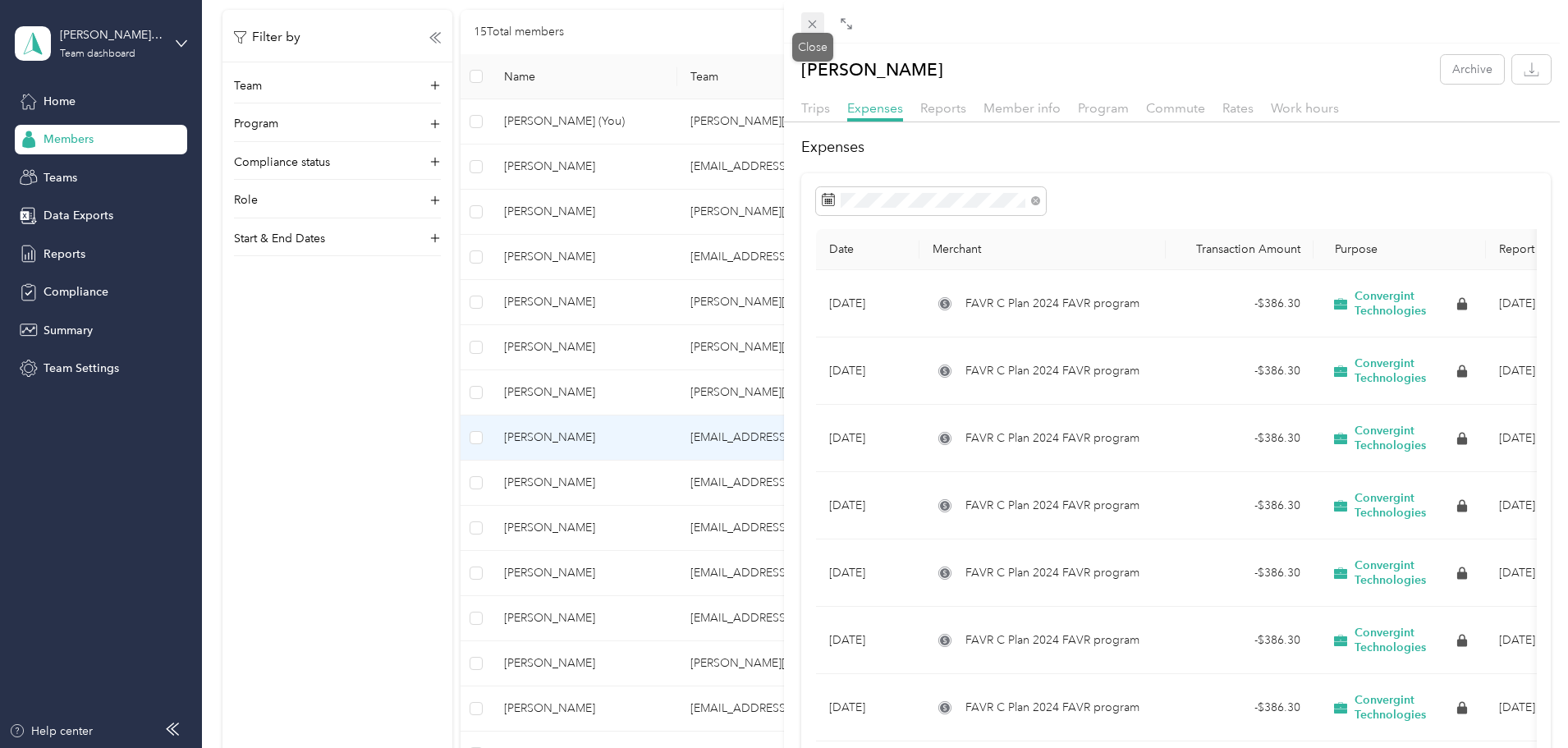
click at [814, 21] on icon at bounding box center [812, 24] width 14 height 14
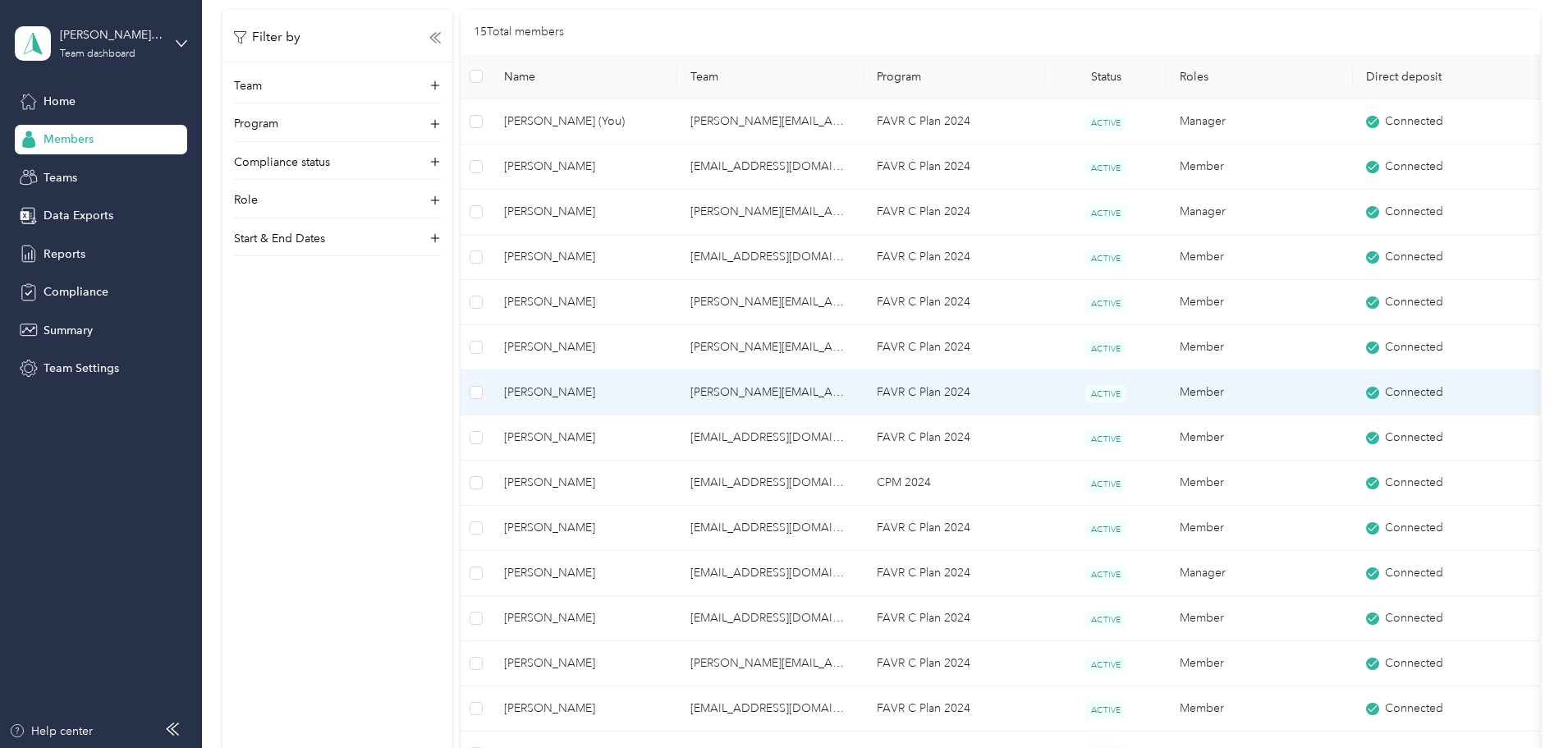
click at [641, 388] on span "[PERSON_NAME]" at bounding box center [584, 392] width 160 height 18
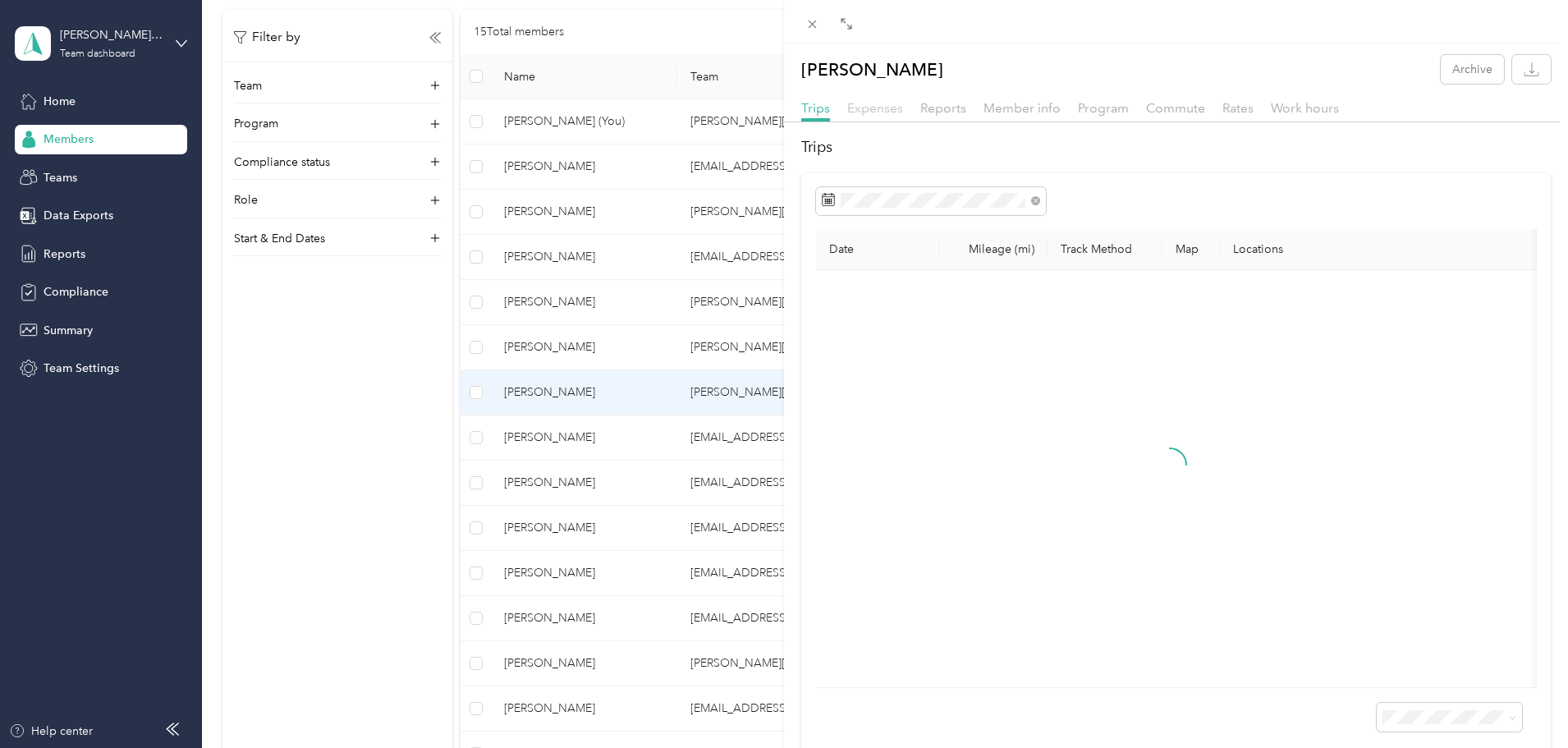
click at [865, 107] on span "Expenses" at bounding box center [875, 107] width 56 height 15
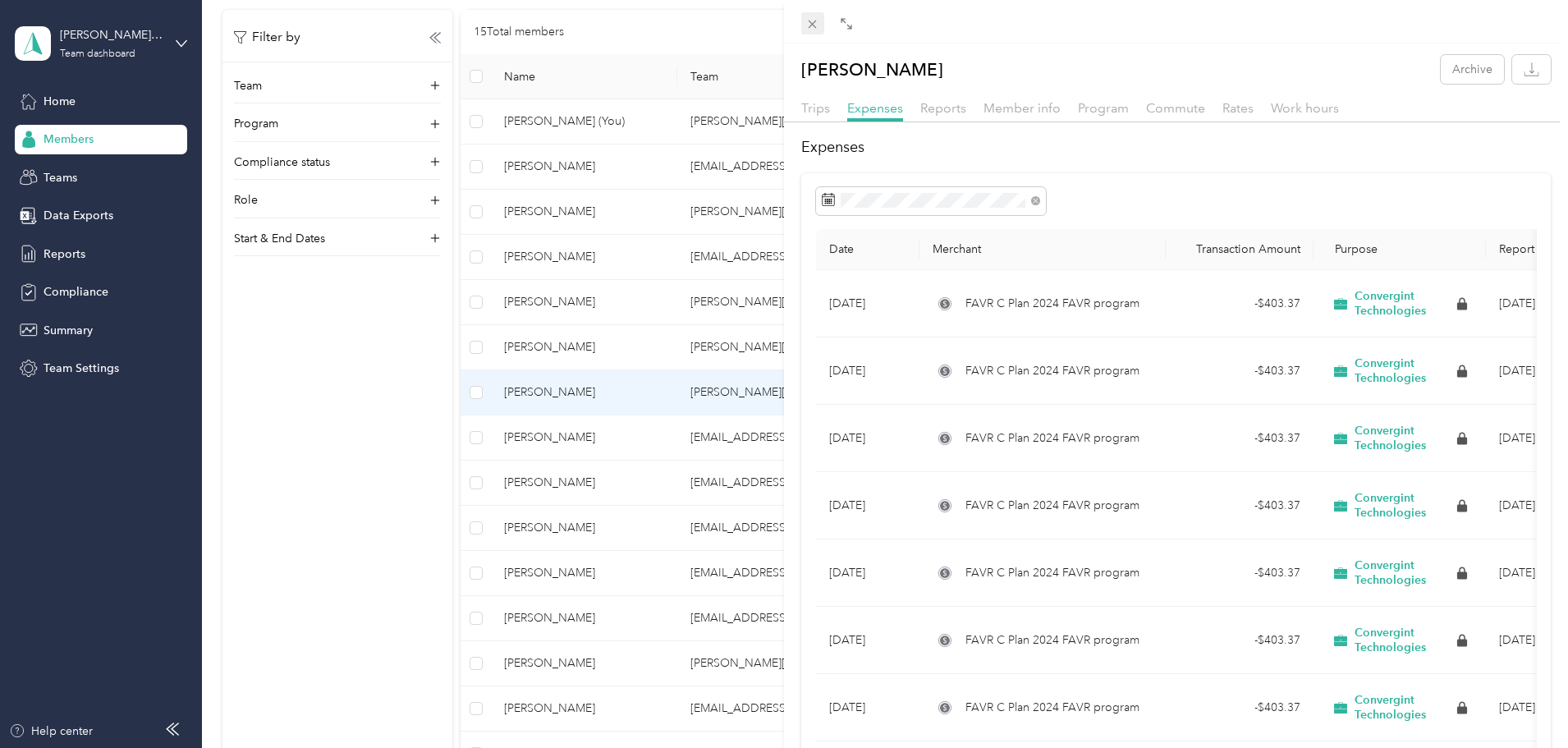
click at [812, 23] on icon at bounding box center [813, 25] width 8 height 8
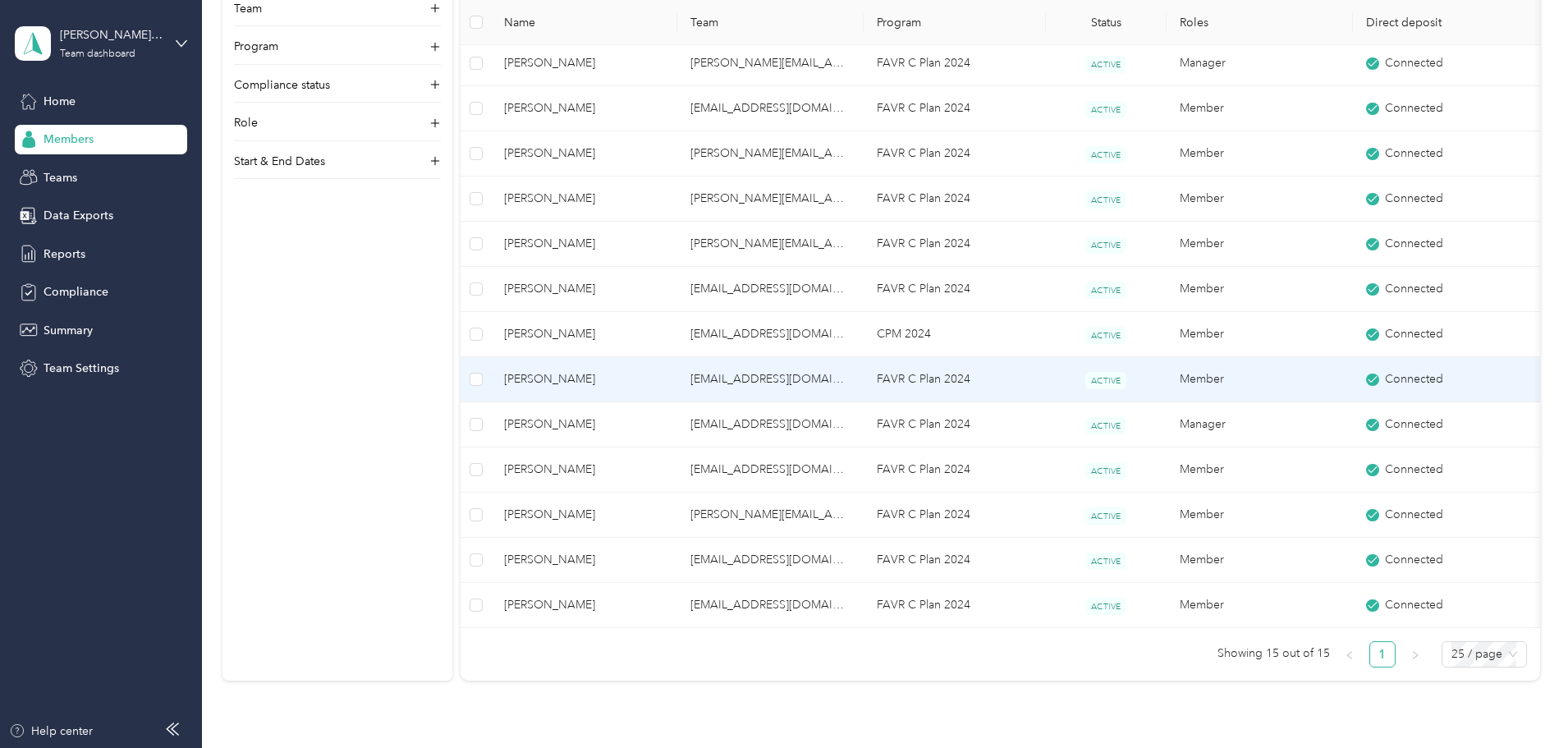
scroll to position [328, 0]
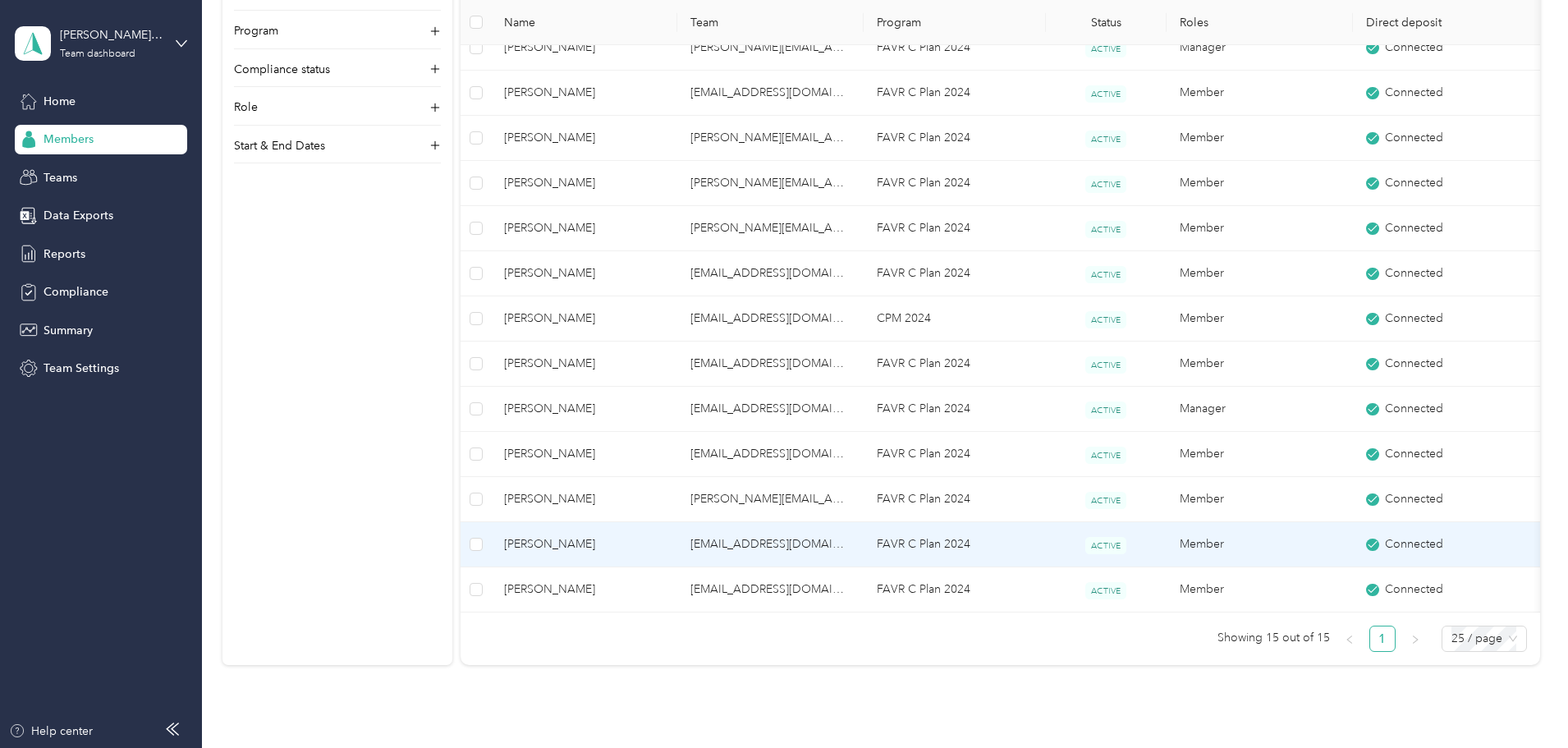
click at [647, 545] on span "[PERSON_NAME]" at bounding box center [584, 544] width 160 height 18
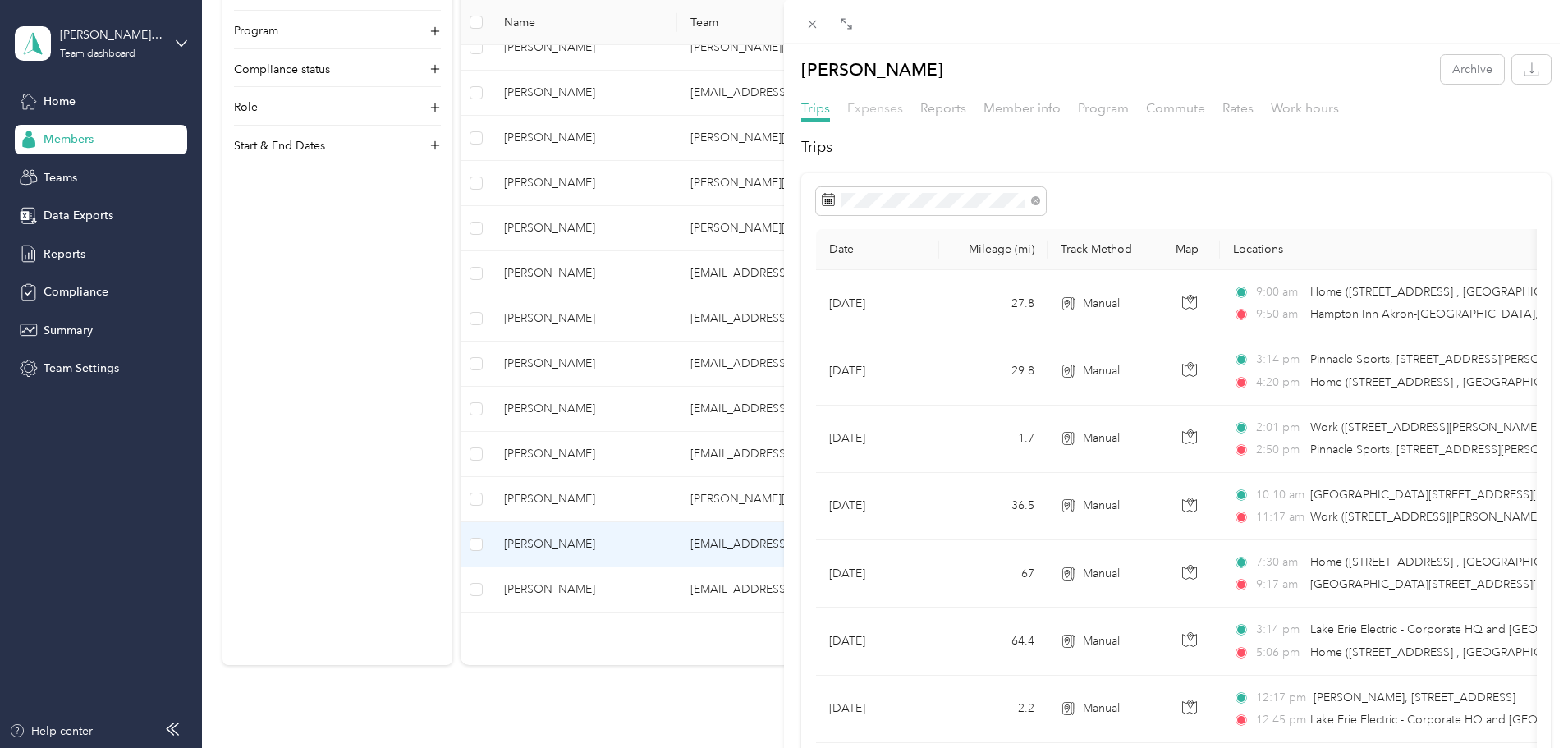
click at [884, 109] on span "Expenses" at bounding box center [875, 107] width 56 height 15
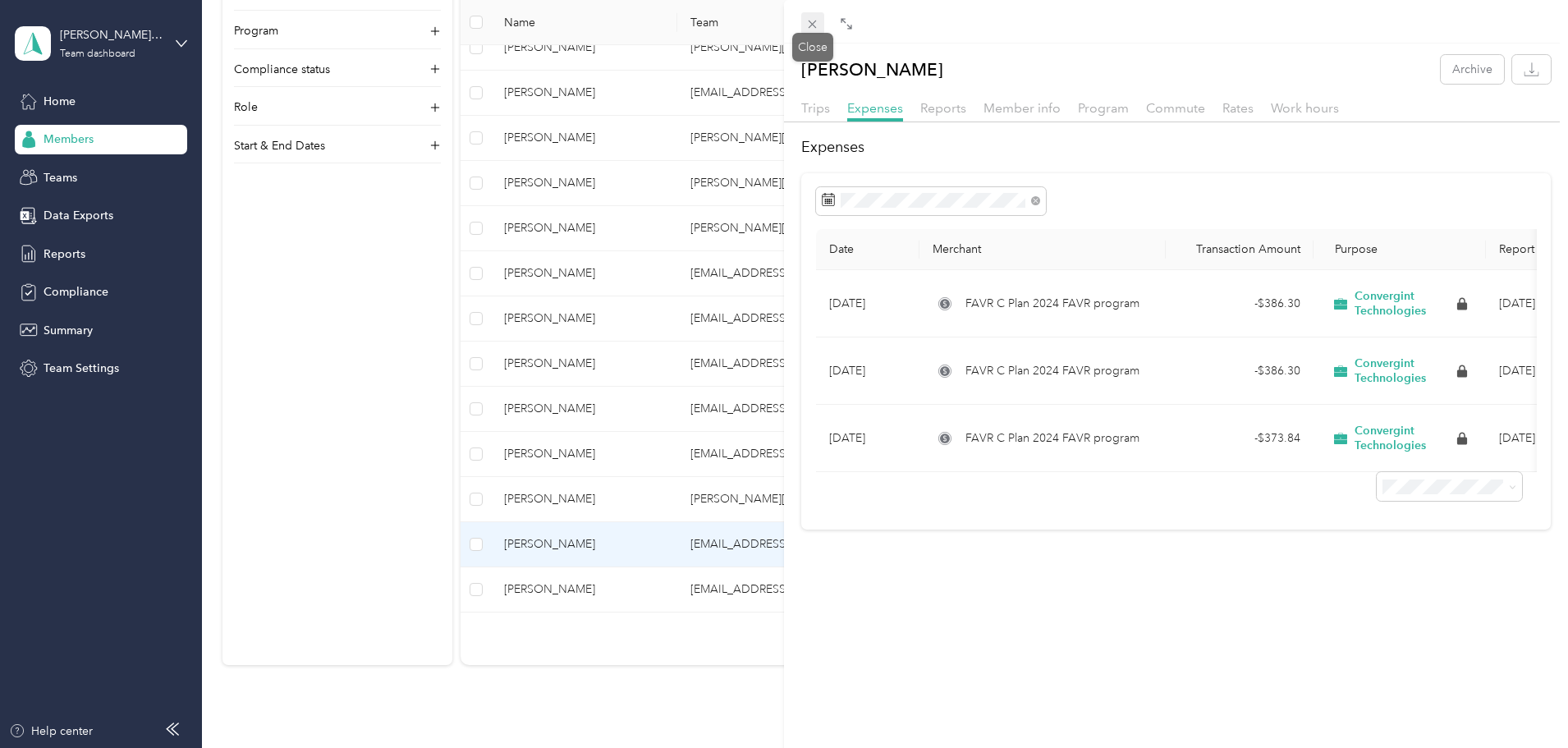
click at [815, 19] on icon at bounding box center [812, 24] width 14 height 14
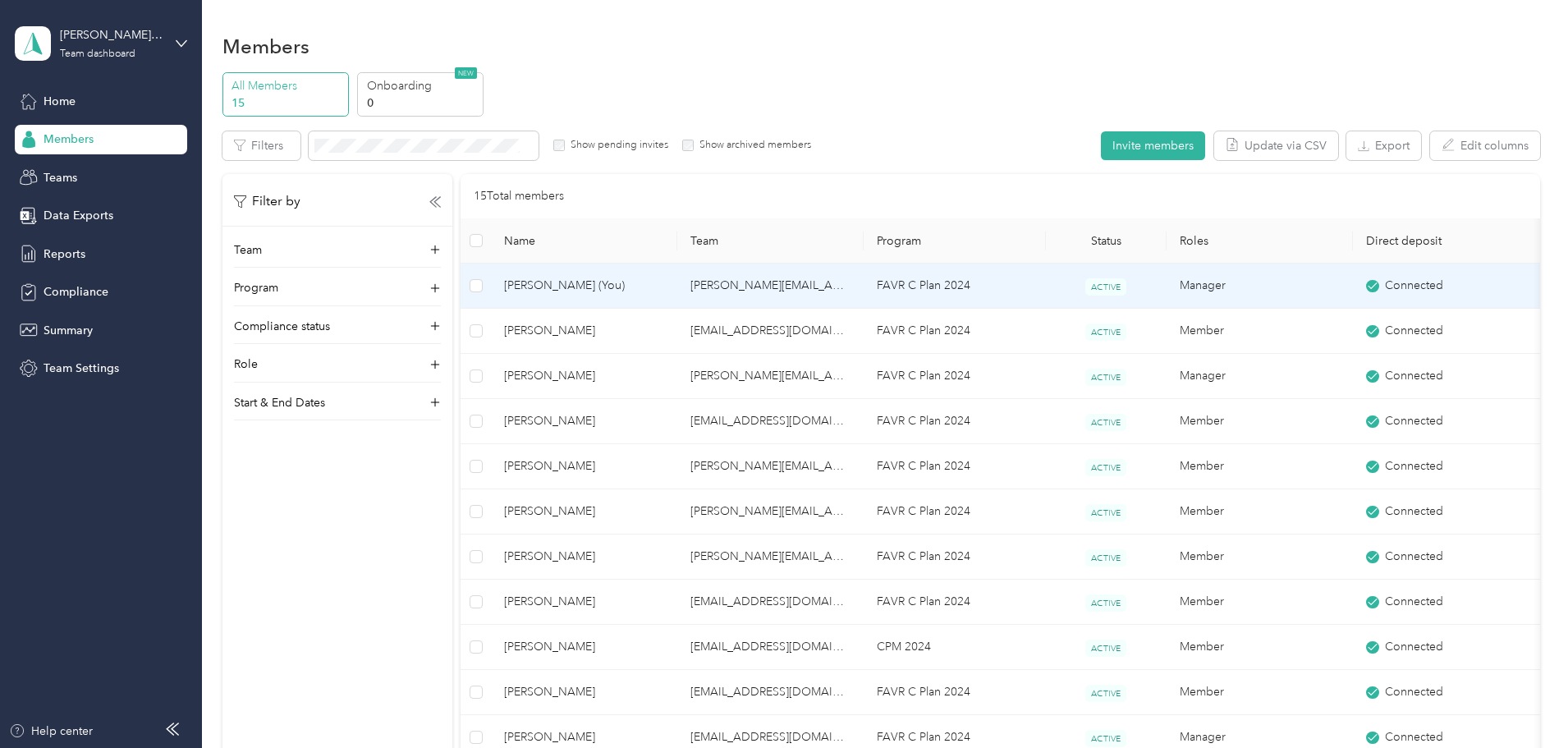
click at [650, 288] on span "[PERSON_NAME] (You)" at bounding box center [584, 285] width 160 height 18
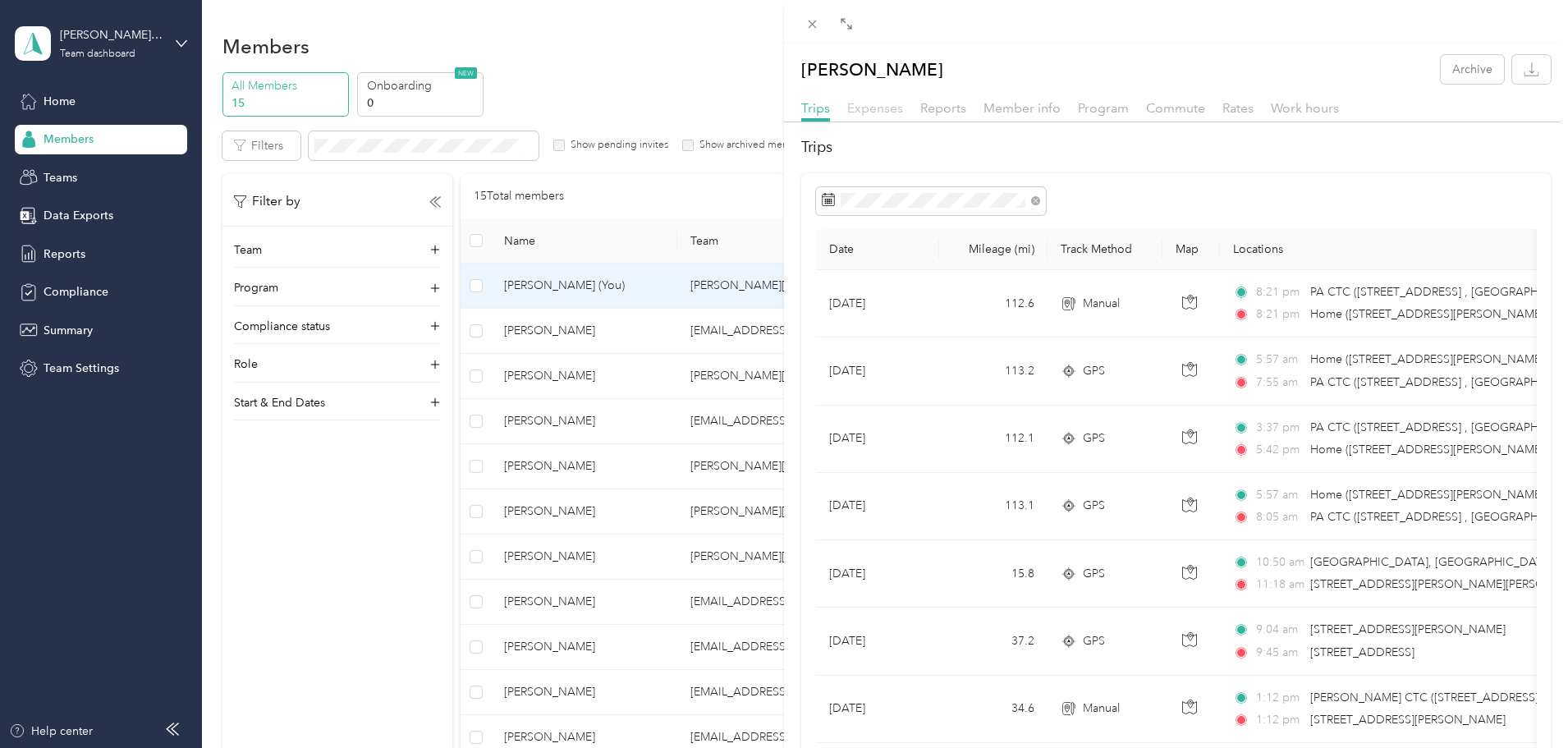
click at [890, 106] on span "Expenses" at bounding box center [875, 107] width 56 height 15
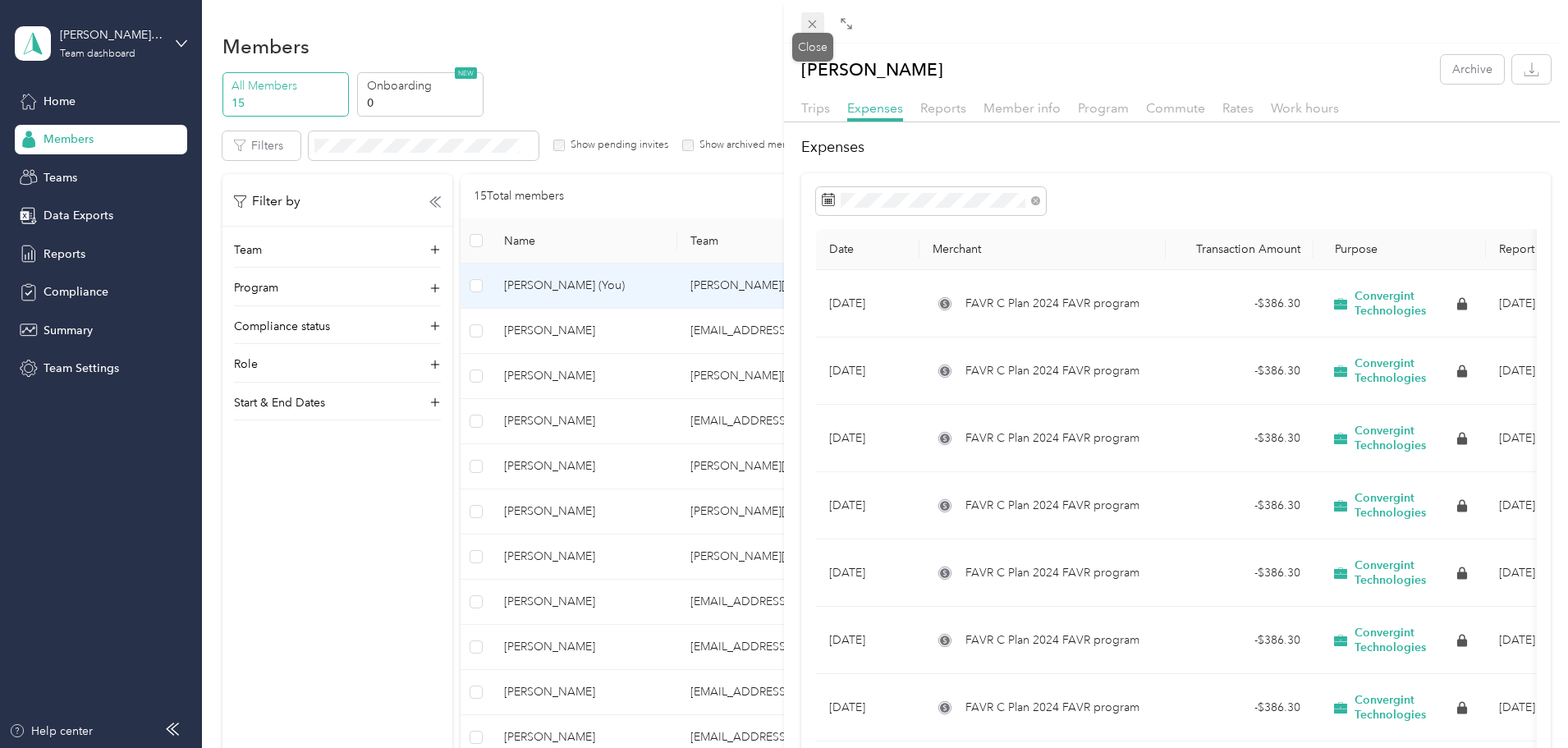
click at [809, 17] on icon at bounding box center [812, 24] width 14 height 14
